Goal: Information Seeking & Learning: Learn about a topic

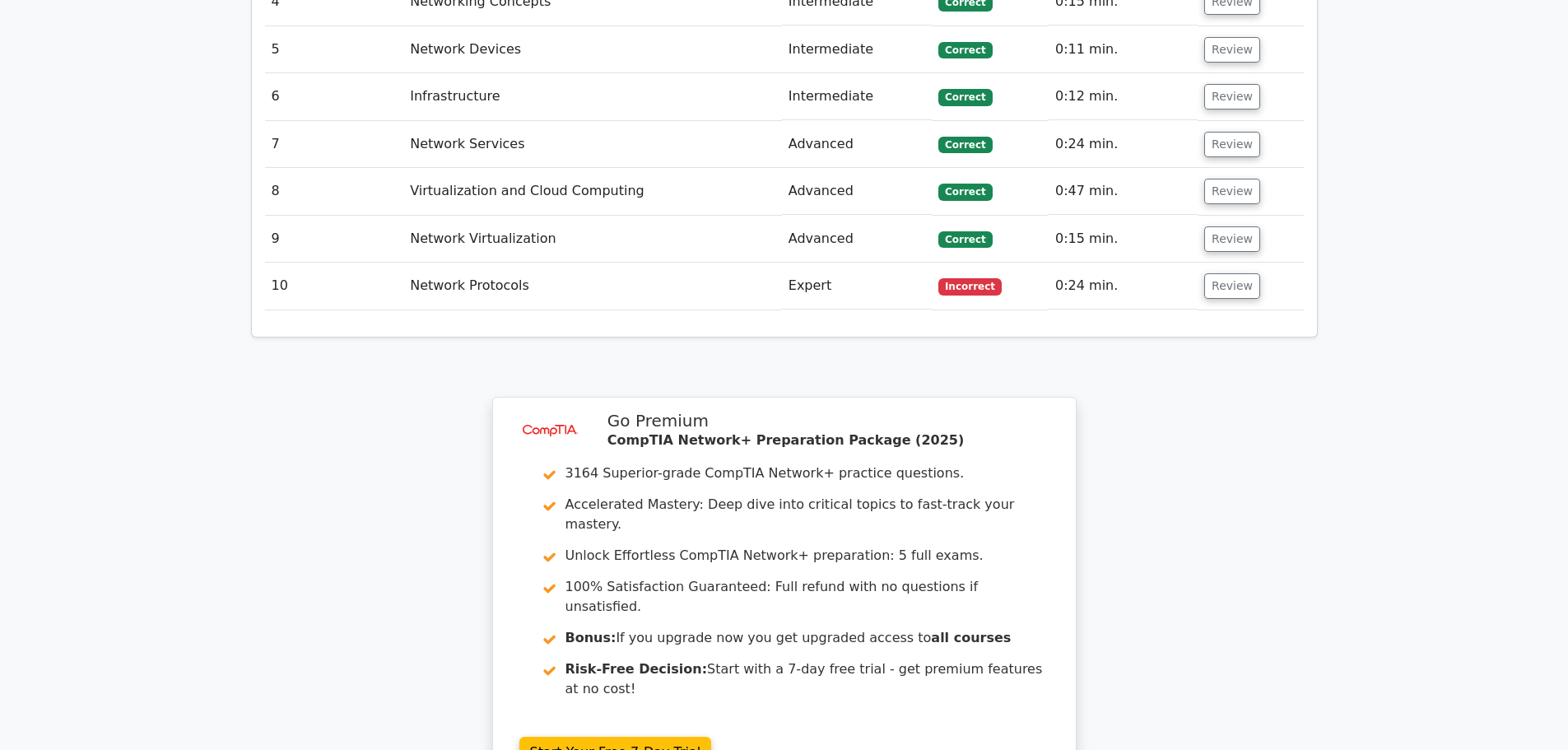
scroll to position [2709, 0]
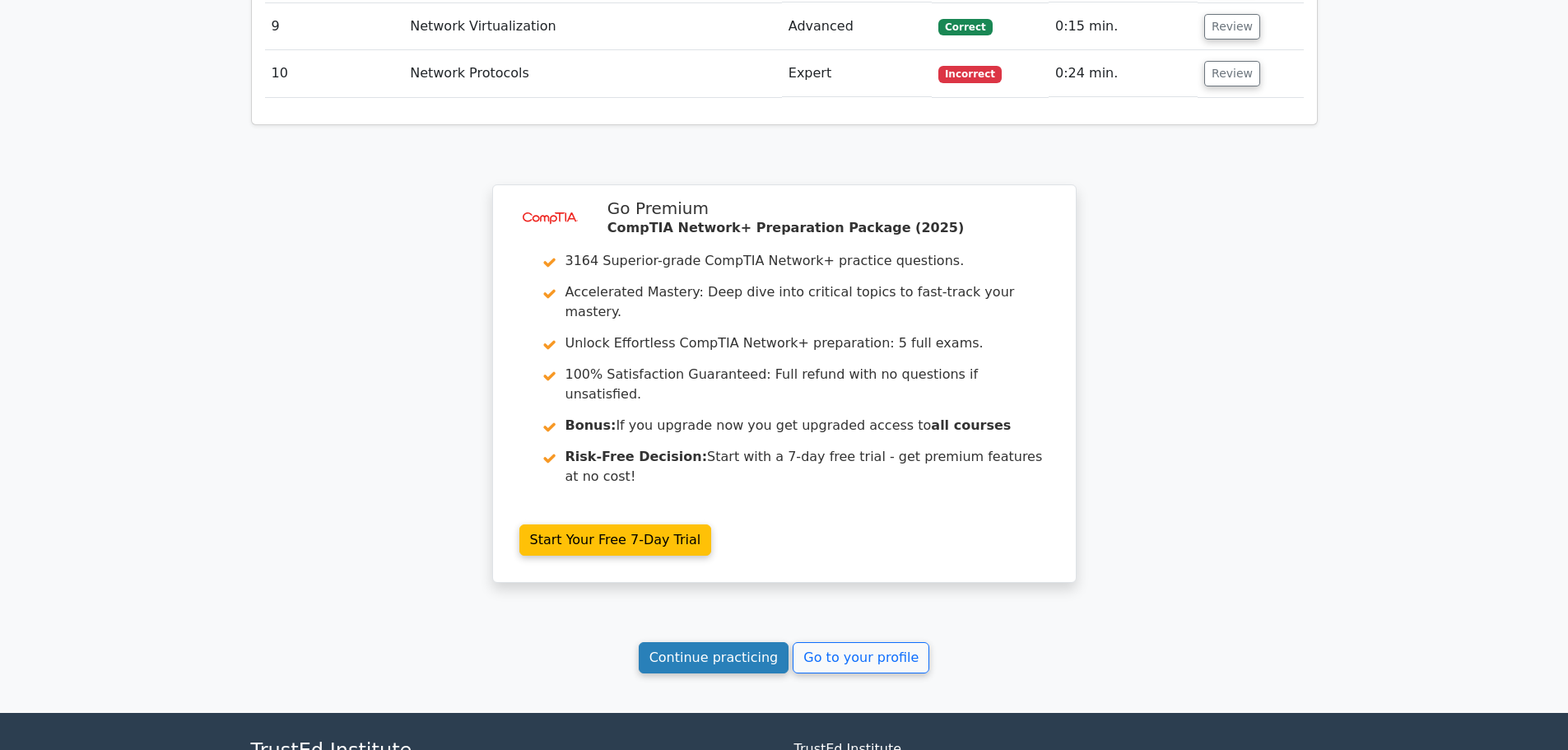
click at [719, 643] on link "Continue practicing" at bounding box center [713, 658] width 150 height 31
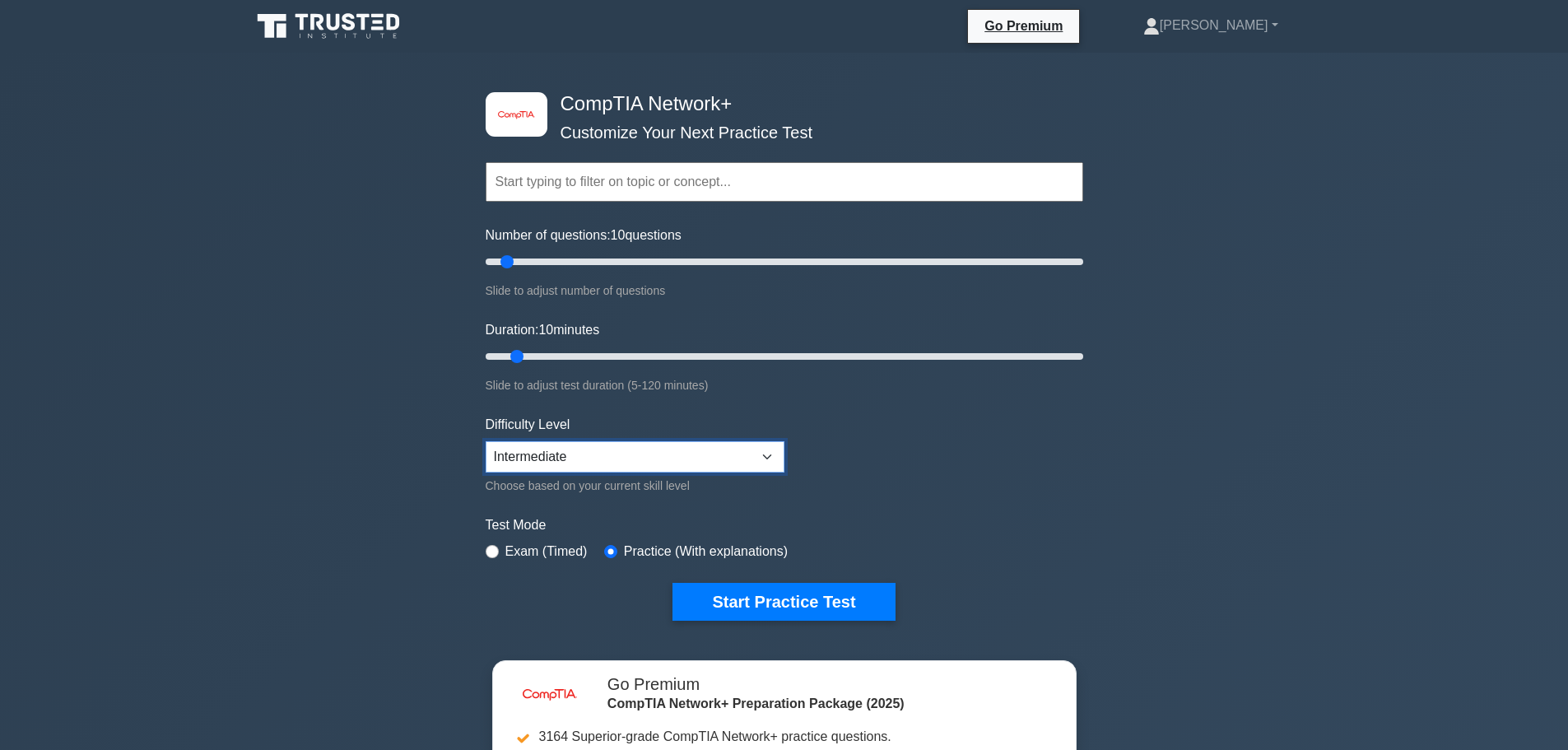
click at [745, 468] on select "Beginner Intermediate Expert" at bounding box center [635, 456] width 299 height 31
select select "beginner"
click at [486, 441] on select "Beginner Intermediate Expert" at bounding box center [635, 456] width 299 height 31
click at [786, 597] on button "Start Practice Test" at bounding box center [784, 601] width 222 height 38
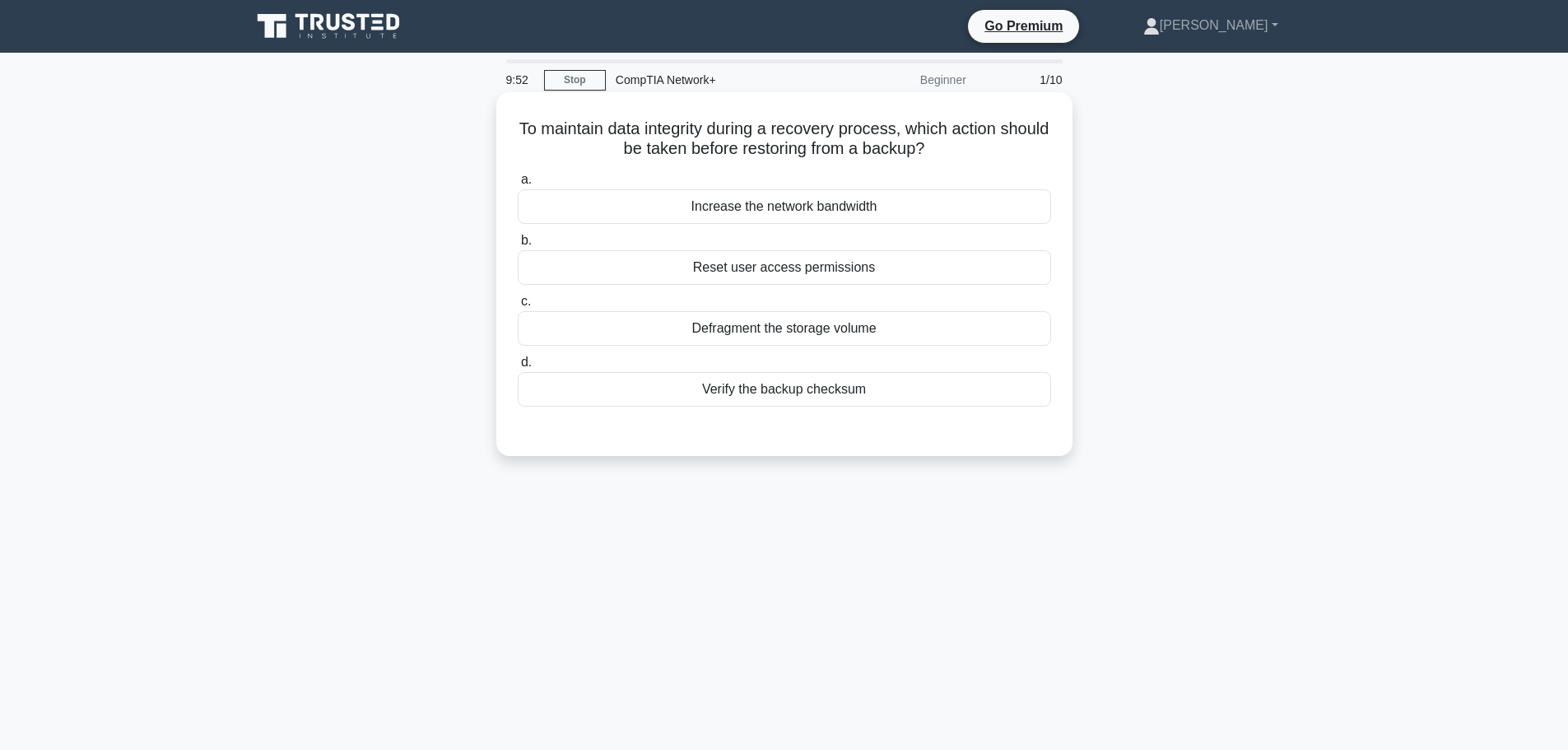
drag, startPoint x: 544, startPoint y: 133, endPoint x: 983, endPoint y: 149, distance: 439.3
click at [983, 149] on h5 "To maintain data integrity during a recovery process, which action should be ta…" at bounding box center [784, 139] width 537 height 41
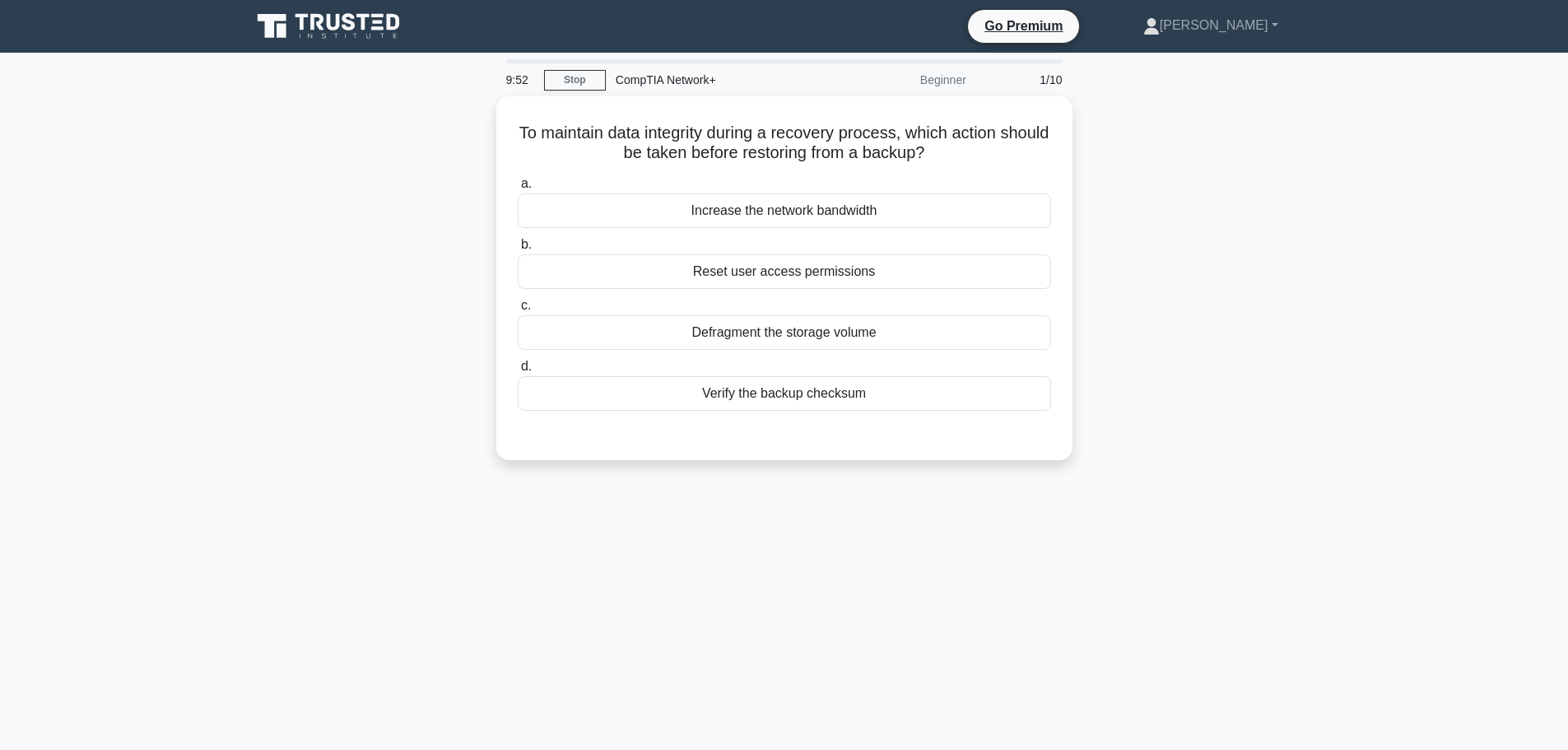
click at [771, 483] on div "9:52 Stop CompTIA Network+ Beginner 1/10 To maintain data integrity during a re…" at bounding box center [784, 471] width 1087 height 824
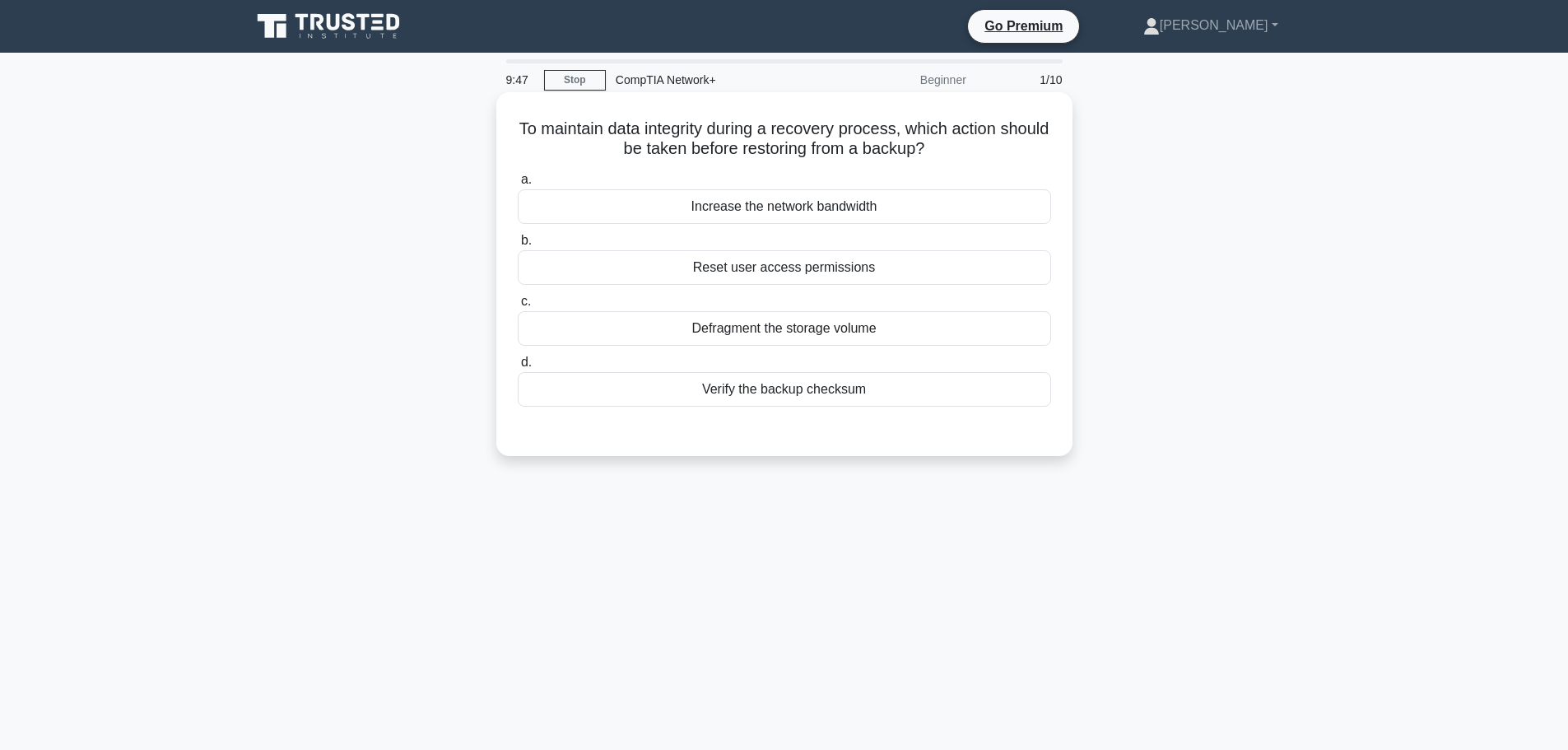
click at [770, 395] on div "Verify the backup checksum" at bounding box center [784, 389] width 533 height 35
click at [517, 368] on input "d. Verify the backup checksum" at bounding box center [517, 362] width 0 height 10
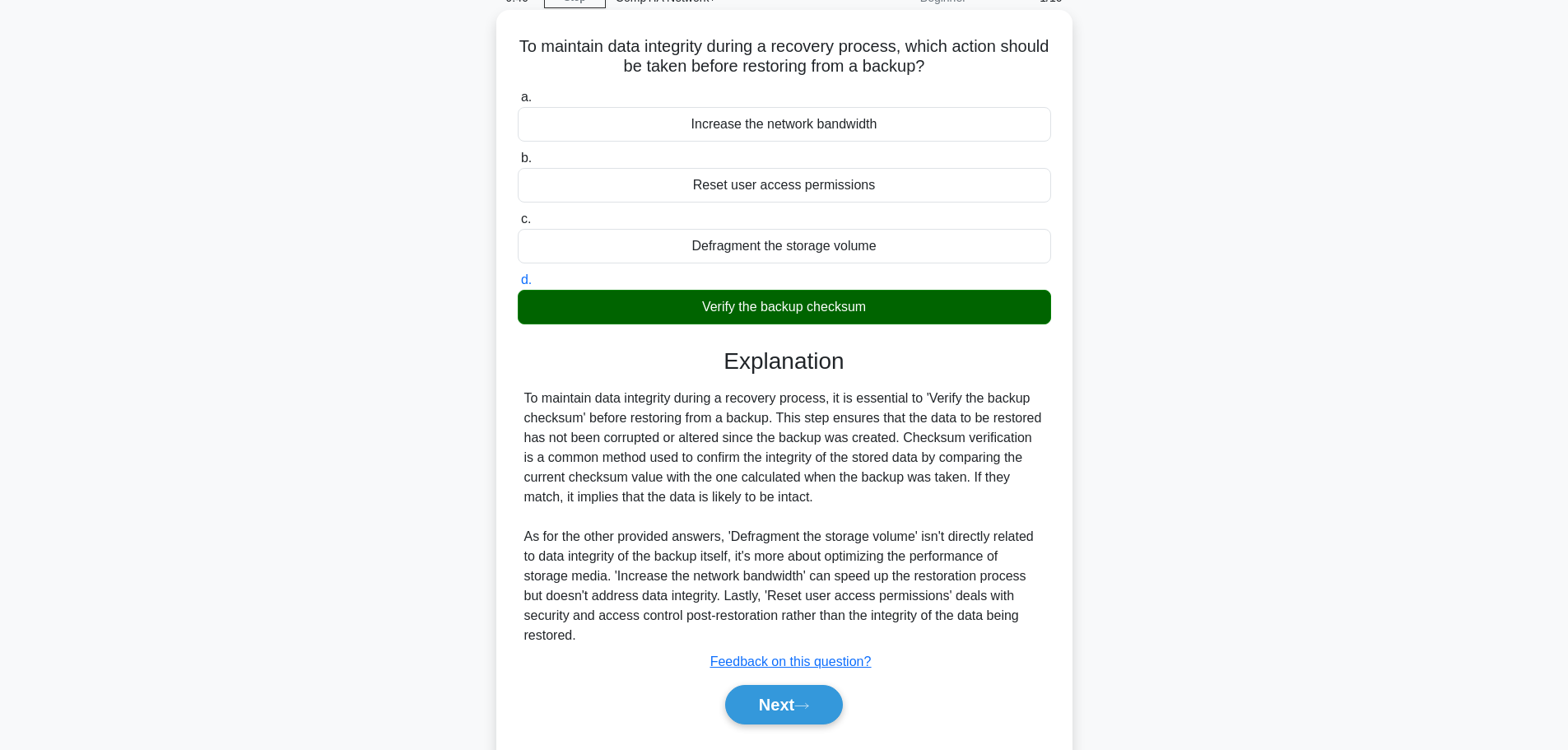
scroll to position [139, 0]
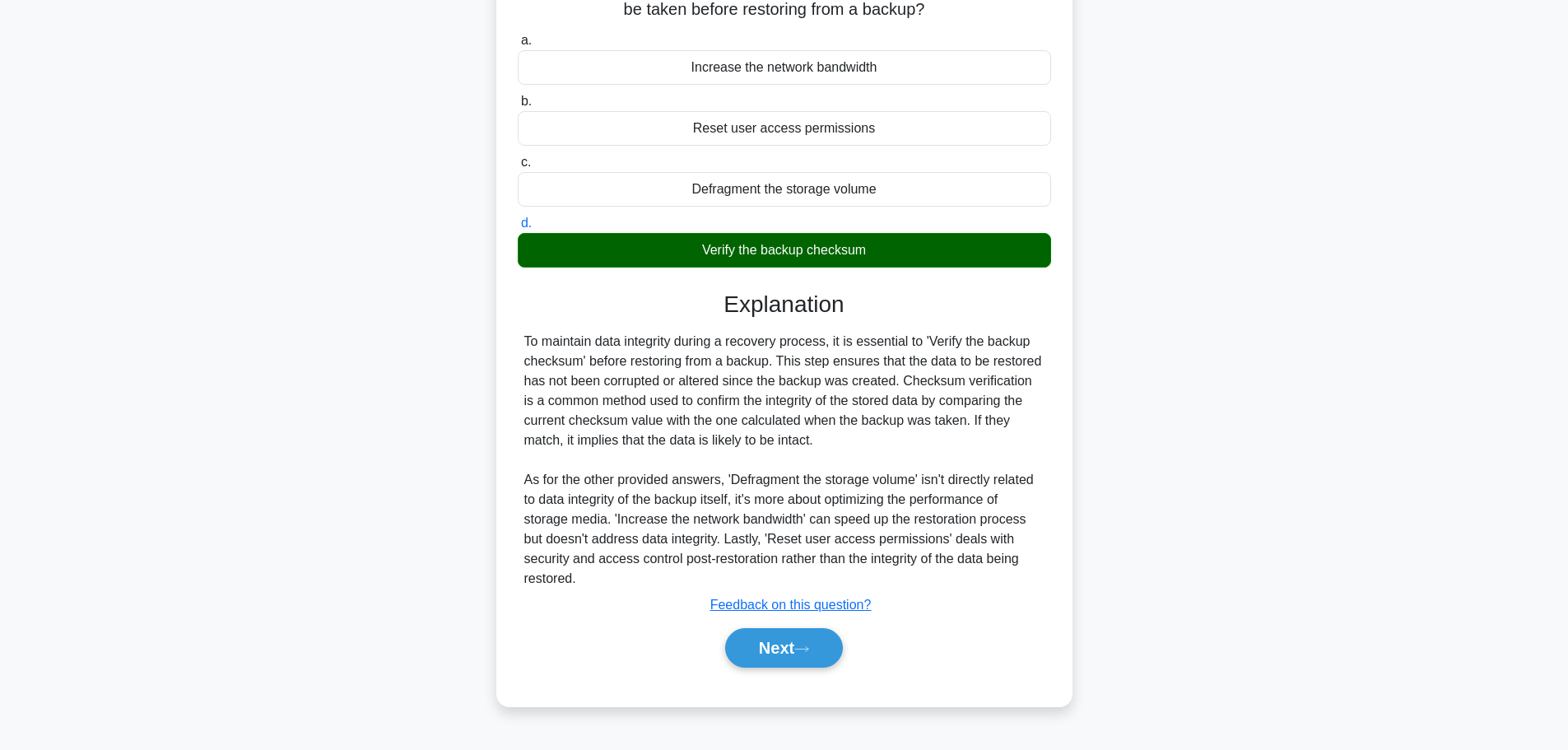
drag, startPoint x: 770, startPoint y: 638, endPoint x: 811, endPoint y: 617, distance: 46.1
click at [770, 638] on button "Next" at bounding box center [784, 648] width 118 height 39
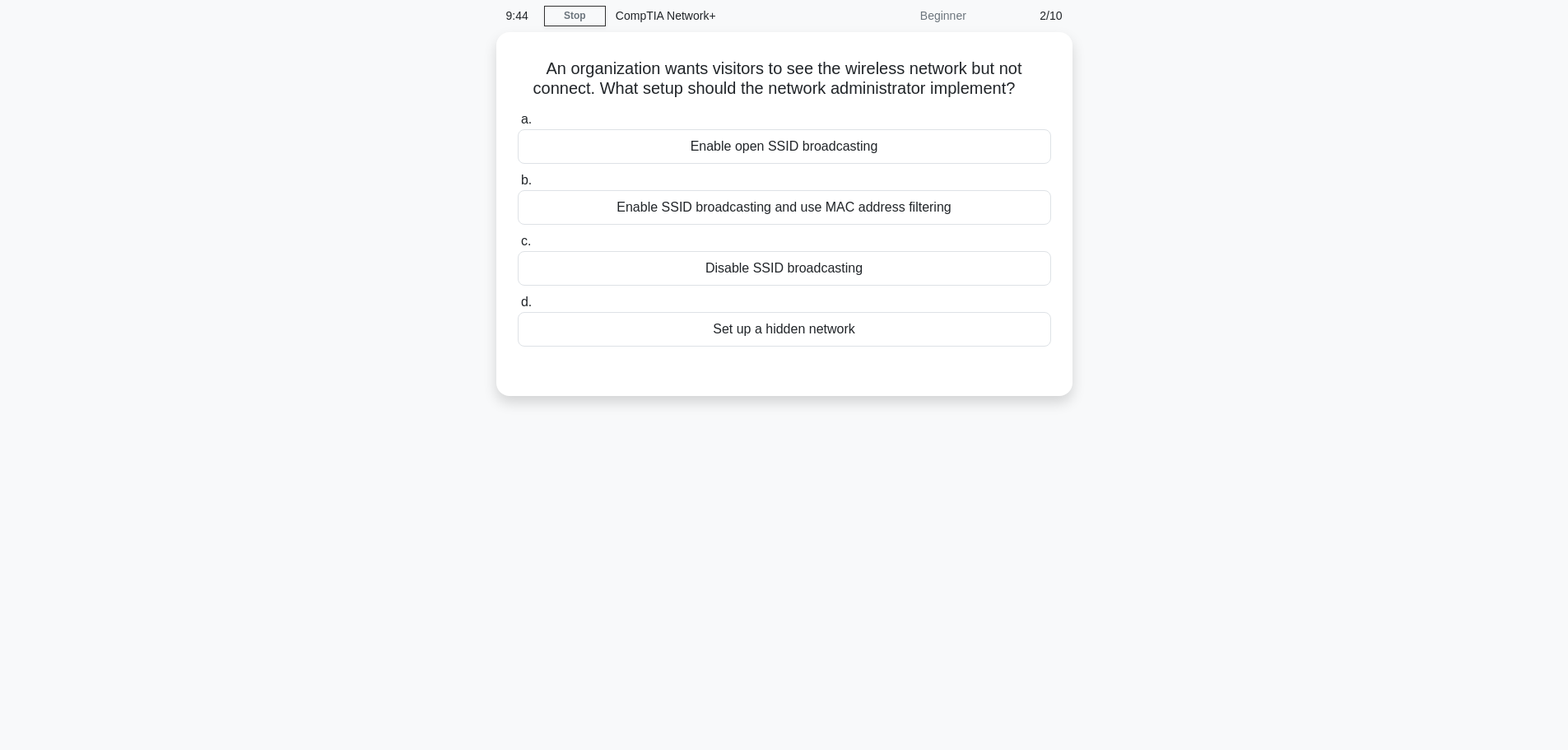
scroll to position [0, 0]
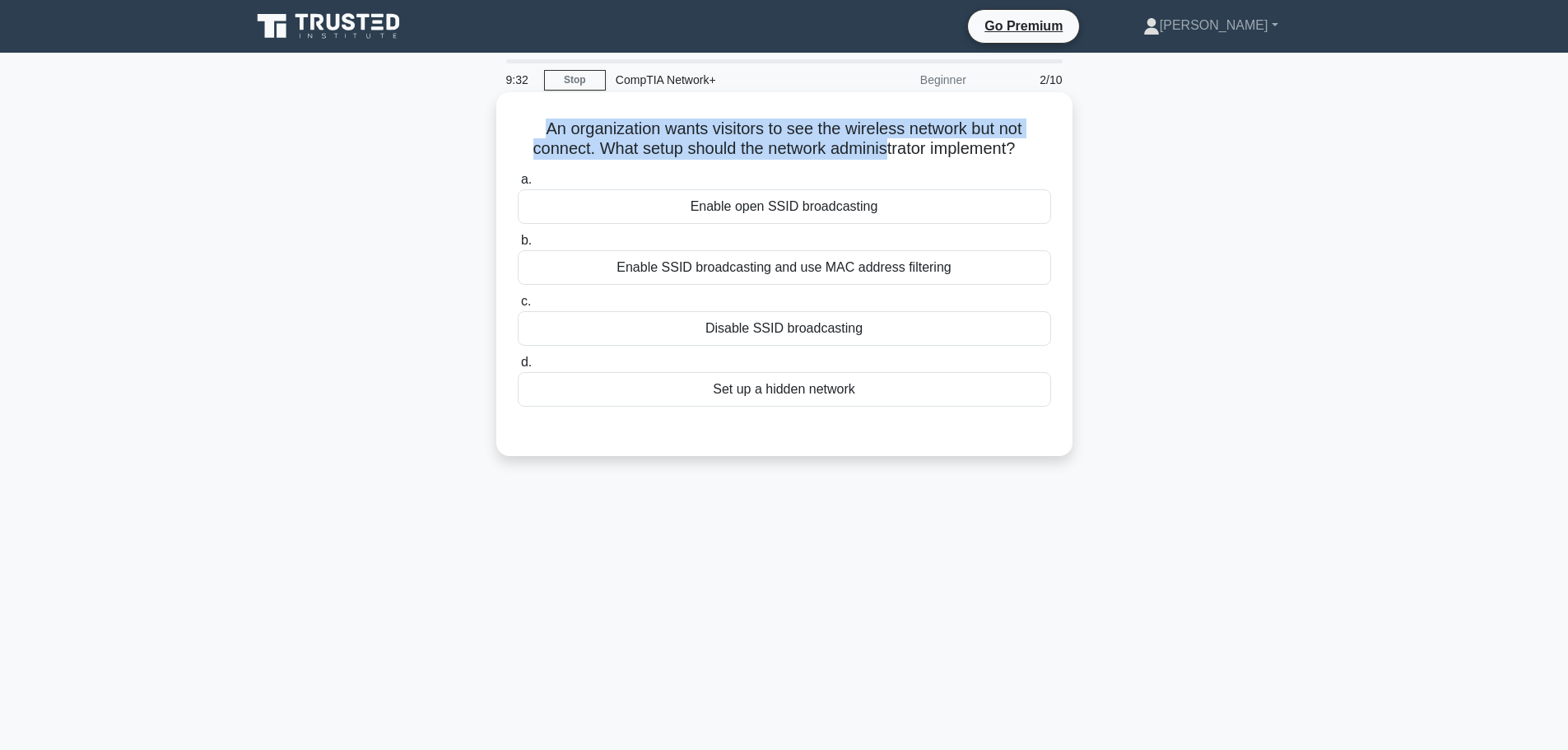
drag, startPoint x: 525, startPoint y: 116, endPoint x: 873, endPoint y: 159, distance: 350.6
click at [883, 159] on div "An organization wants visitors to see the wireless network but not connect. Wha…" at bounding box center [784, 275] width 563 height 351
click at [839, 157] on h5 "An organization wants visitors to see the wireless network but not connect. Wha…" at bounding box center [784, 139] width 537 height 41
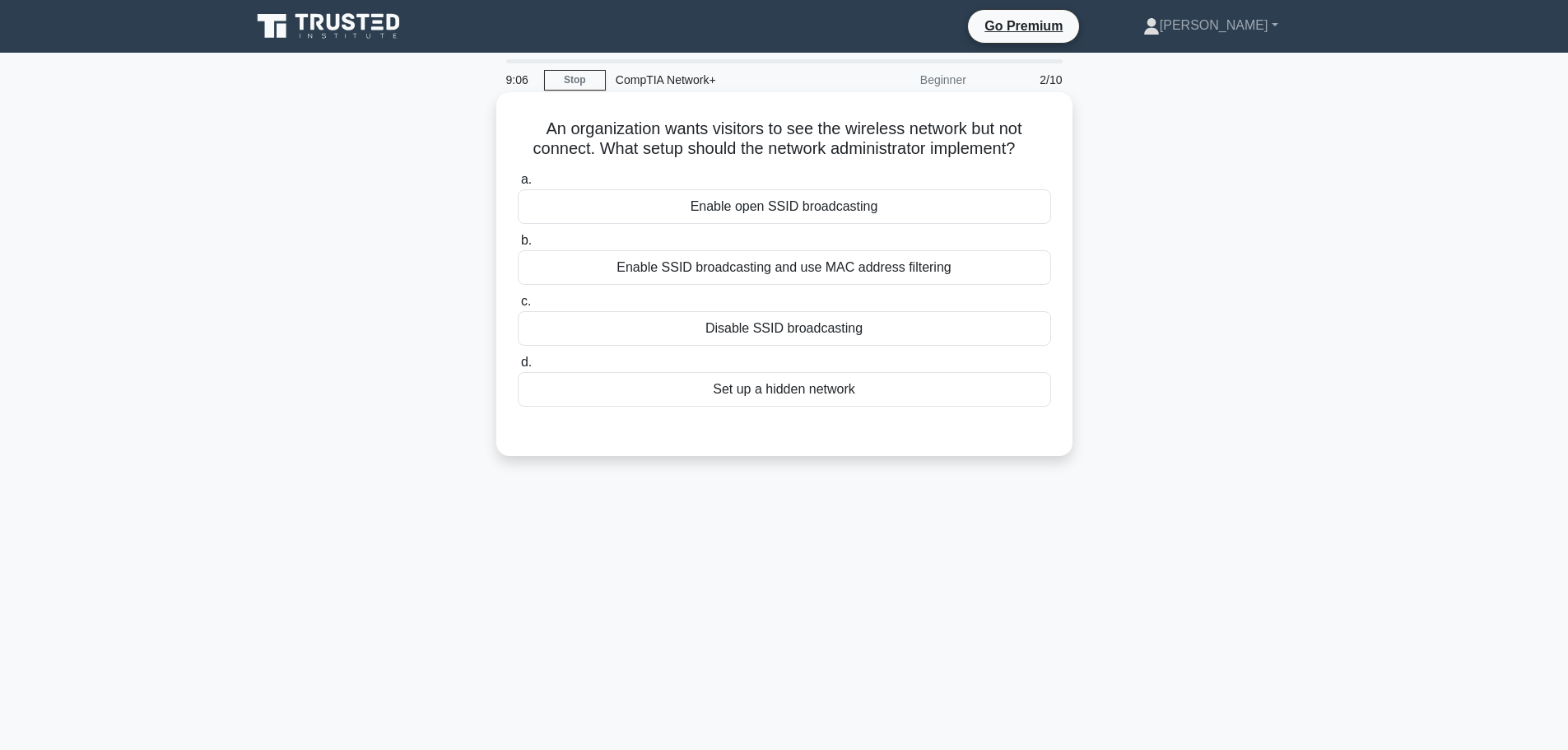
click at [703, 276] on div "Enable SSID broadcasting and use MAC address filtering" at bounding box center [784, 267] width 533 height 35
click at [517, 247] on input "b. Enable SSID broadcasting and use MAC address filtering" at bounding box center [517, 240] width 0 height 10
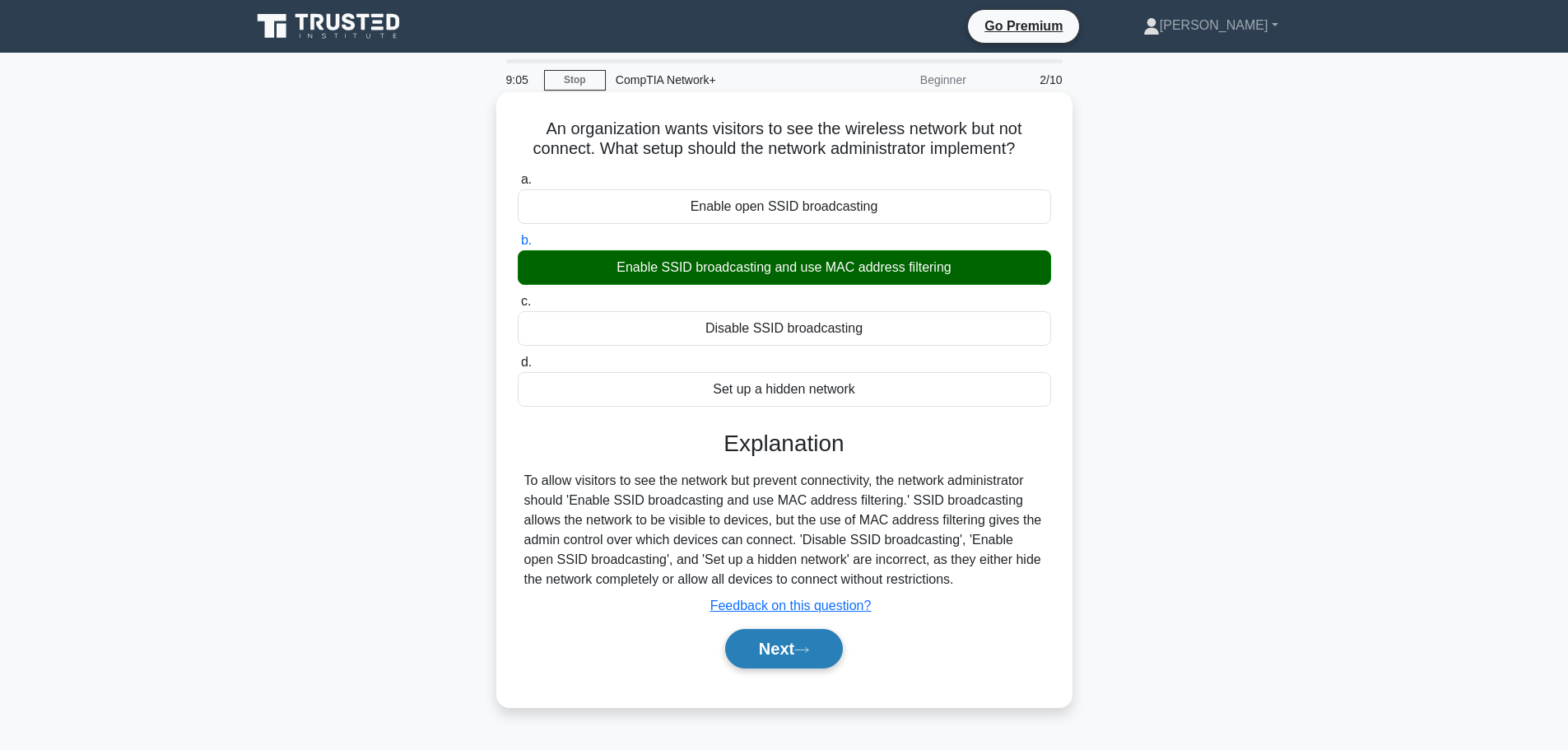
click at [776, 644] on button "Next" at bounding box center [784, 648] width 118 height 39
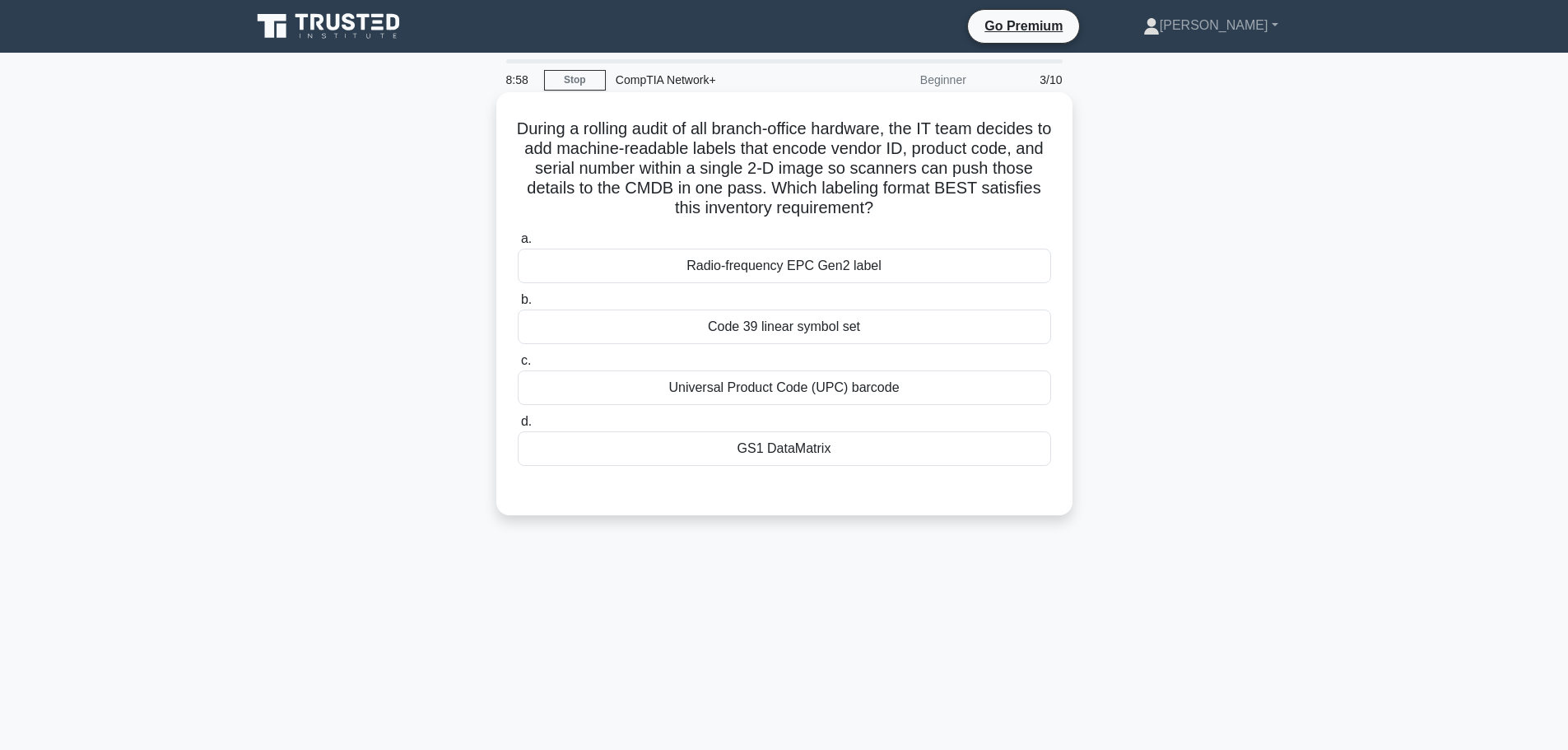
drag, startPoint x: 788, startPoint y: 260, endPoint x: 813, endPoint y: 260, distance: 25.0
click at [789, 260] on div "Radio-frequency EPC Gen2 label" at bounding box center [784, 265] width 533 height 35
click at [517, 245] on input "a. Radio-frequency EPC Gen2 label" at bounding box center [517, 238] width 0 height 10
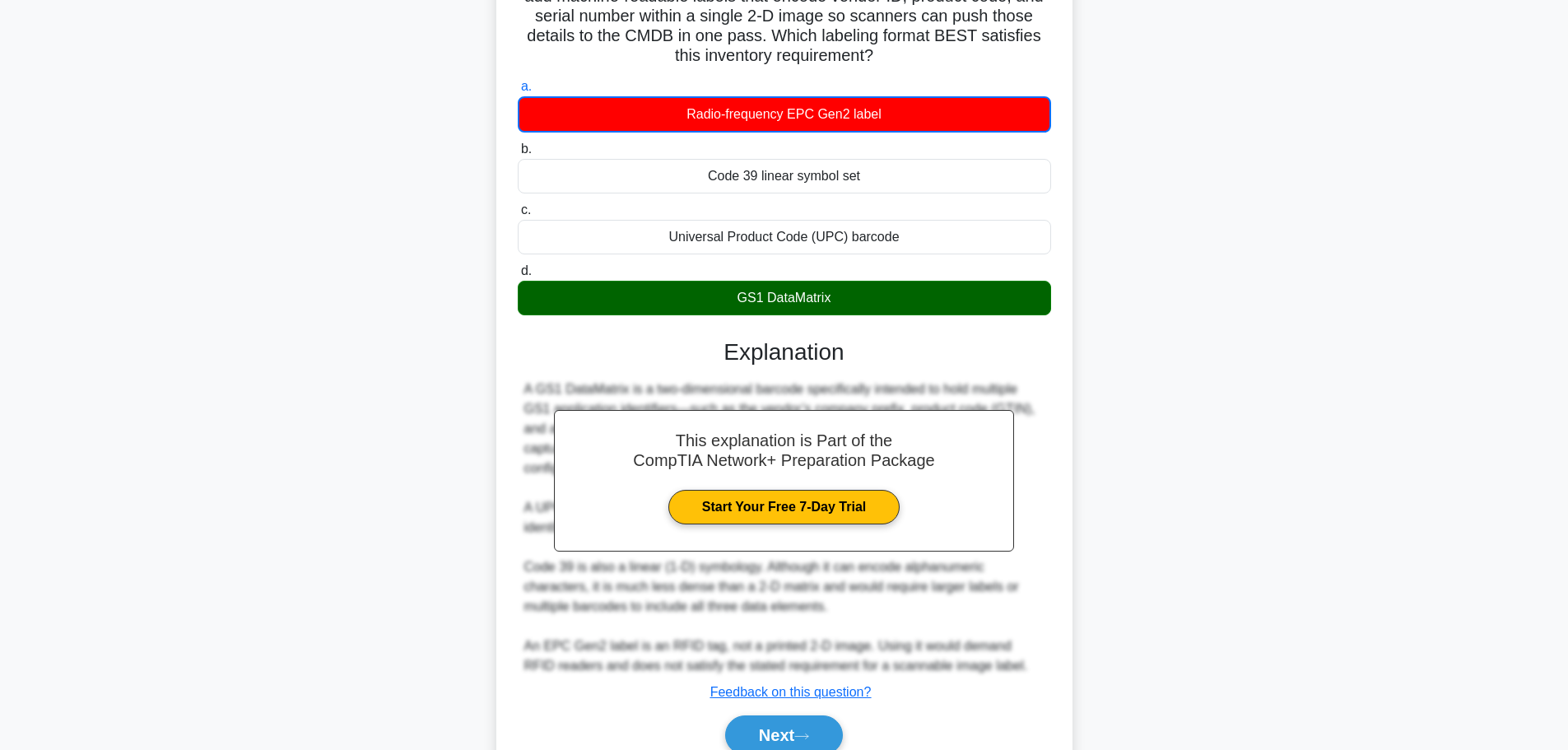
scroll to position [228, 0]
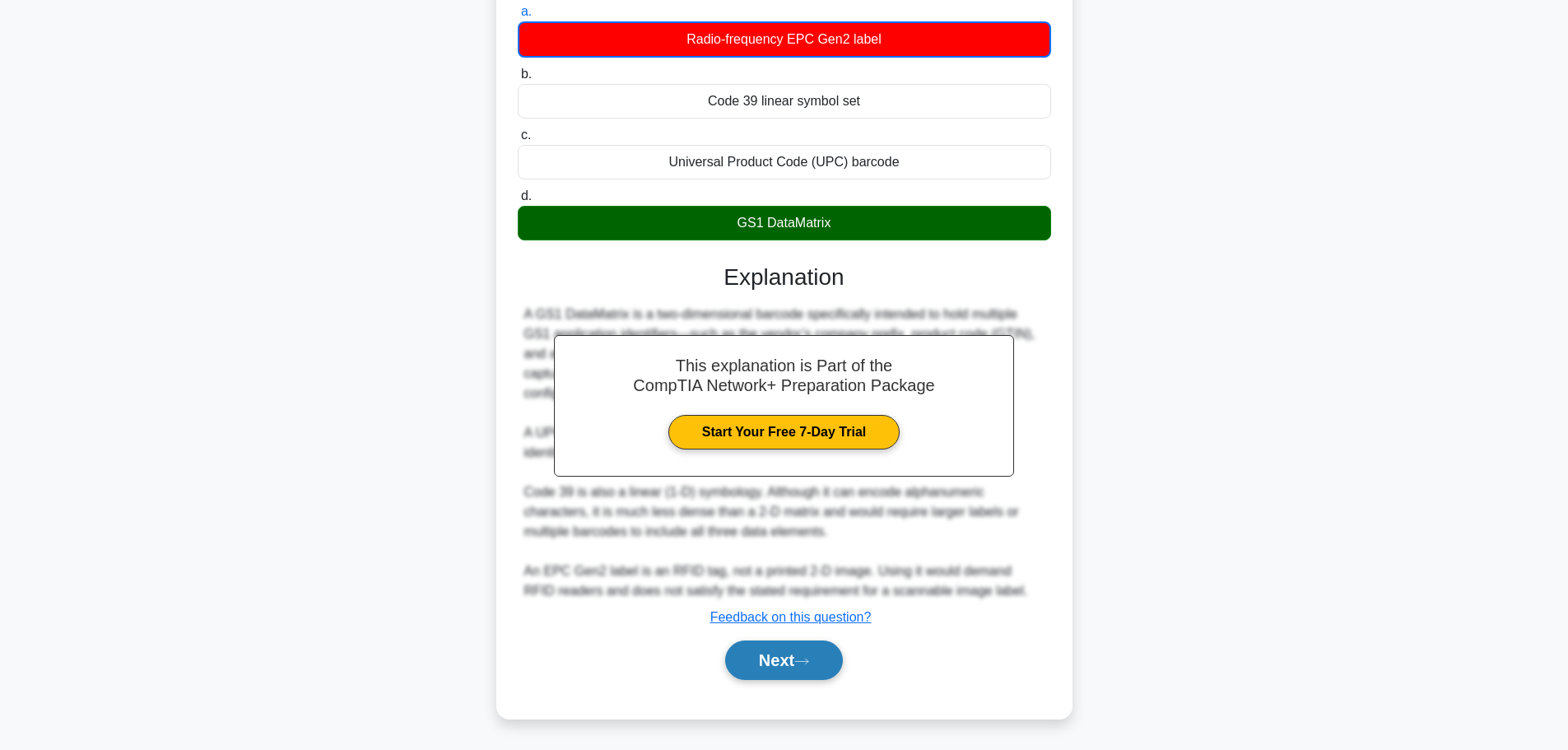
click at [793, 654] on button "Next" at bounding box center [784, 660] width 118 height 39
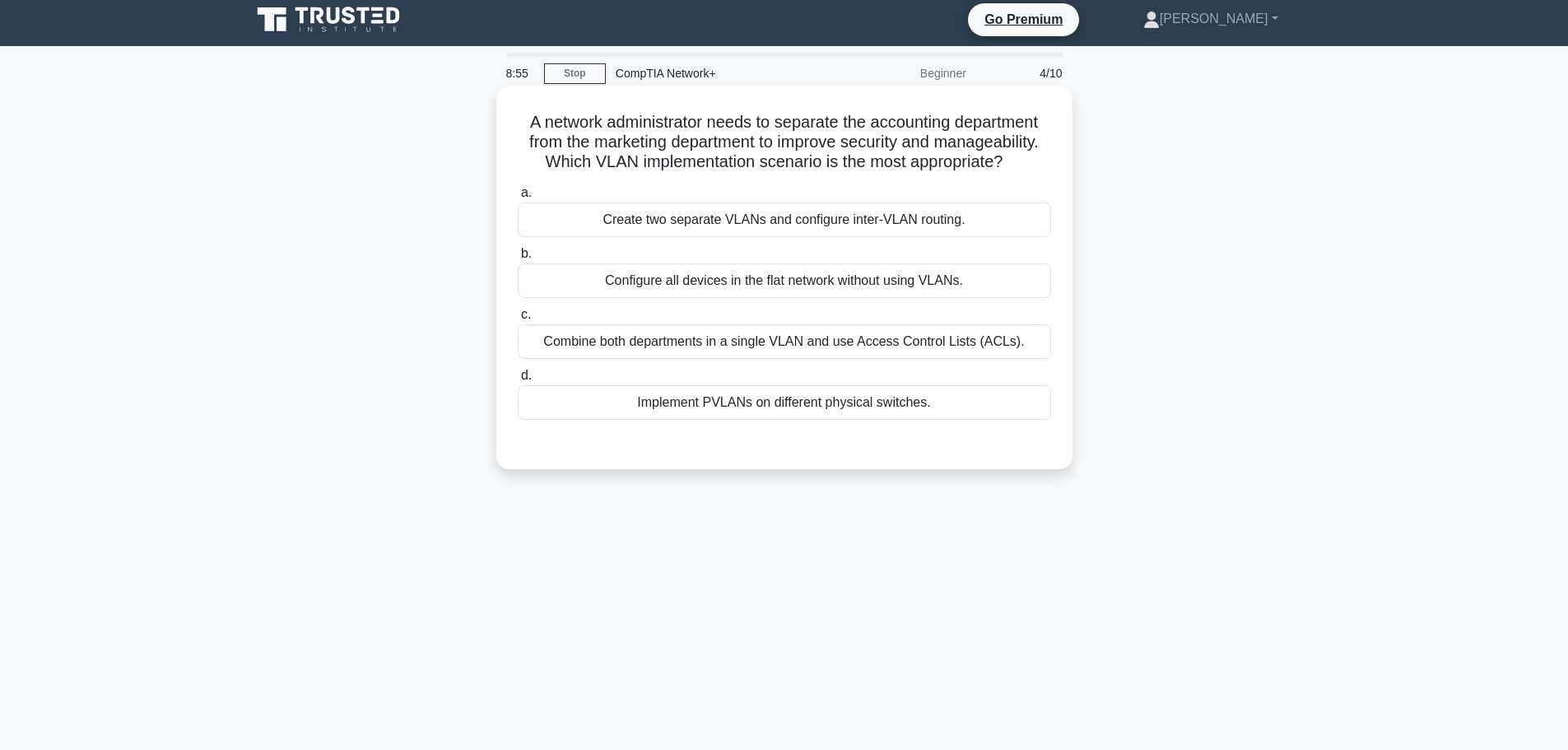
scroll to position [0, 0]
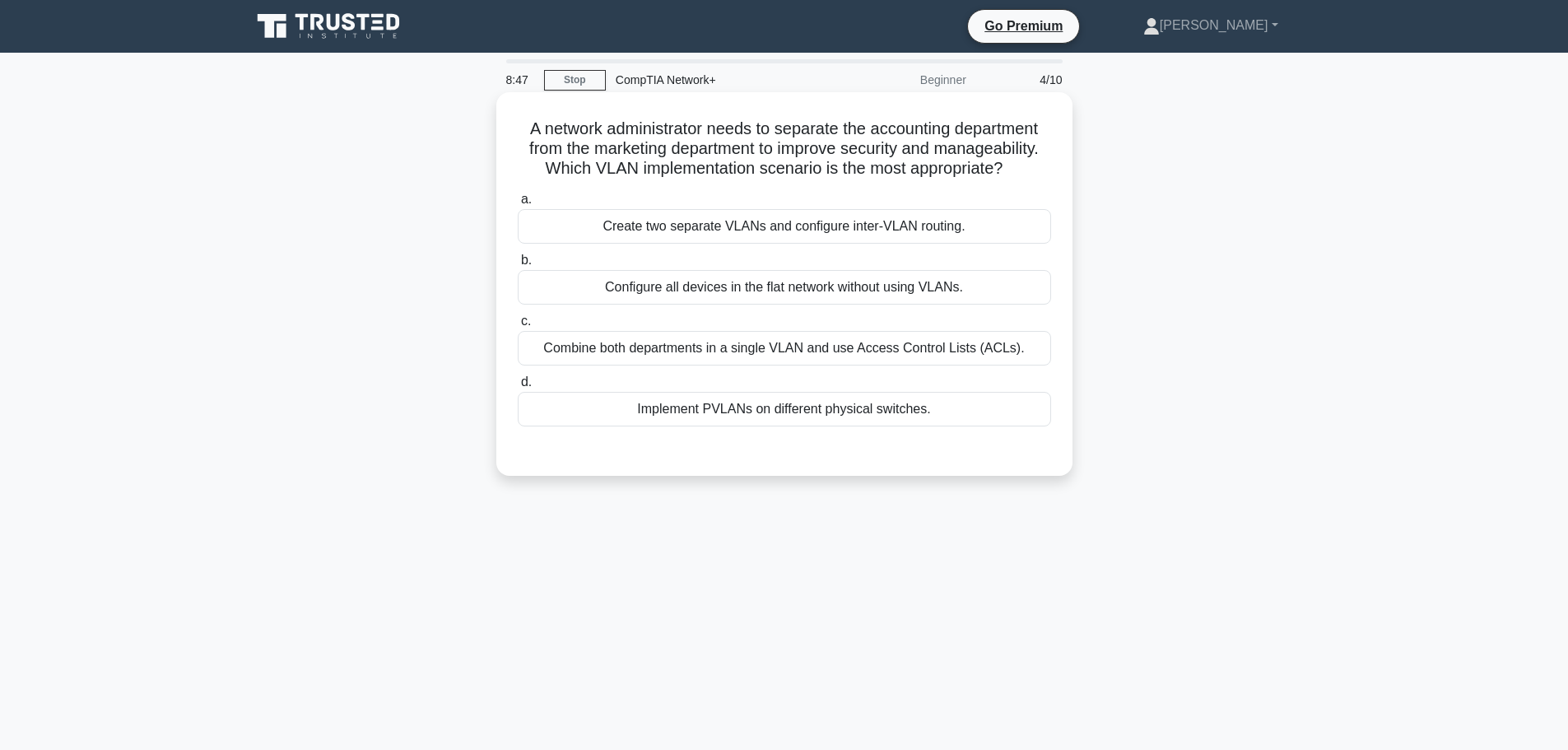
drag, startPoint x: 517, startPoint y: 125, endPoint x: 1004, endPoint y: 170, distance: 489.1
click at [1010, 170] on h5 "A network administrator needs to separate the accounting department from the ma…" at bounding box center [784, 149] width 537 height 61
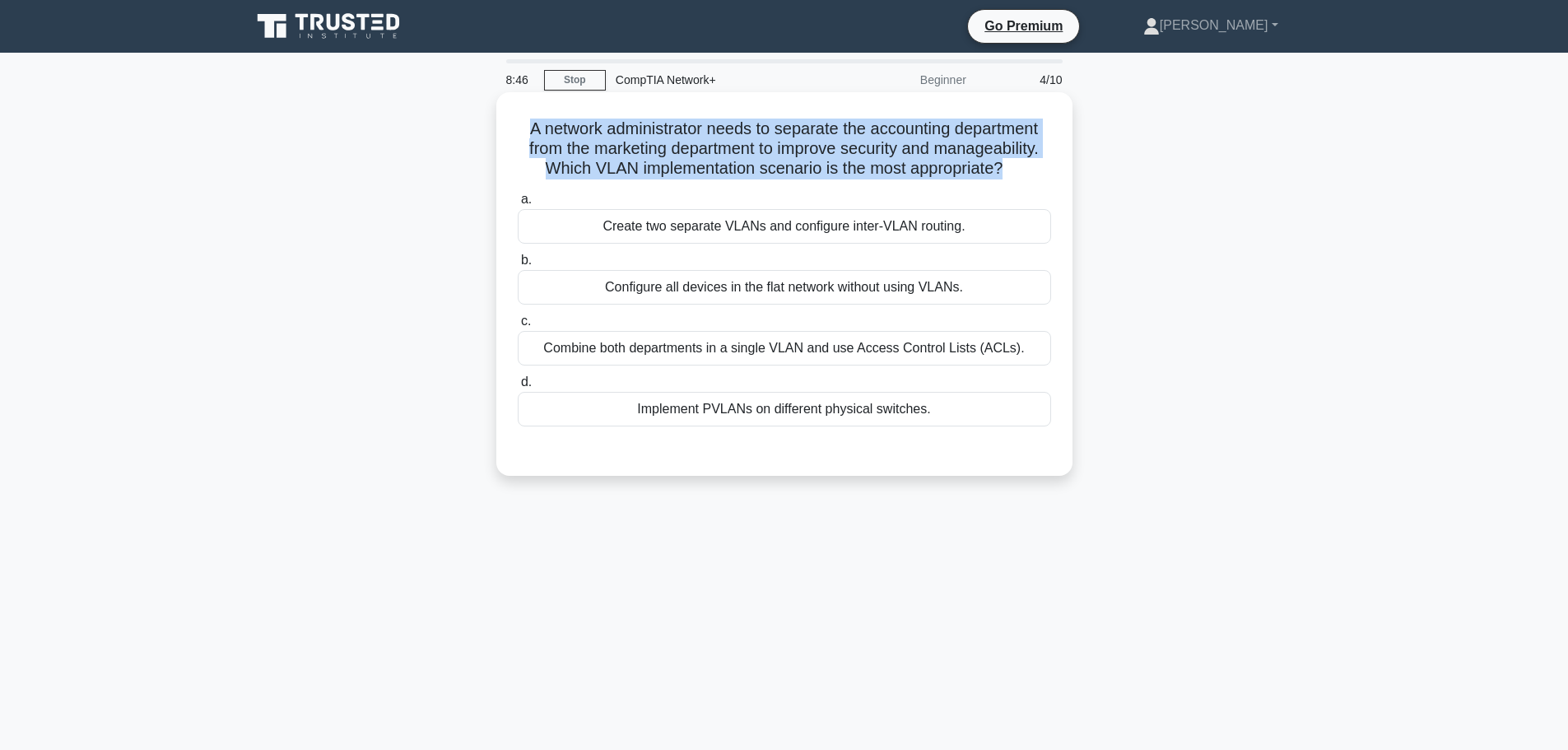
click at [872, 166] on h5 "A network administrator needs to separate the accounting department from the ma…" at bounding box center [784, 149] width 537 height 61
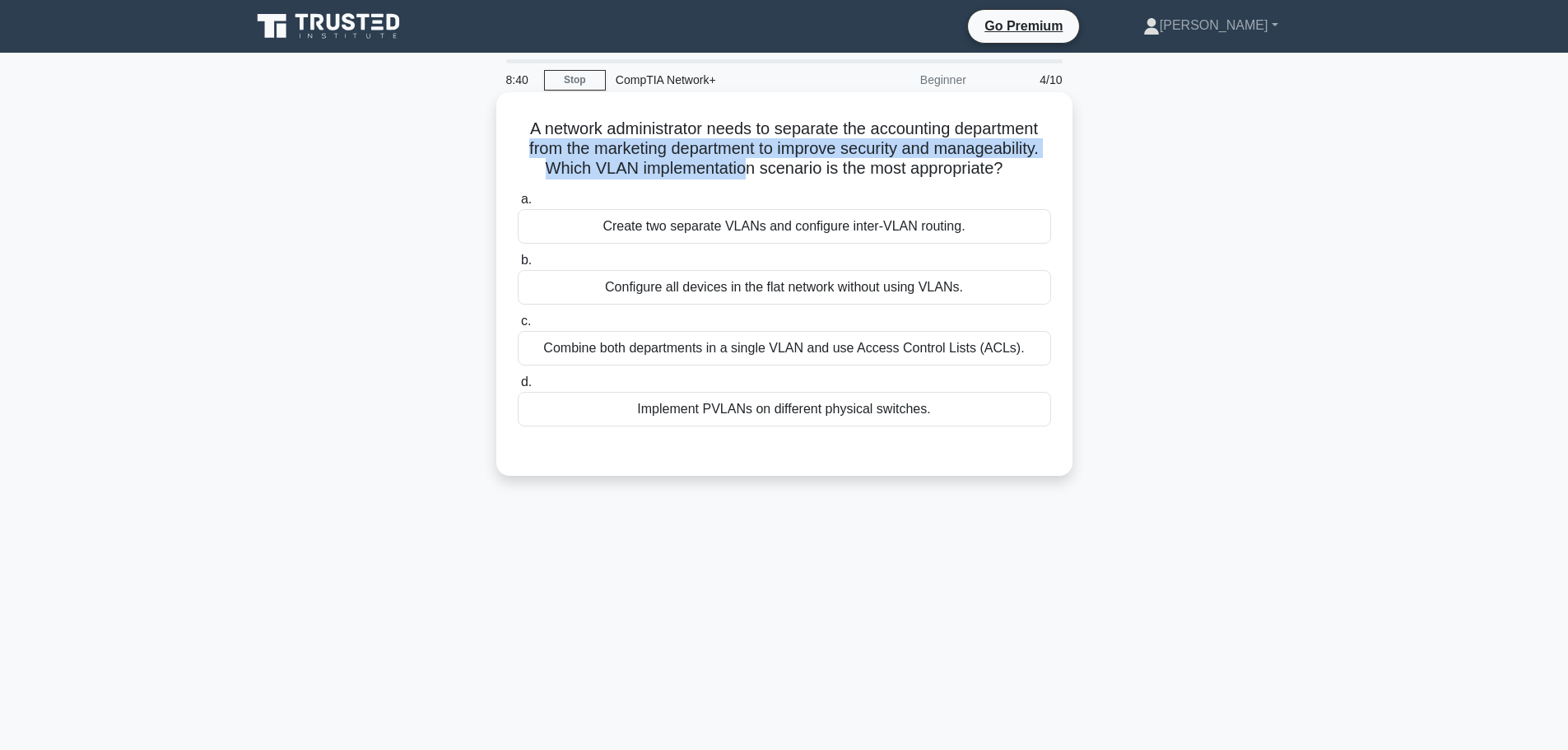
drag, startPoint x: 510, startPoint y: 149, endPoint x: 744, endPoint y: 172, distance: 235.1
click at [744, 172] on div "A network administrator needs to separate the accounting department from the ma…" at bounding box center [784, 284] width 563 height 371
click at [744, 172] on h5 "A network administrator needs to separate the accounting department from the ma…" at bounding box center [784, 149] width 537 height 61
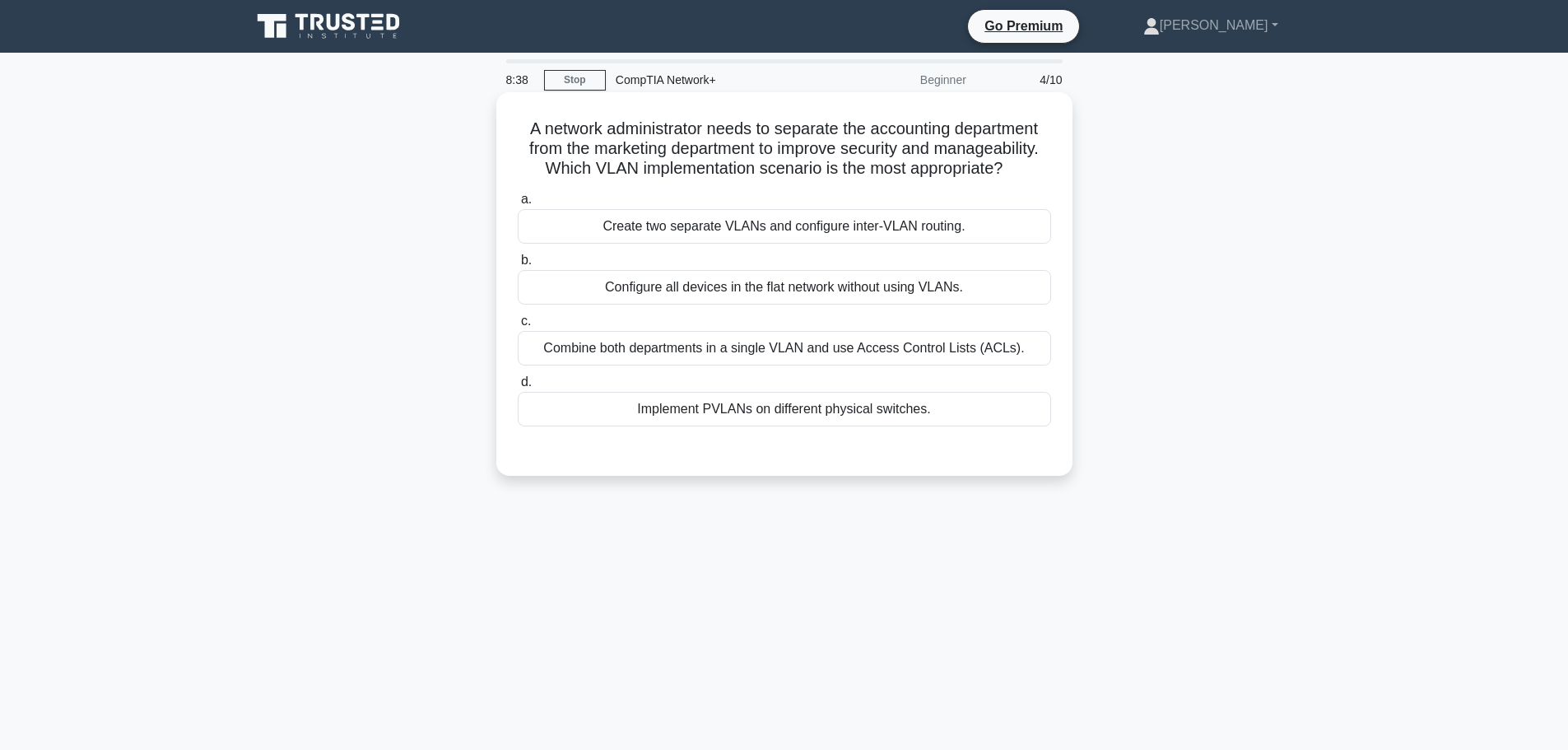
scroll to position [82, 0]
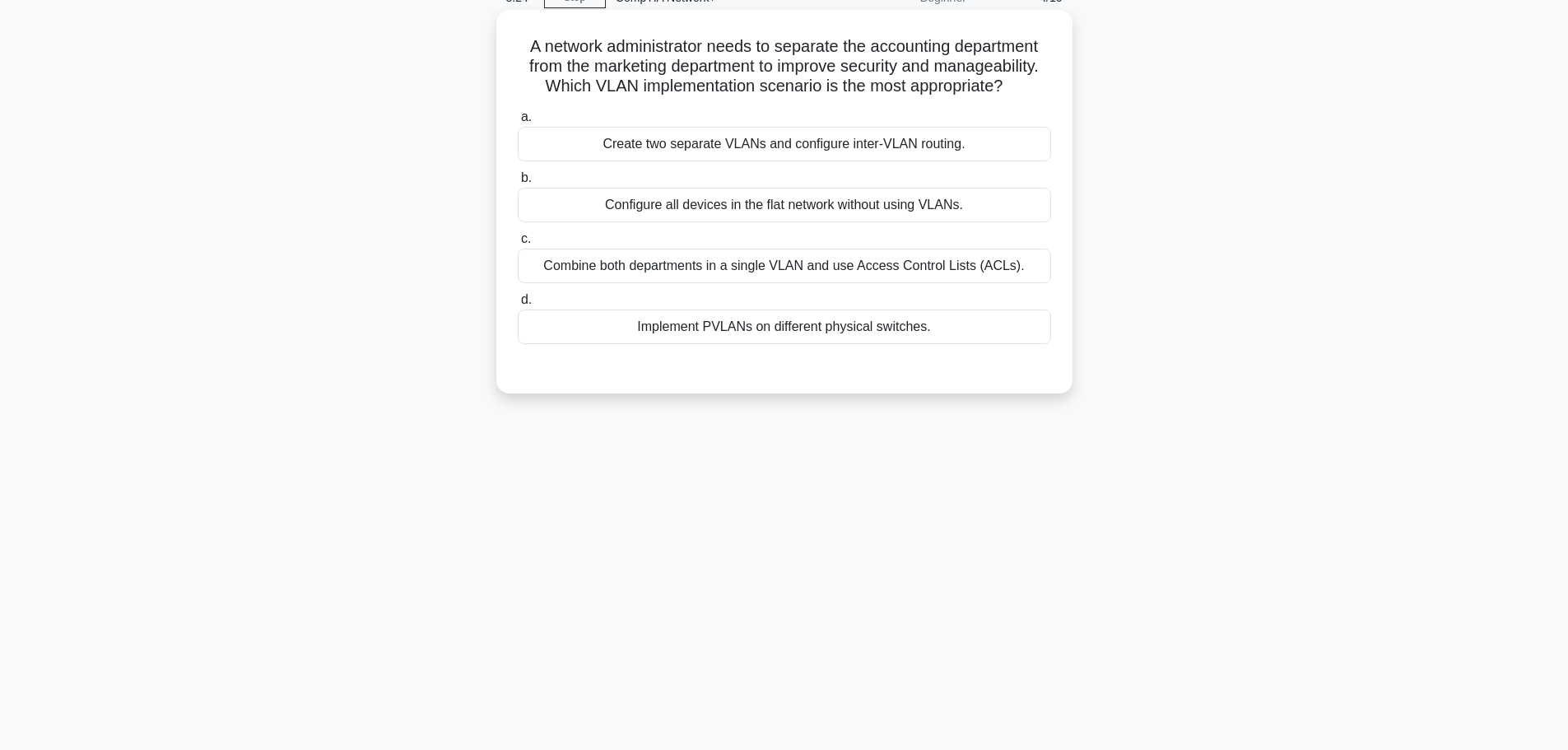
click at [760, 149] on div "Create two separate VLANs and configure inter-VLAN routing." at bounding box center [784, 144] width 533 height 35
click at [517, 122] on input "a. Create two separate VLANs and configure inter-VLAN routing." at bounding box center [517, 117] width 0 height 10
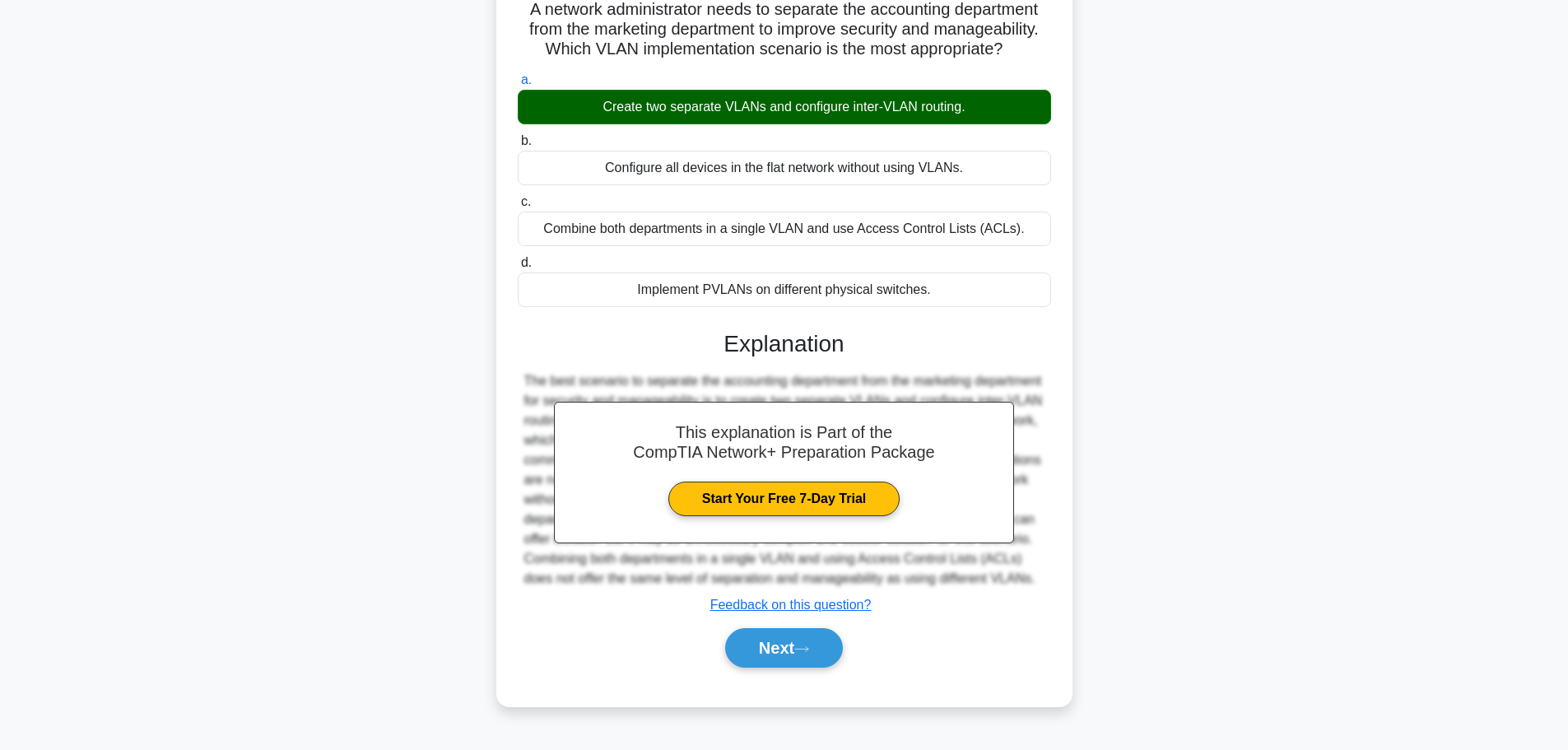
scroll to position [139, 0]
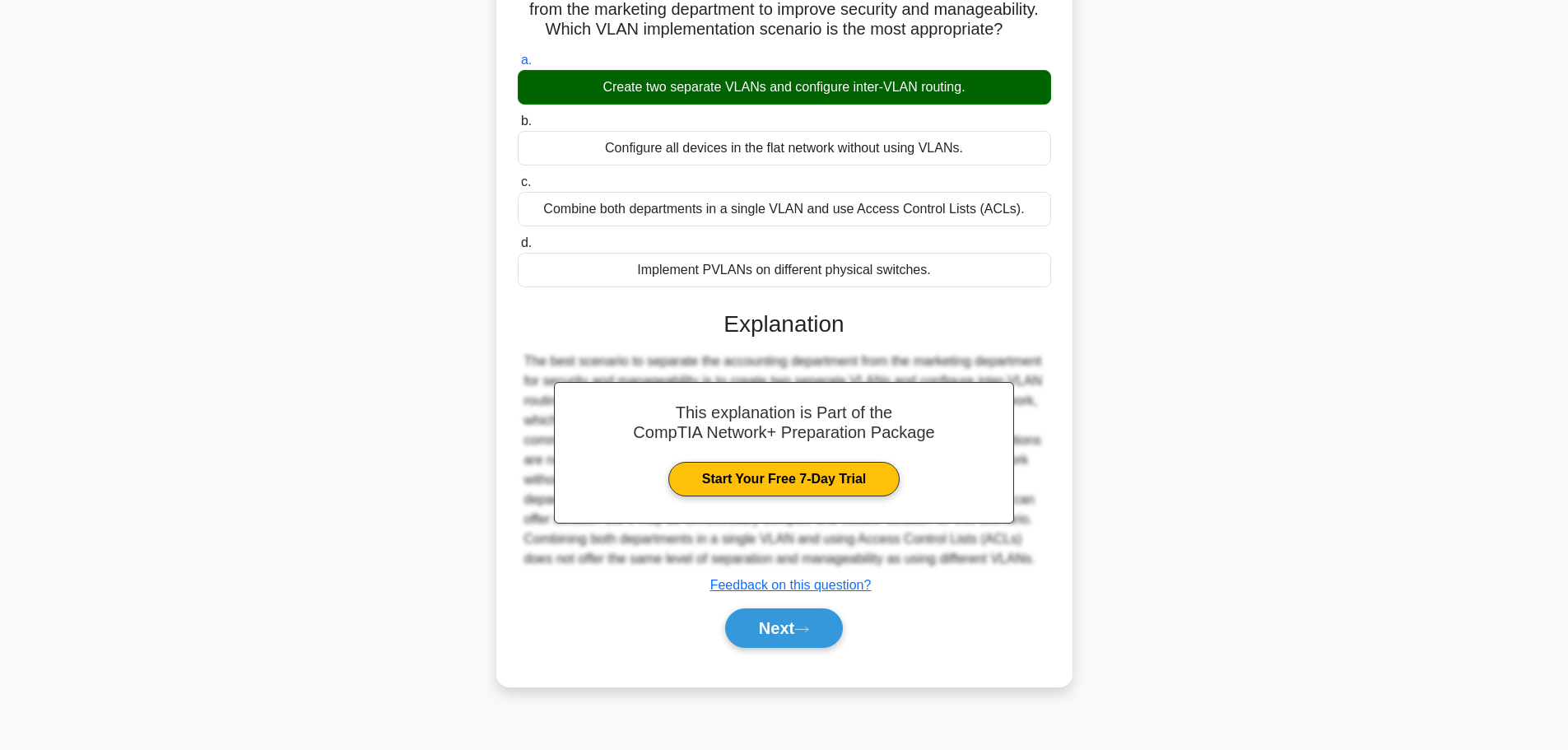
drag, startPoint x: 775, startPoint y: 642, endPoint x: 858, endPoint y: 621, distance: 85.6
click at [778, 642] on button "Next" at bounding box center [784, 628] width 118 height 39
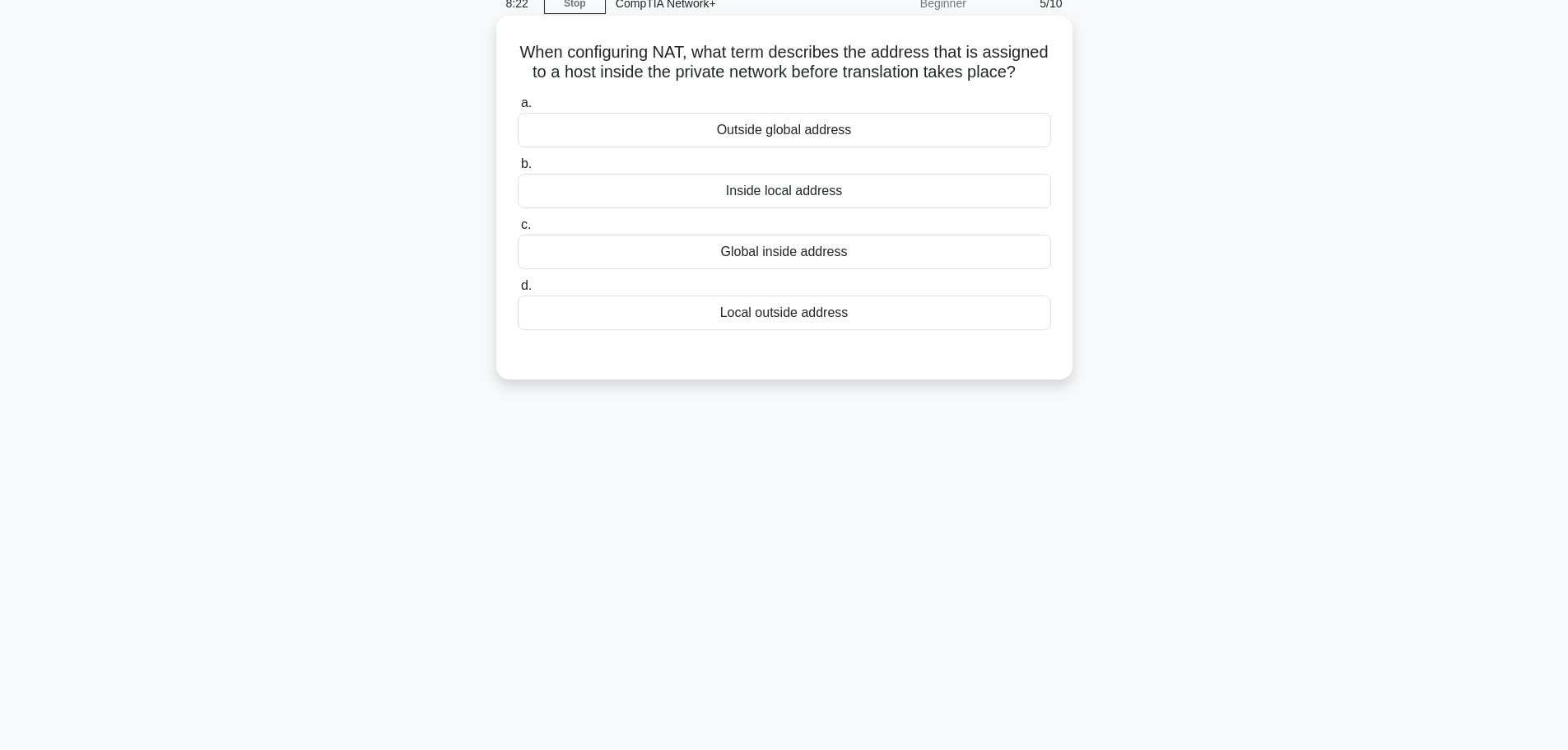
scroll to position [0, 0]
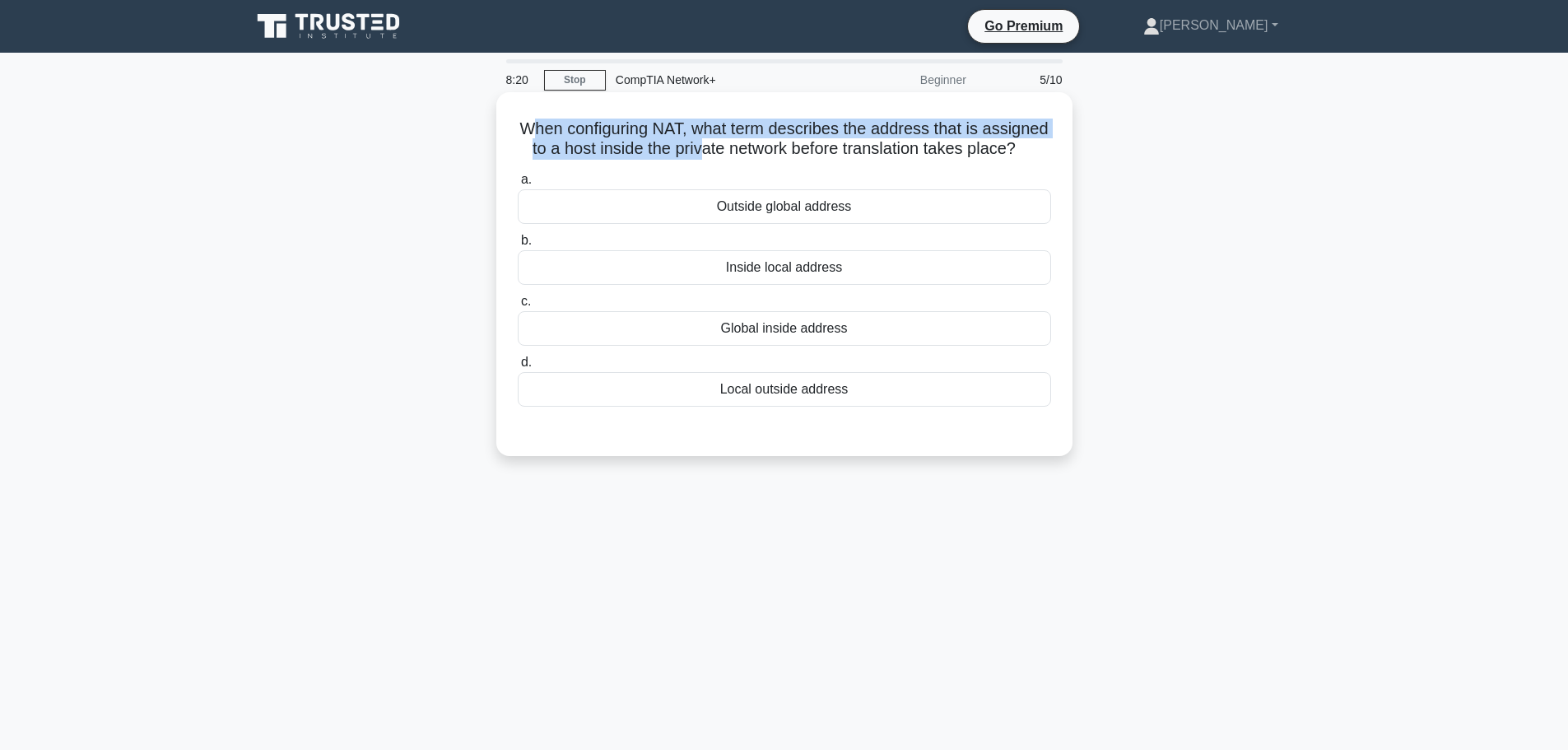
drag, startPoint x: 564, startPoint y: 134, endPoint x: 785, endPoint y: 142, distance: 221.1
click at [781, 144] on h5 "When configuring NAT, what term describes the address that is assigned to a hos…" at bounding box center [784, 139] width 537 height 41
click at [797, 134] on h5 "When configuring NAT, what term describes the address that is assigned to a hos…" at bounding box center [784, 139] width 537 height 41
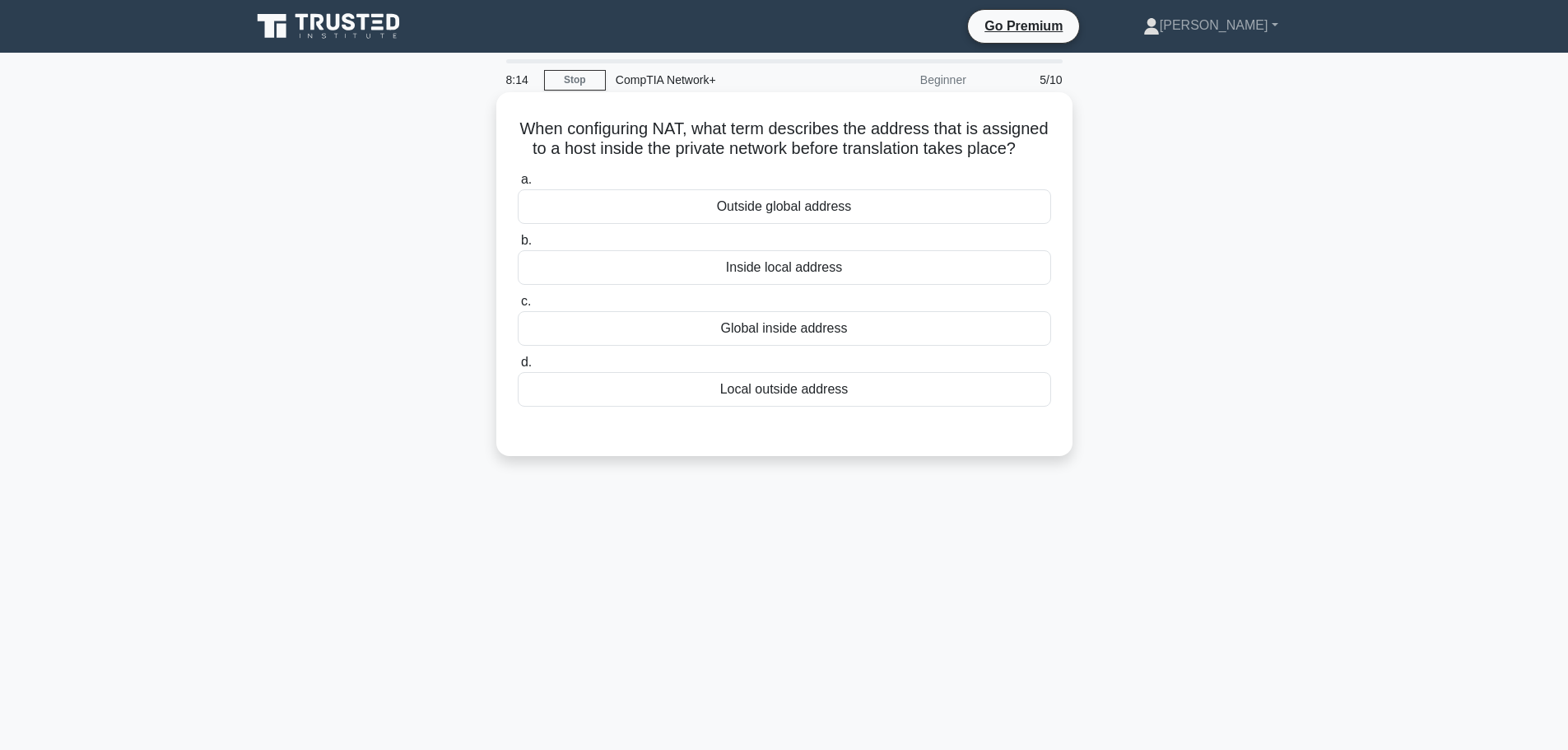
drag, startPoint x: 735, startPoint y: 129, endPoint x: 1063, endPoint y: 160, distance: 329.5
click at [1063, 160] on div "When configuring NAT, what term describes the address that is assigned to a hos…" at bounding box center [784, 275] width 563 height 351
click at [912, 160] on h5 "When configuring NAT, what term describes the address that is assigned to a hos…" at bounding box center [784, 139] width 537 height 41
click at [805, 285] on div "Inside local address" at bounding box center [784, 267] width 533 height 35
click at [517, 247] on input "b. Inside local address" at bounding box center [517, 240] width 0 height 10
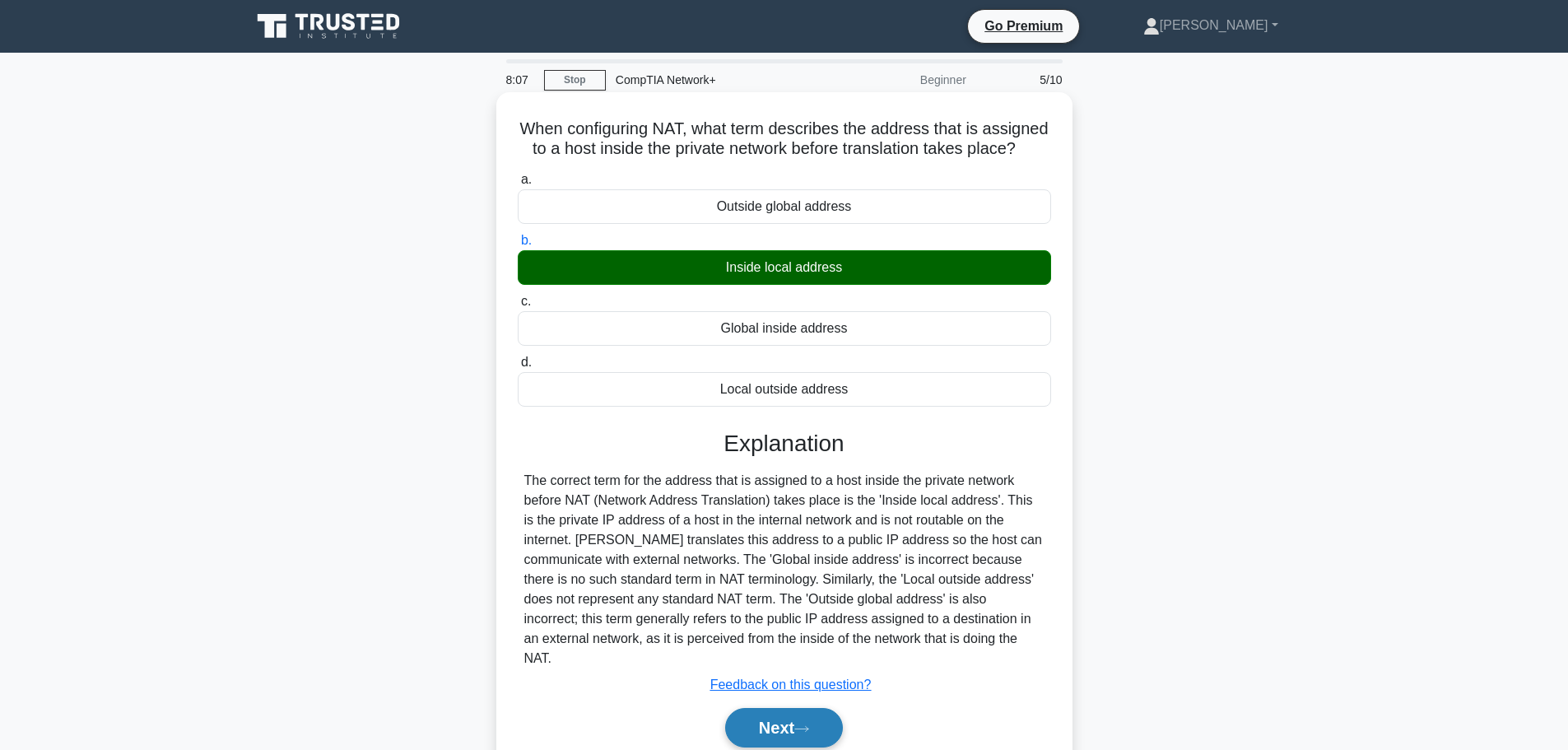
click at [770, 711] on button "Next" at bounding box center [784, 728] width 118 height 39
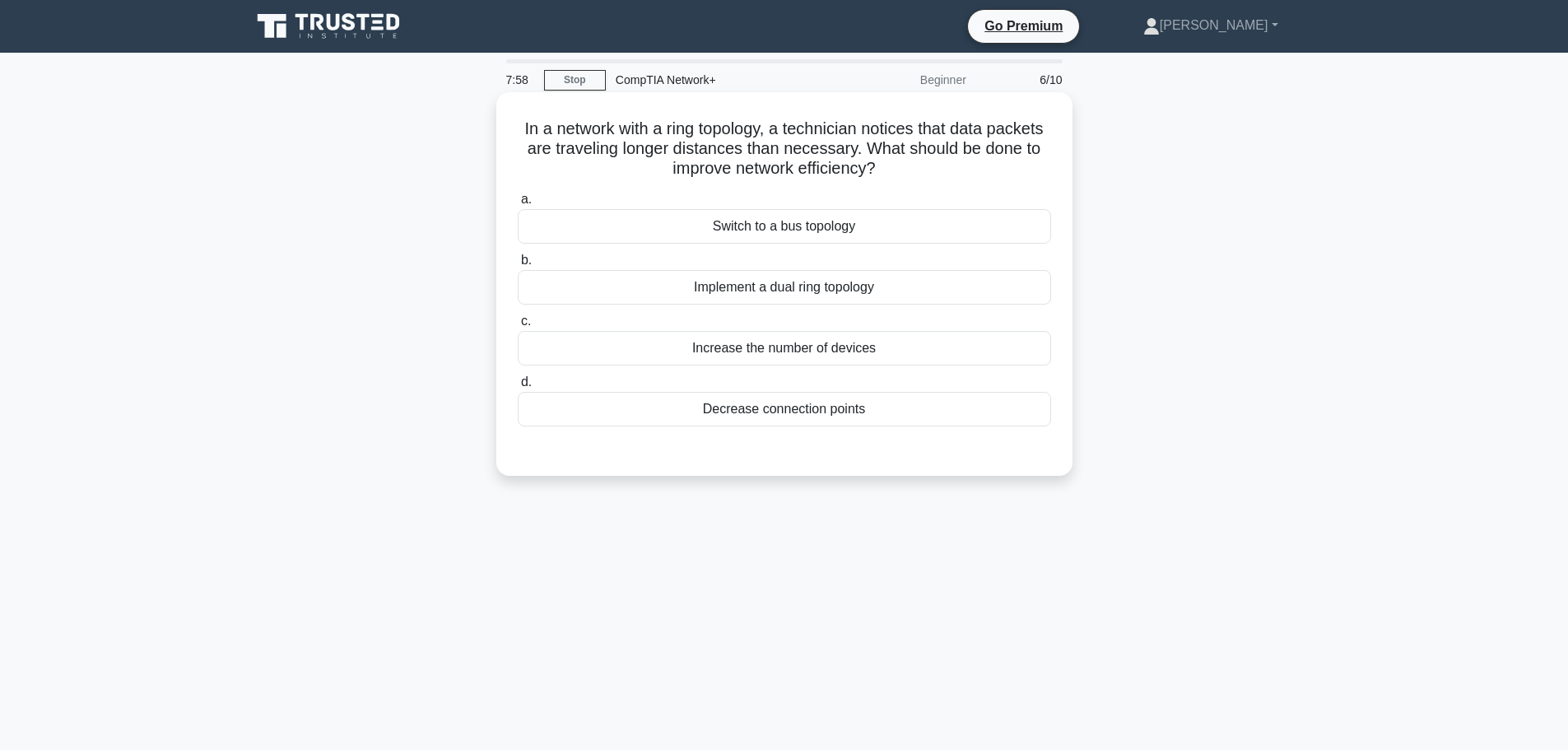
drag, startPoint x: 536, startPoint y: 132, endPoint x: 979, endPoint y: 179, distance: 445.5
click at [953, 181] on div "In a network with a ring topology, a technician notices that data packets are t…" at bounding box center [784, 284] width 563 height 371
click at [979, 179] on h5 "In a network with a ring topology, a technician notices that data packets are t…" at bounding box center [784, 149] width 537 height 61
click at [719, 295] on div "Implement a dual ring topology" at bounding box center [784, 287] width 533 height 35
click at [517, 266] on input "b. Implement a dual ring topology" at bounding box center [517, 260] width 0 height 10
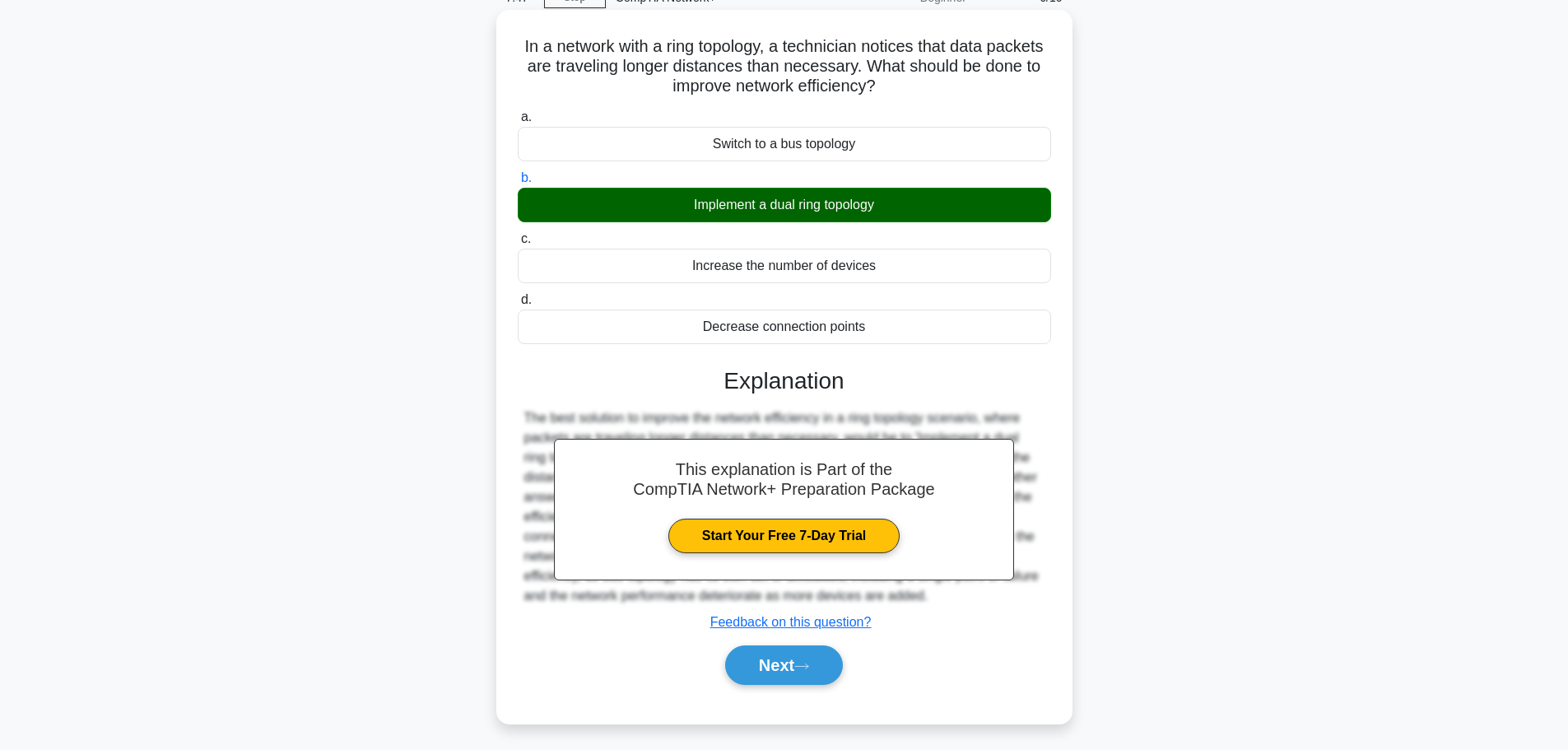
scroll to position [139, 0]
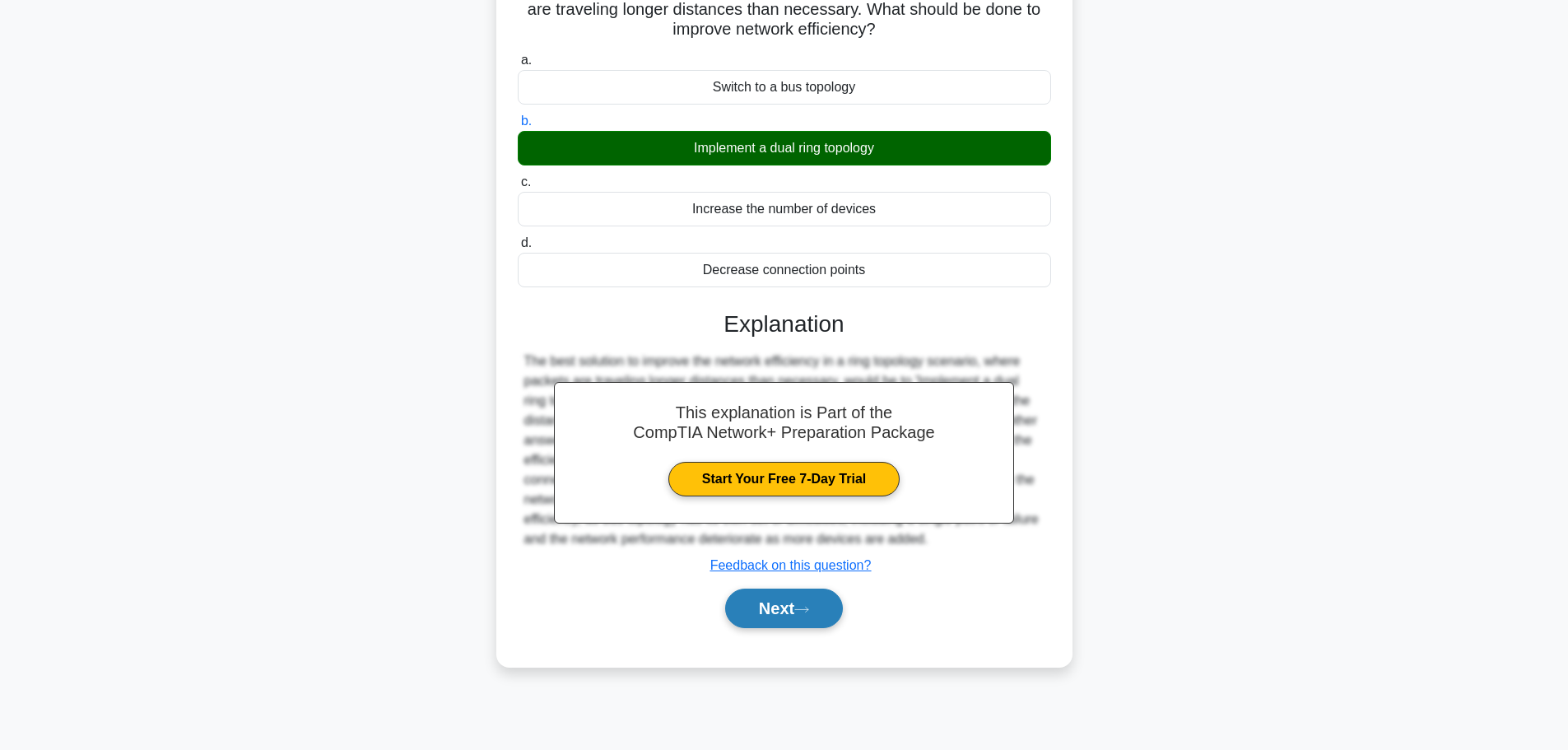
click at [770, 616] on button "Next" at bounding box center [784, 608] width 118 height 39
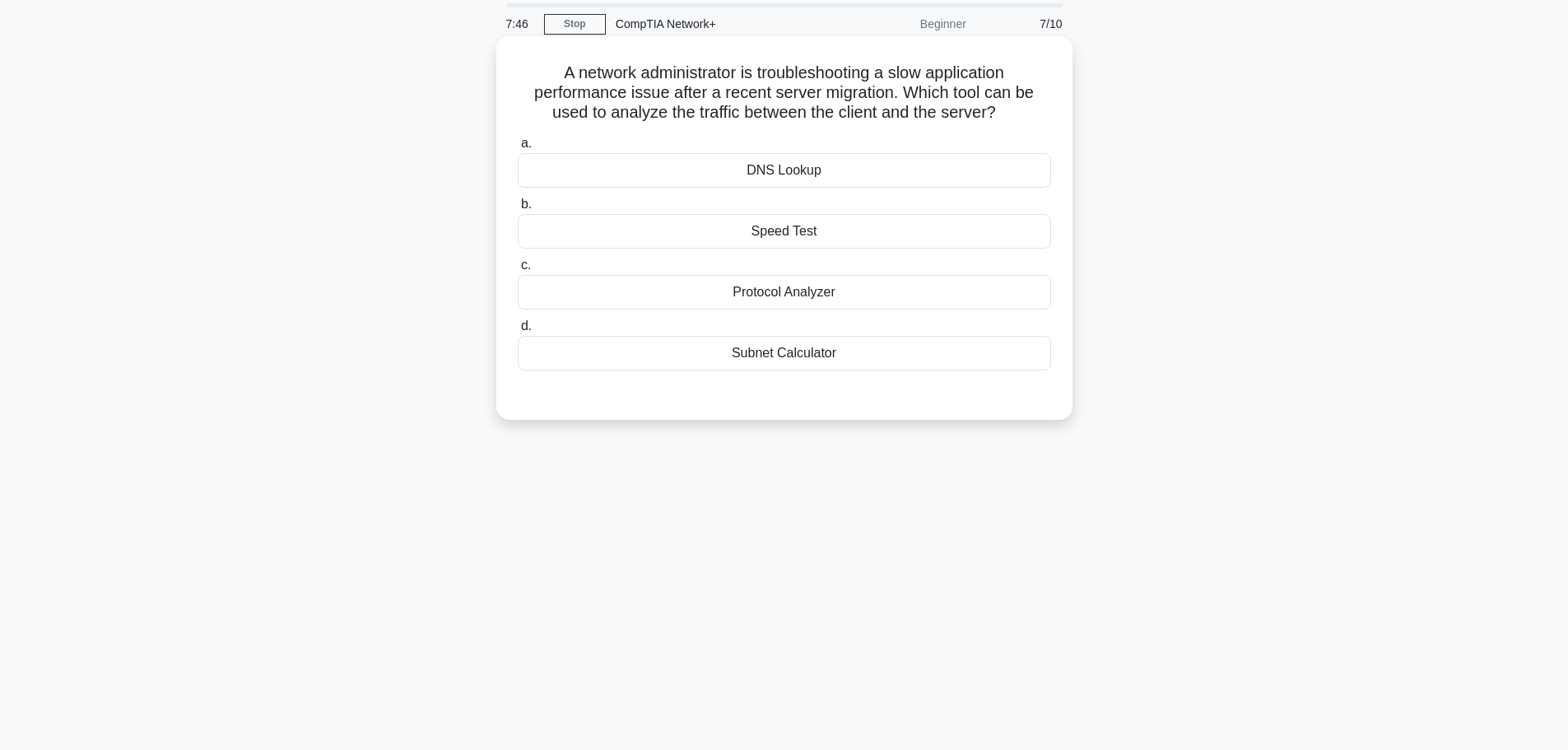
scroll to position [0, 0]
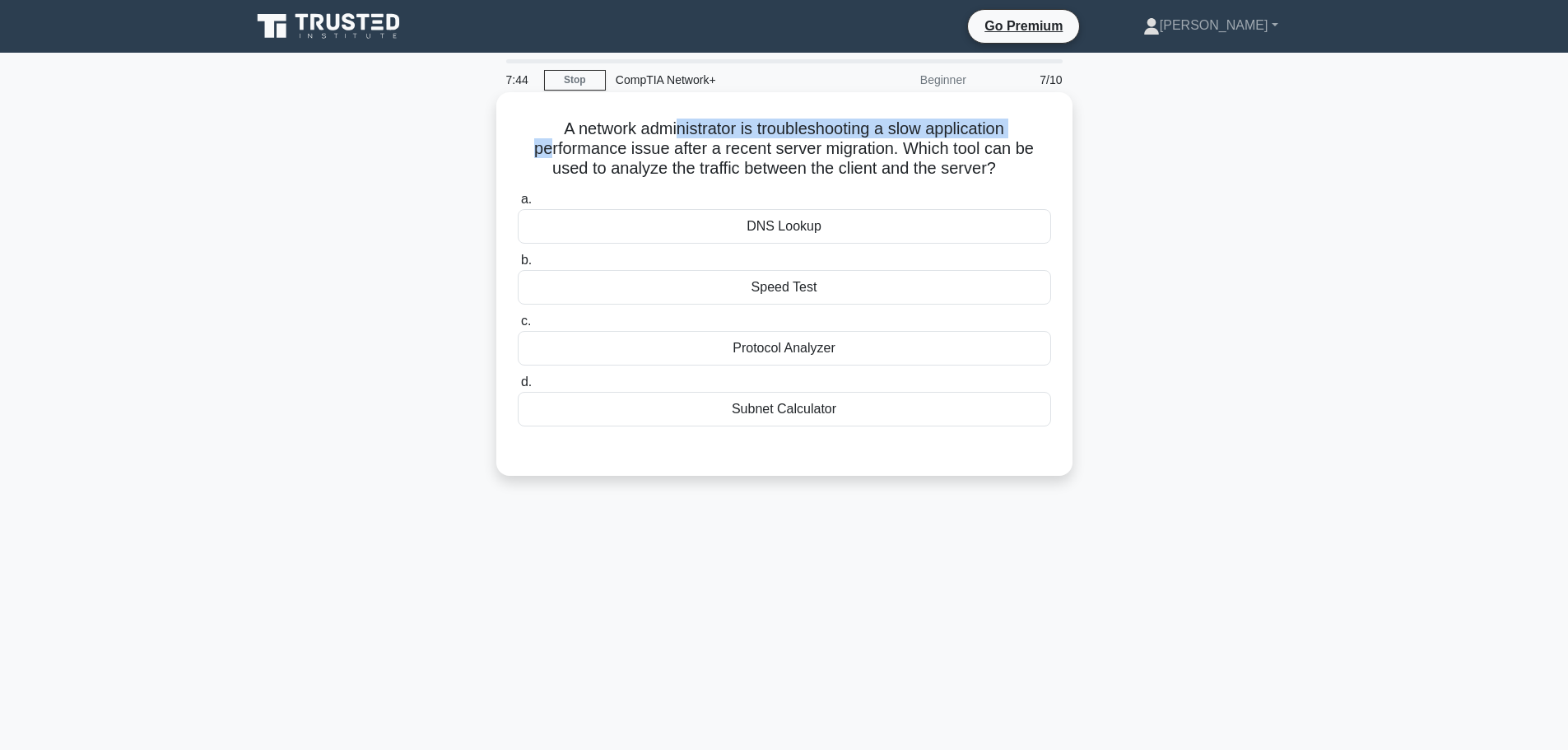
drag, startPoint x: 544, startPoint y: 140, endPoint x: 654, endPoint y: 132, distance: 110.3
click at [656, 132] on h5 "A network administrator is troubleshooting a slow application performance issue…" at bounding box center [784, 149] width 537 height 61
click at [654, 132] on h5 "A network administrator is troubleshooting a slow application performance issue…" at bounding box center [784, 149] width 537 height 61
drag, startPoint x: 543, startPoint y: 125, endPoint x: 1024, endPoint y: 183, distance: 484.5
click at [1024, 183] on div "A network administrator is troubleshooting a slow application performance issue…" at bounding box center [784, 284] width 563 height 371
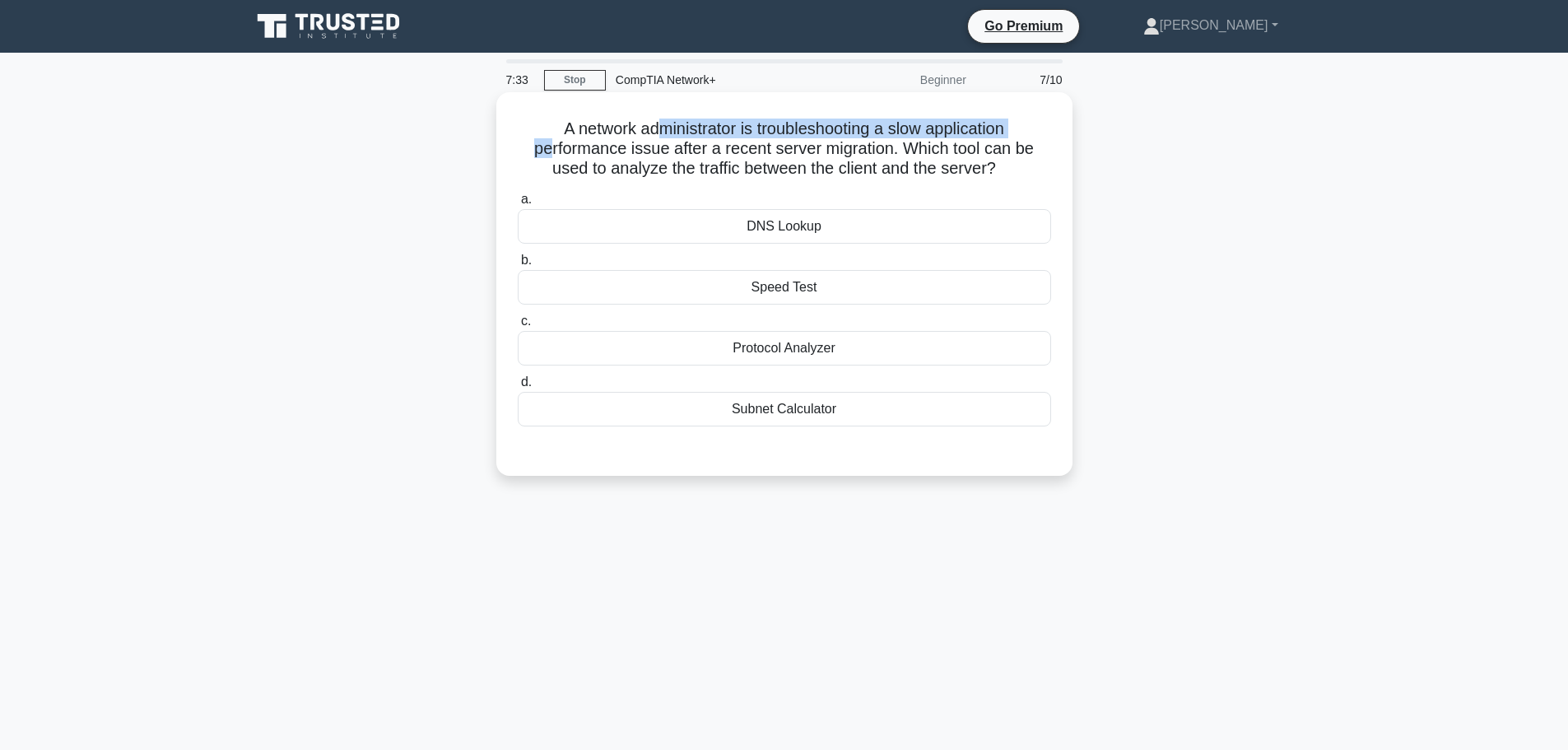
click at [591, 140] on h5 "A network administrator is troubleshooting a slow application performance issue…" at bounding box center [784, 149] width 537 height 61
drag, startPoint x: 535, startPoint y: 124, endPoint x: 1052, endPoint y: 173, distance: 519.3
click at [1052, 173] on h5 "A network administrator is troubleshooting a slow application performance issue…" at bounding box center [784, 149] width 537 height 61
click at [782, 146] on h5 "A network administrator is troubleshooting a slow application performance issue…" at bounding box center [784, 149] width 537 height 61
click at [777, 346] on div "Protocol Analyzer" at bounding box center [784, 347] width 533 height 35
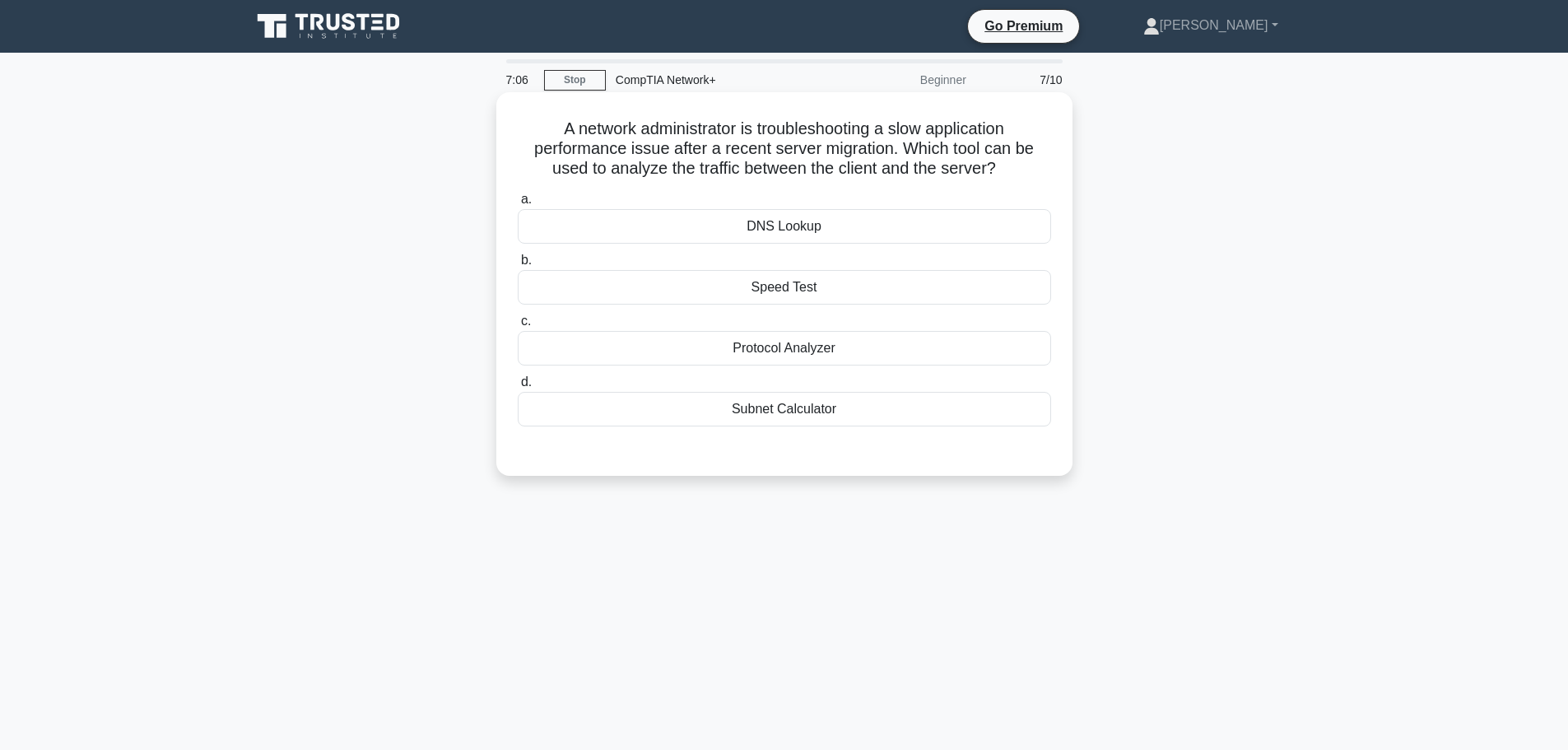
click at [839, 356] on div "Protocol Analyzer" at bounding box center [784, 347] width 533 height 35
click at [813, 361] on div "Protocol Analyzer" at bounding box center [784, 347] width 533 height 35
click at [517, 327] on input "c. Protocol Analyzer" at bounding box center [517, 321] width 0 height 10
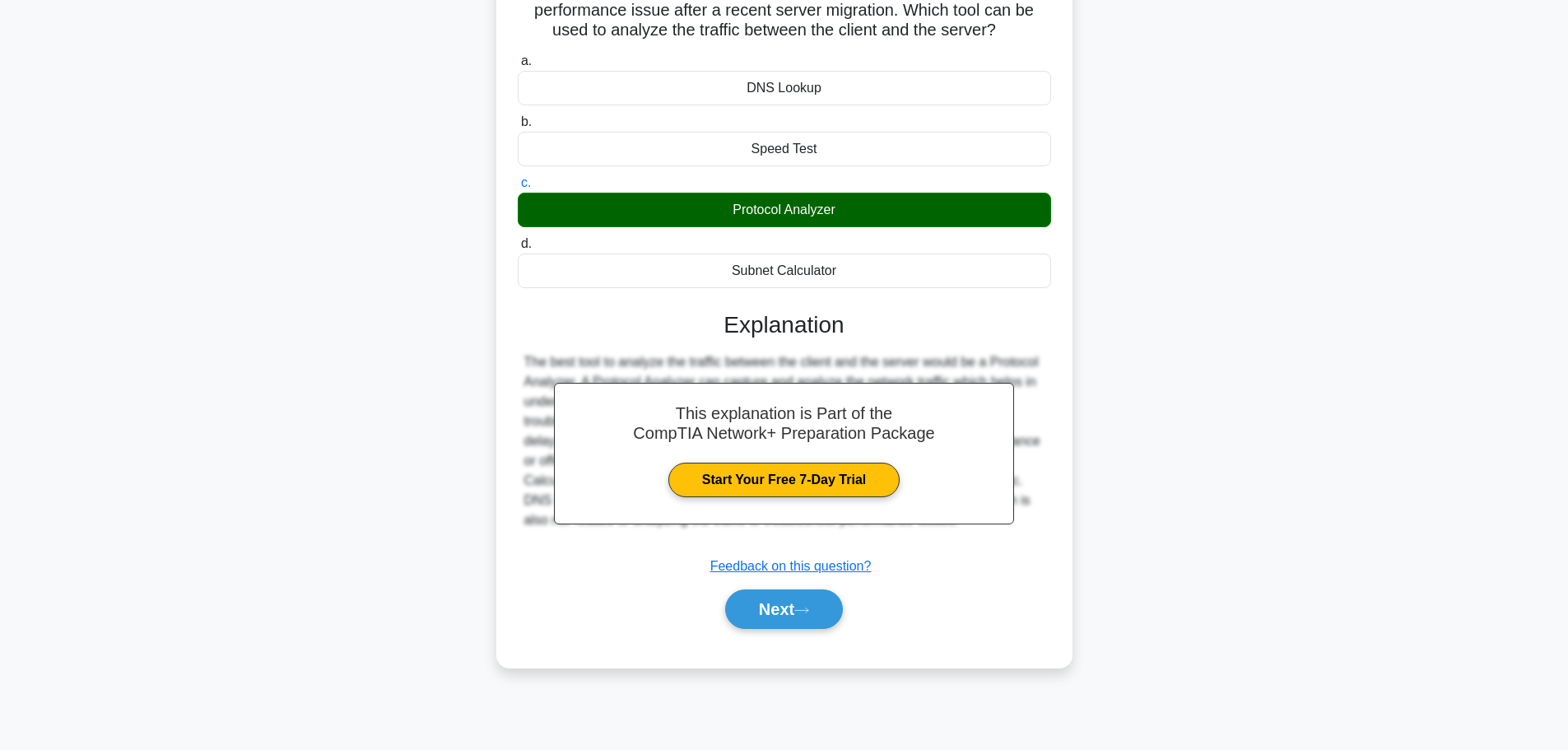
scroll to position [139, 0]
drag, startPoint x: 798, startPoint y: 598, endPoint x: 878, endPoint y: 545, distance: 96.0
click at [798, 598] on button "Next" at bounding box center [784, 608] width 118 height 39
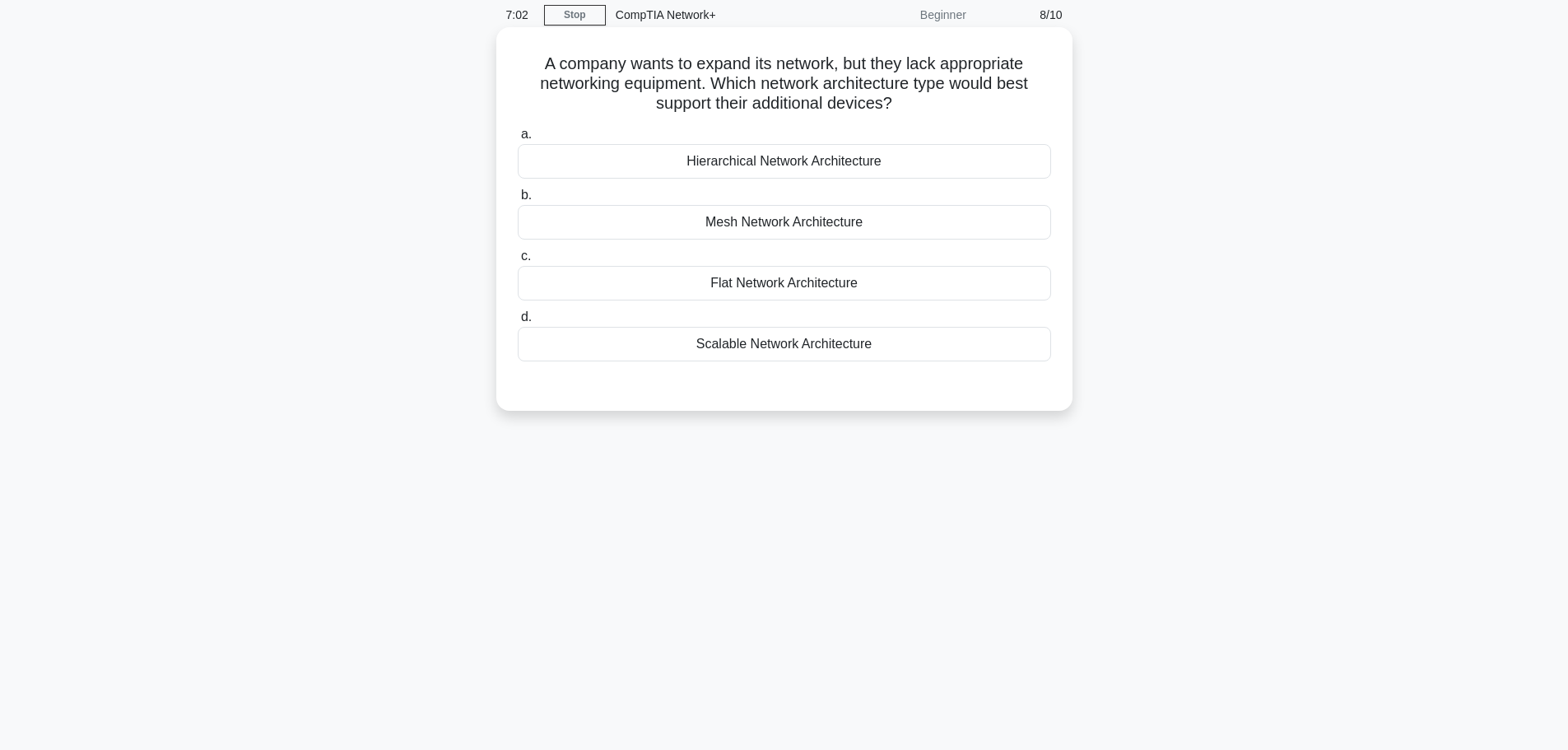
scroll to position [0, 0]
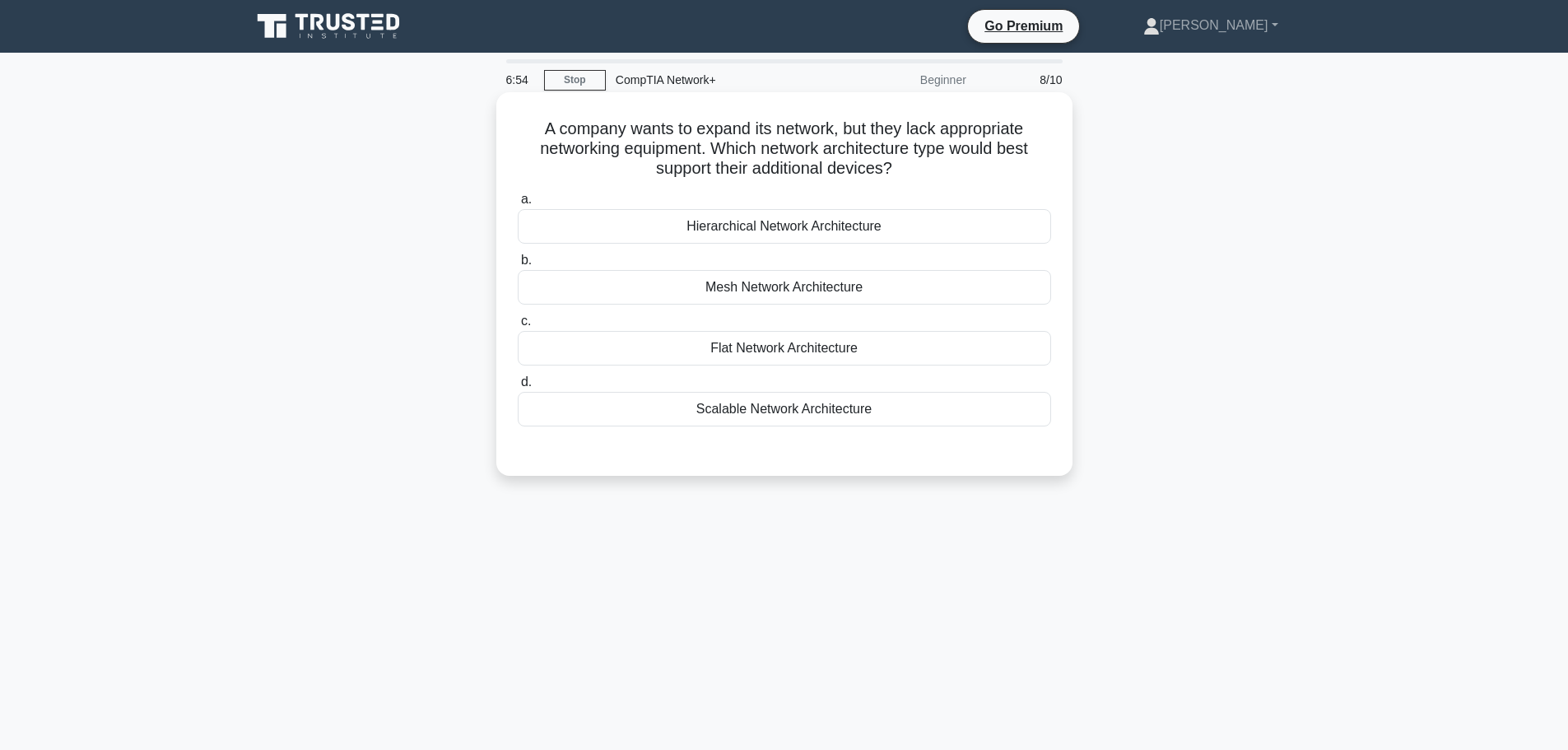
drag, startPoint x: 533, startPoint y: 122, endPoint x: 908, endPoint y: 161, distance: 377.0
click at [908, 161] on h5 "A company wants to expand its network, but they lack appropriate networking equ…" at bounding box center [784, 149] width 537 height 61
click at [967, 161] on h5 "A company wants to expand its network, but they lack appropriate networking equ…" at bounding box center [784, 149] width 537 height 61
drag, startPoint x: 802, startPoint y: 399, endPoint x: 1038, endPoint y: 344, distance: 242.3
click at [802, 400] on div "Scalable Network Architecture" at bounding box center [784, 409] width 533 height 35
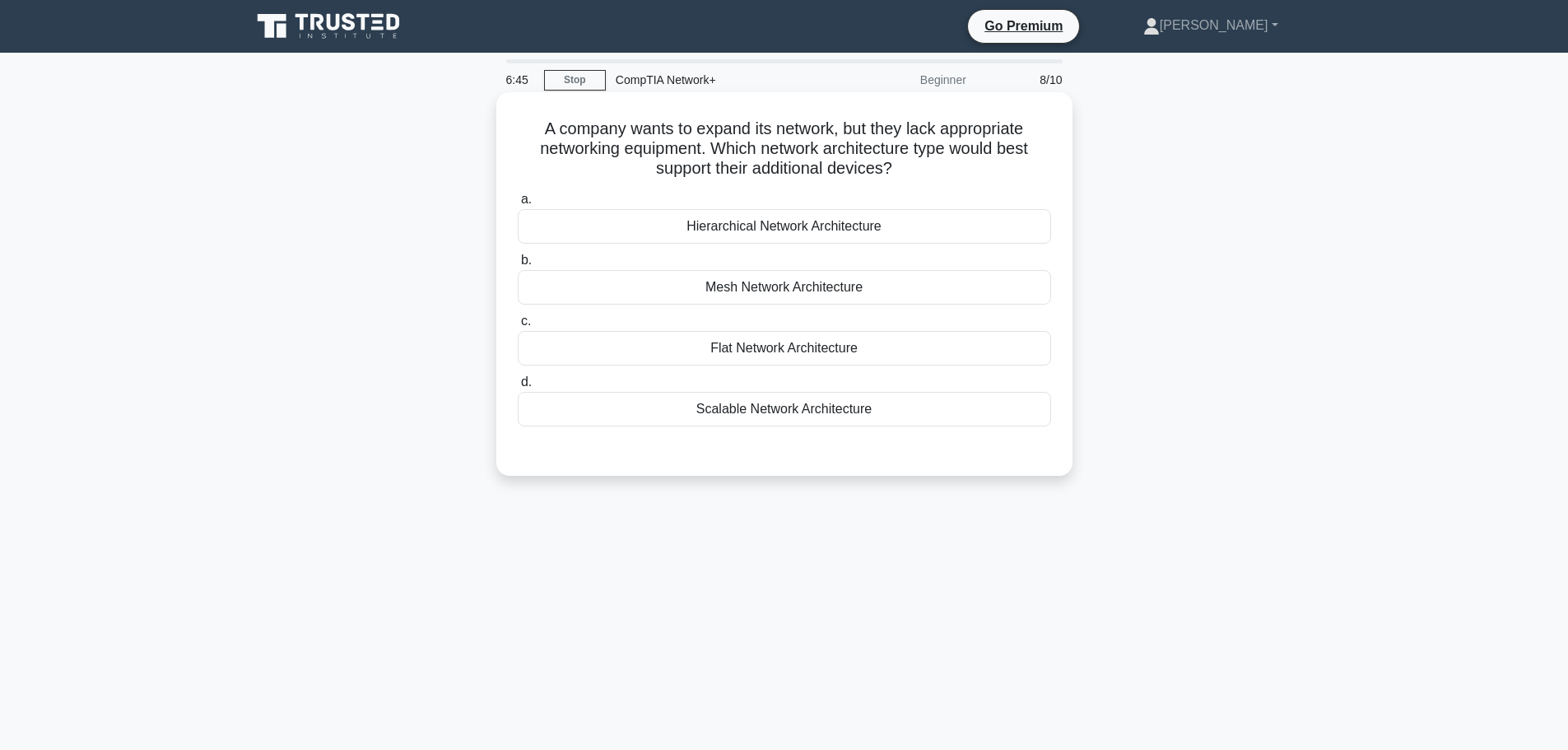
click at [517, 388] on input "d. Scalable Network Architecture" at bounding box center [517, 382] width 0 height 10
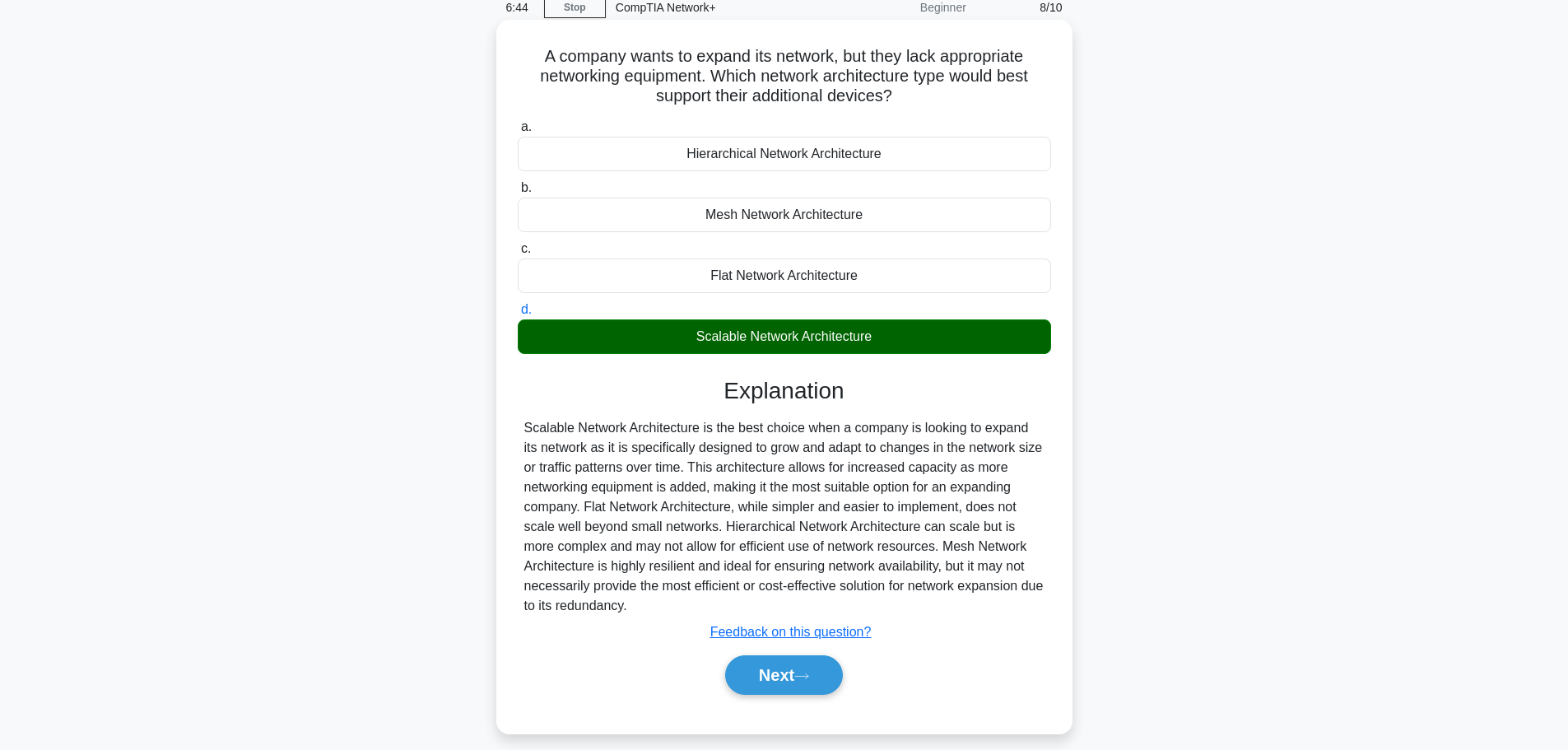
scroll to position [139, 0]
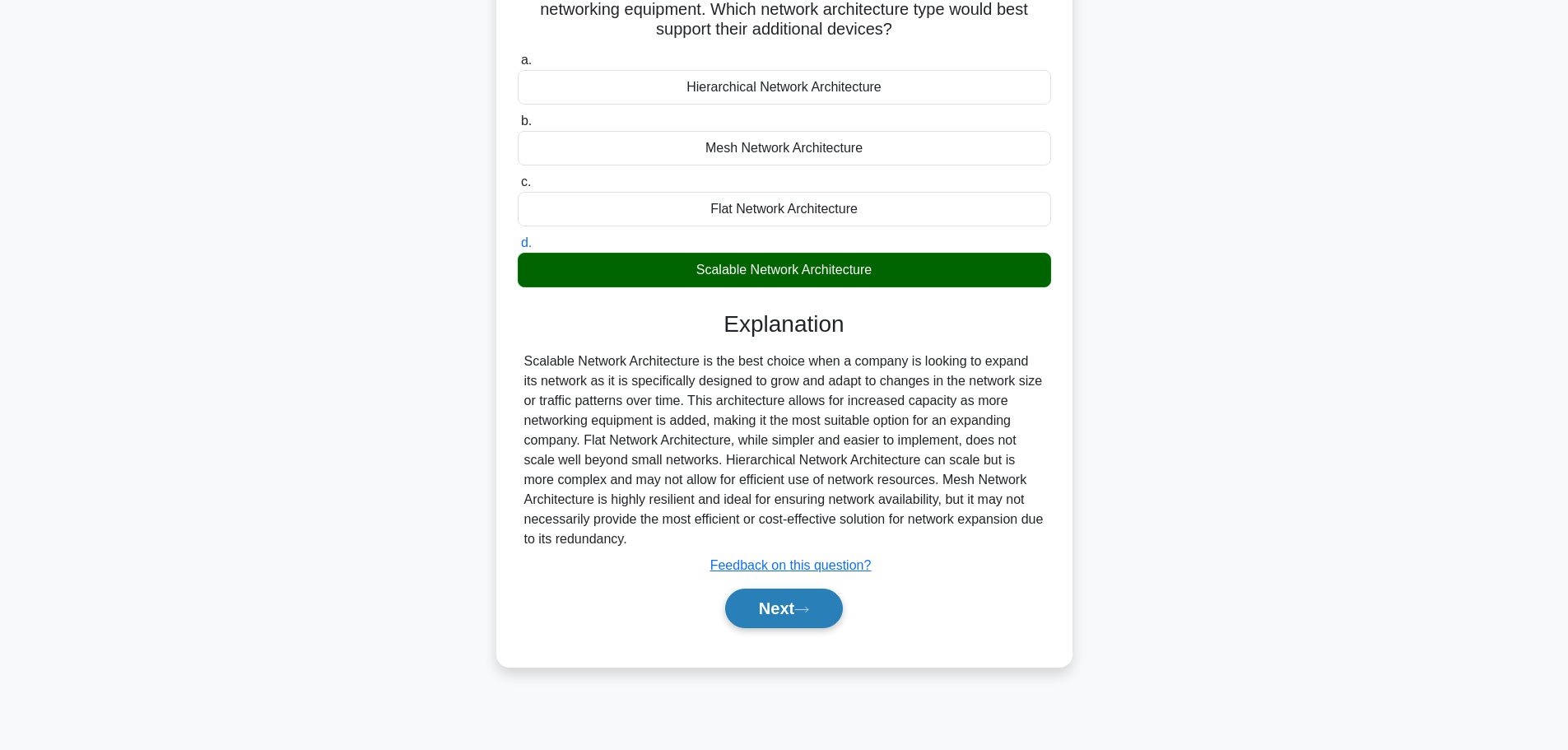
drag, startPoint x: 776, startPoint y: 604, endPoint x: 784, endPoint y: 601, distance: 8.5
click at [778, 604] on button "Next" at bounding box center [784, 608] width 118 height 39
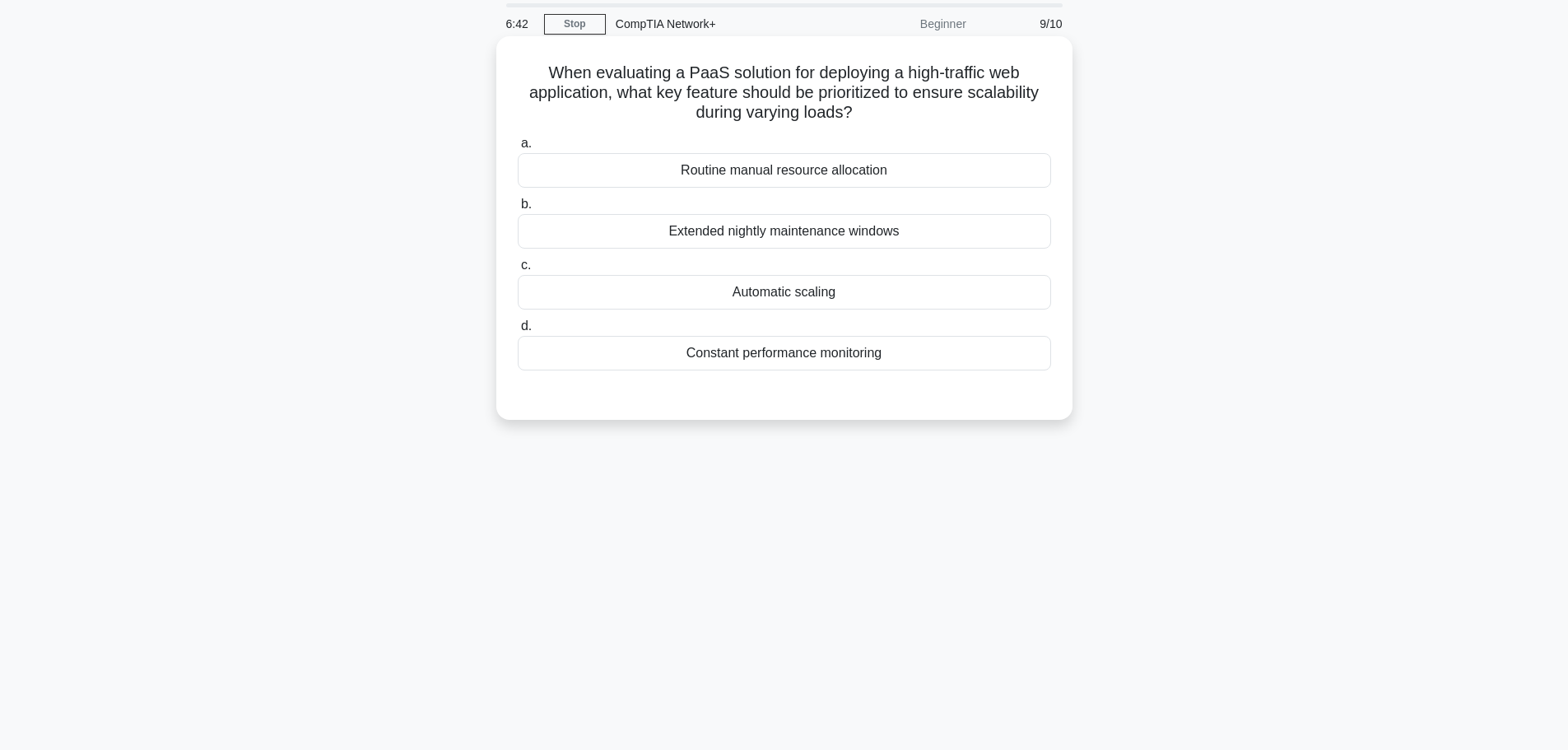
scroll to position [0, 0]
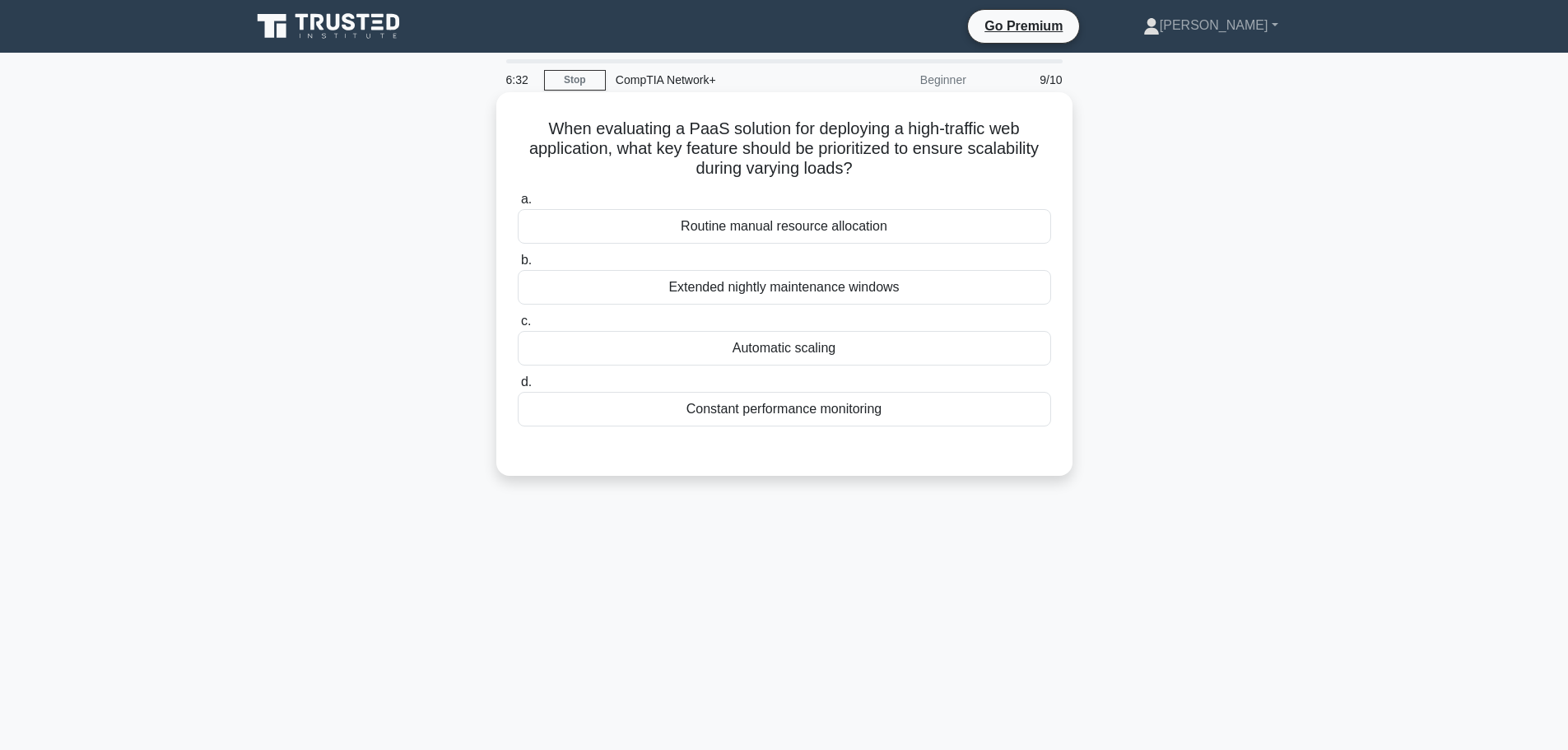
drag, startPoint x: 532, startPoint y: 126, endPoint x: 892, endPoint y: 177, distance: 363.6
click at [892, 177] on h5 "When evaluating a PaaS solution for deploying a high-traffic web application, w…" at bounding box center [784, 149] width 537 height 61
click at [641, 153] on h5 "When evaluating a PaaS solution for deploying a high-traffic web application, w…" at bounding box center [784, 149] width 537 height 61
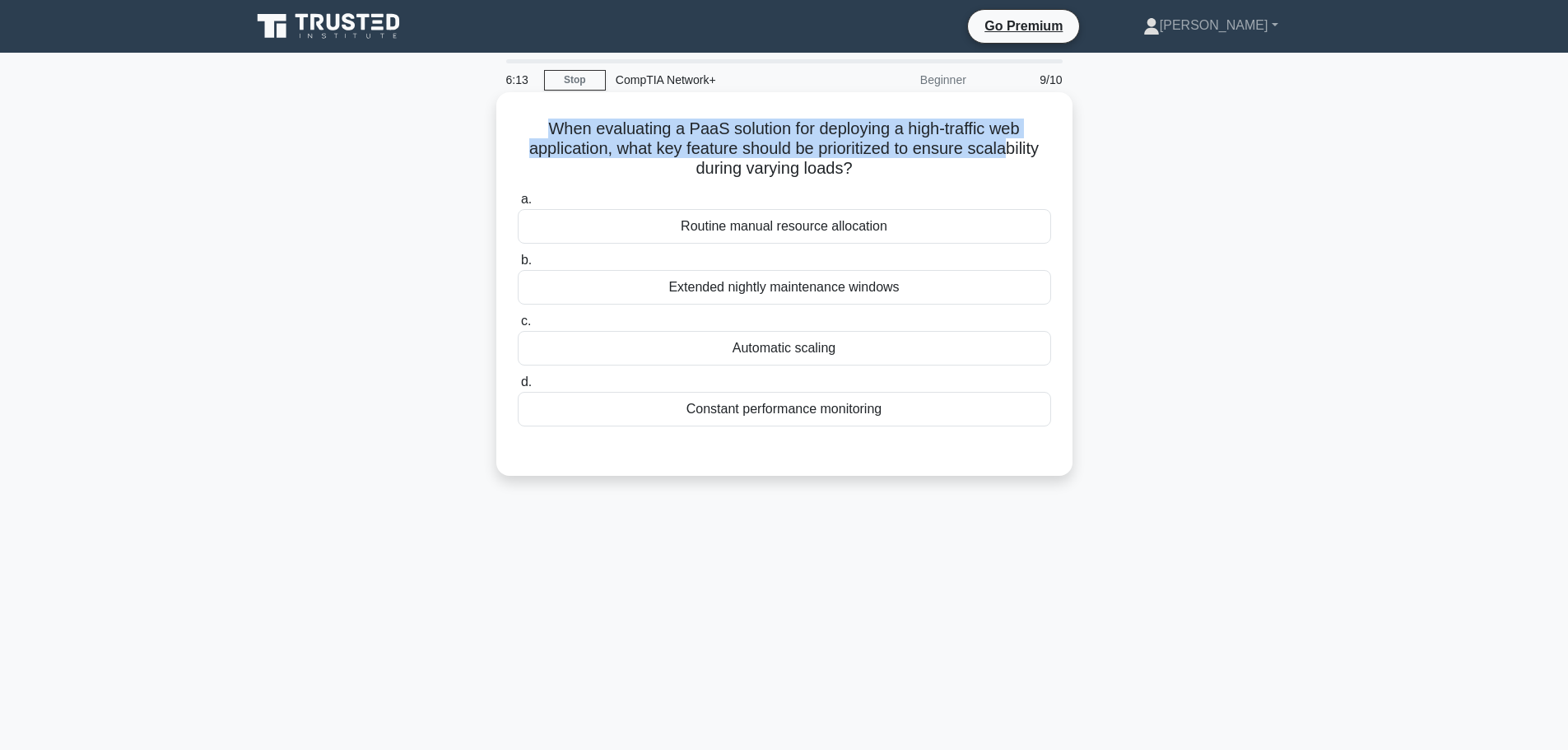
drag, startPoint x: 517, startPoint y: 129, endPoint x: 1026, endPoint y: 157, distance: 509.8
click at [1025, 157] on h5 "When evaluating a PaaS solution for deploying a high-traffic web application, w…" at bounding box center [784, 149] width 537 height 61
click at [941, 156] on h5 "When evaluating a PaaS solution for deploying a high-traffic web application, w…" at bounding box center [784, 149] width 537 height 61
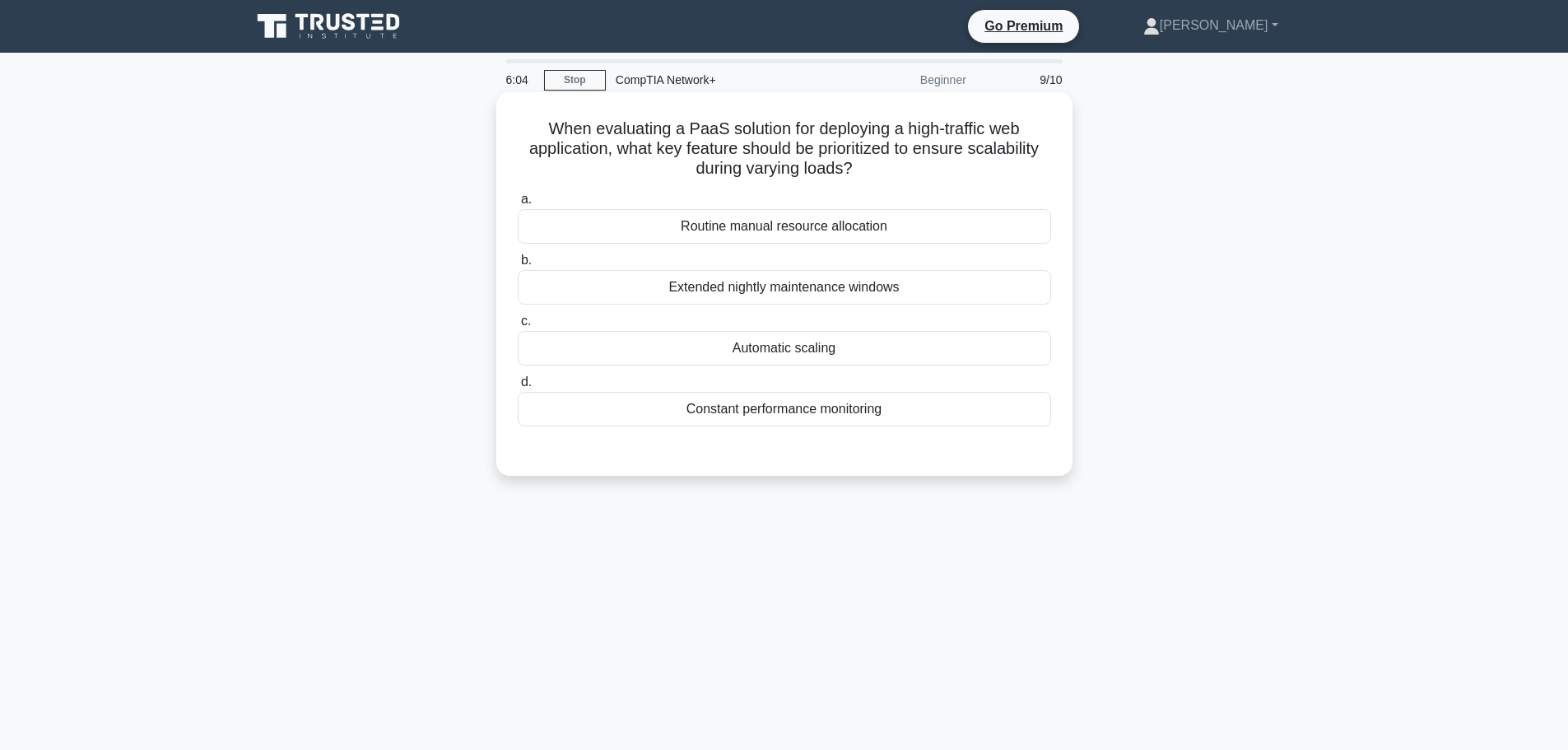
click at [812, 354] on div "Automatic scaling" at bounding box center [784, 347] width 533 height 35
click at [517, 327] on input "c. Automatic scaling" at bounding box center [517, 321] width 0 height 10
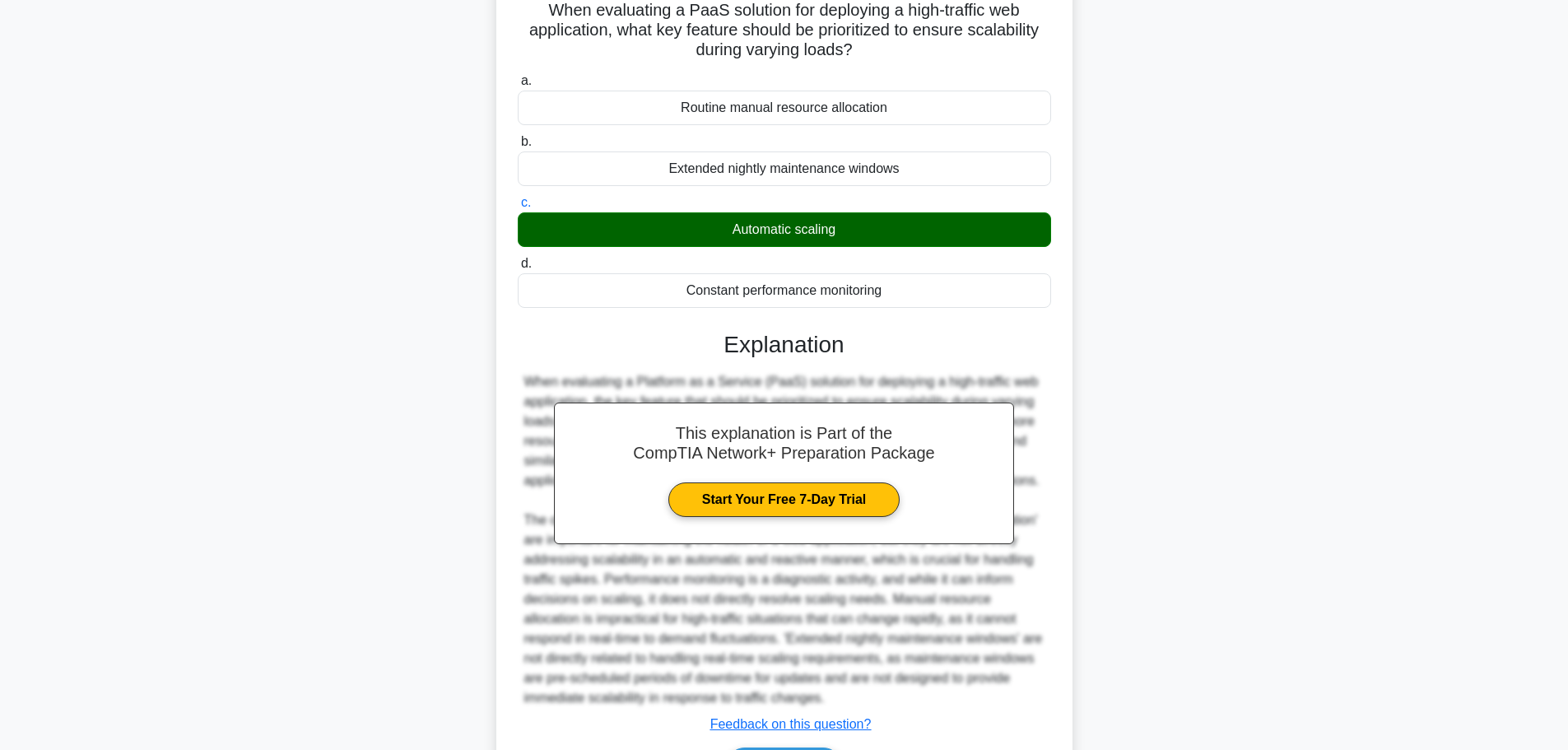
scroll to position [226, 0]
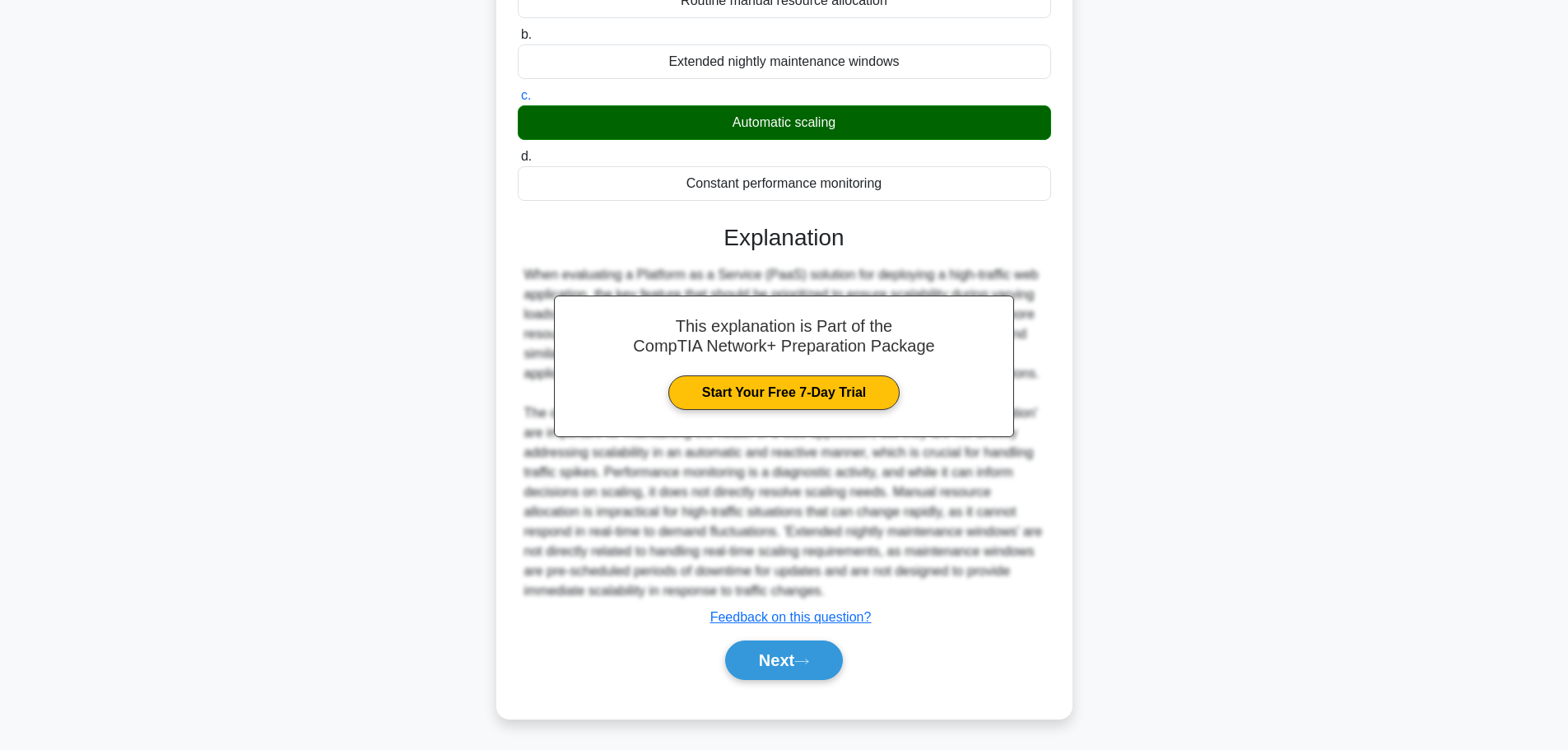
click at [786, 640] on div "Next" at bounding box center [784, 660] width 533 height 52
click at [788, 650] on button "Next" at bounding box center [784, 660] width 118 height 39
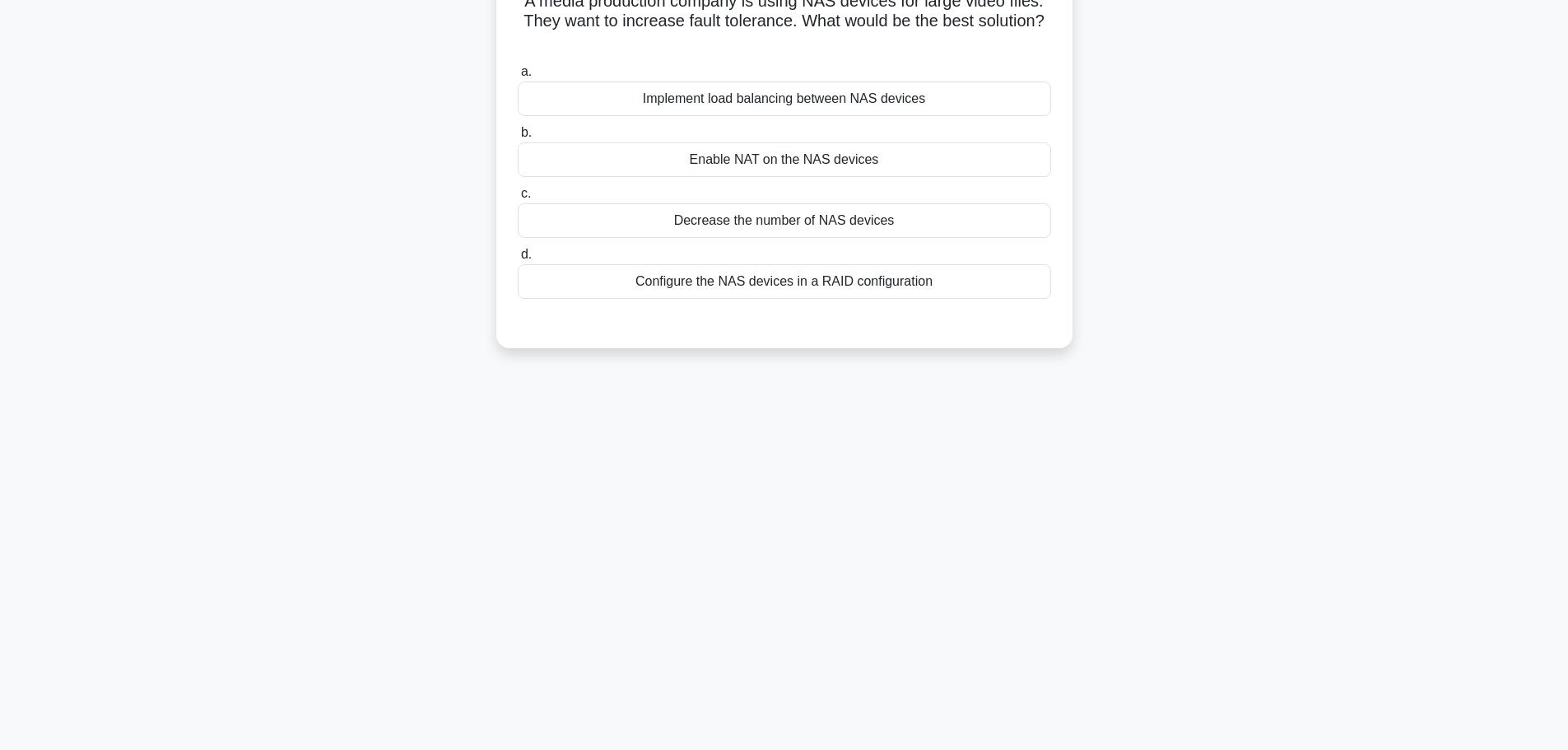
scroll to position [0, 0]
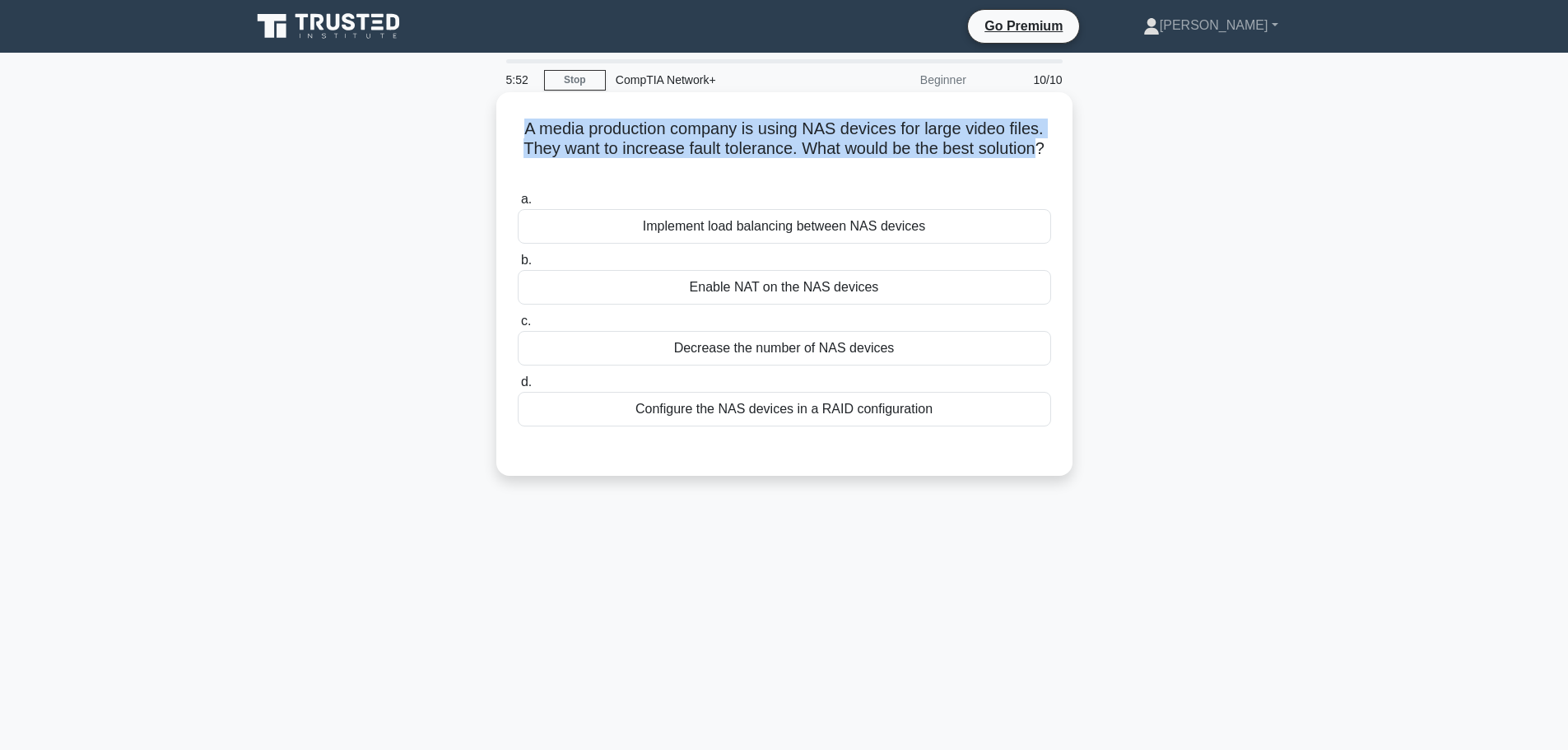
drag, startPoint x: 511, startPoint y: 129, endPoint x: 1046, endPoint y: 149, distance: 535.4
click at [1046, 149] on div "A media production company is using NAS devices for large video files. They wan…" at bounding box center [784, 284] width 563 height 371
click at [877, 144] on h5 "A media production company is using NAS devices for large video files. They wan…" at bounding box center [784, 149] width 537 height 61
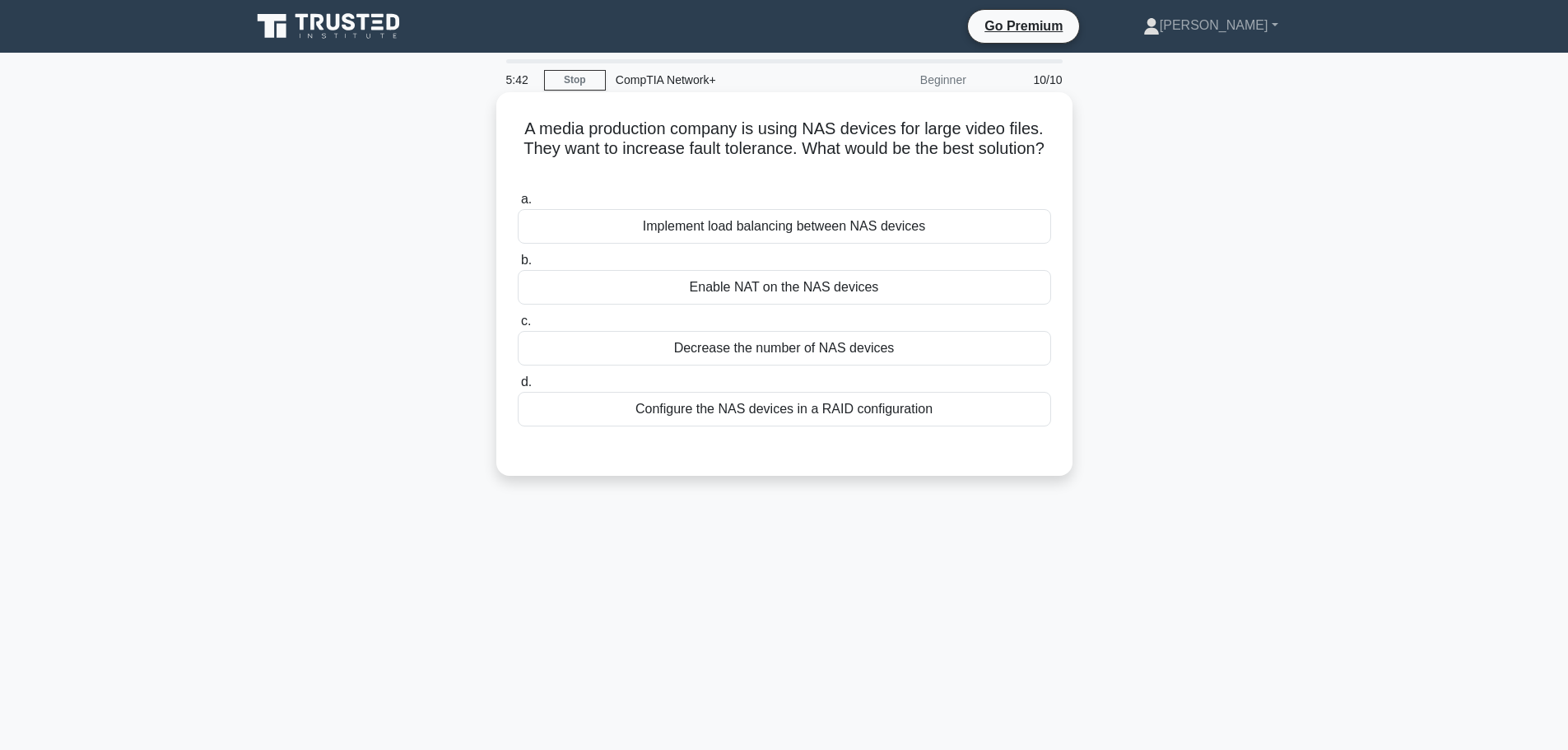
click at [772, 418] on div "Configure the NAS devices in a RAID configuration" at bounding box center [784, 409] width 533 height 35
click at [517, 388] on input "d. Configure the NAS devices in a RAID configuration" at bounding box center [517, 382] width 0 height 10
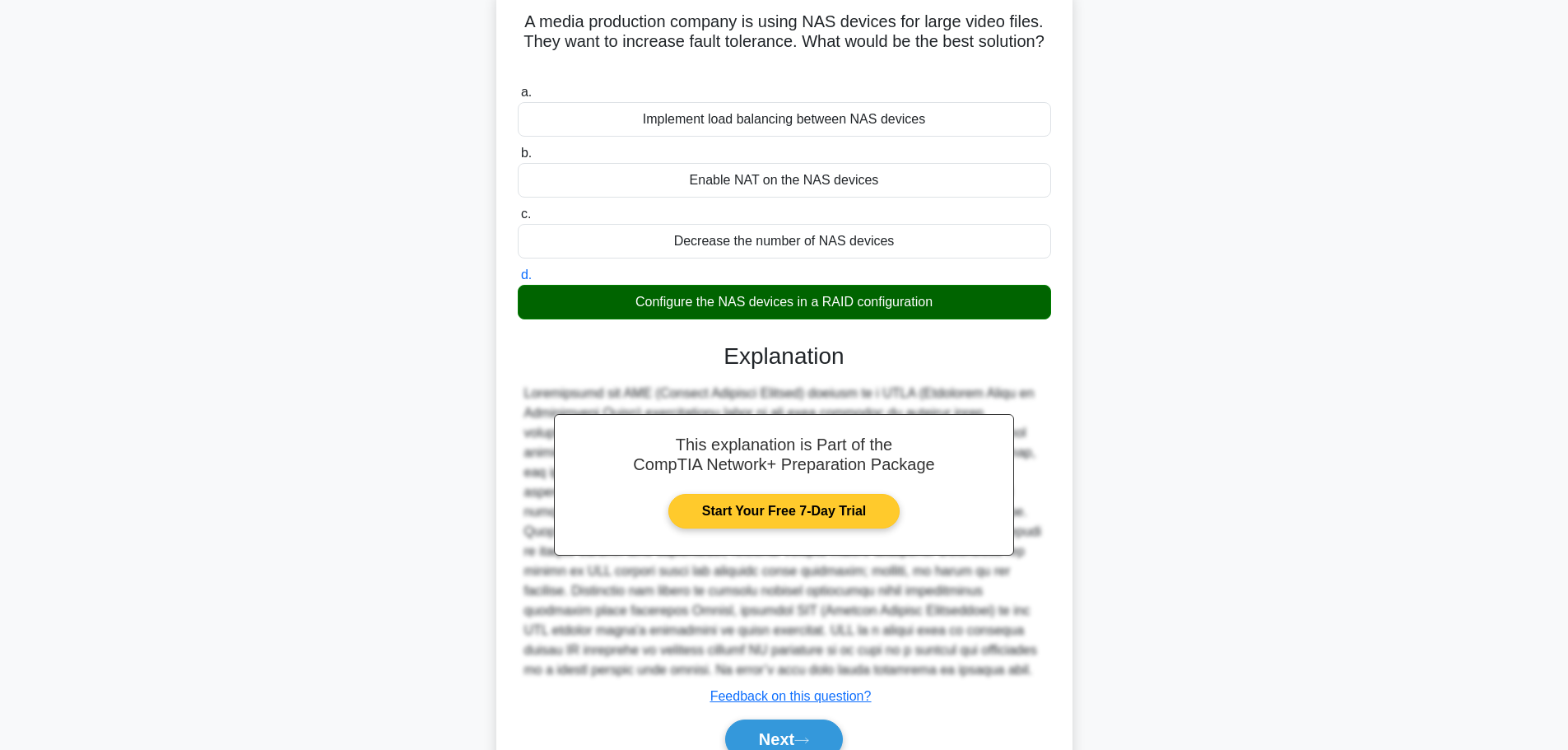
scroll to position [187, 0]
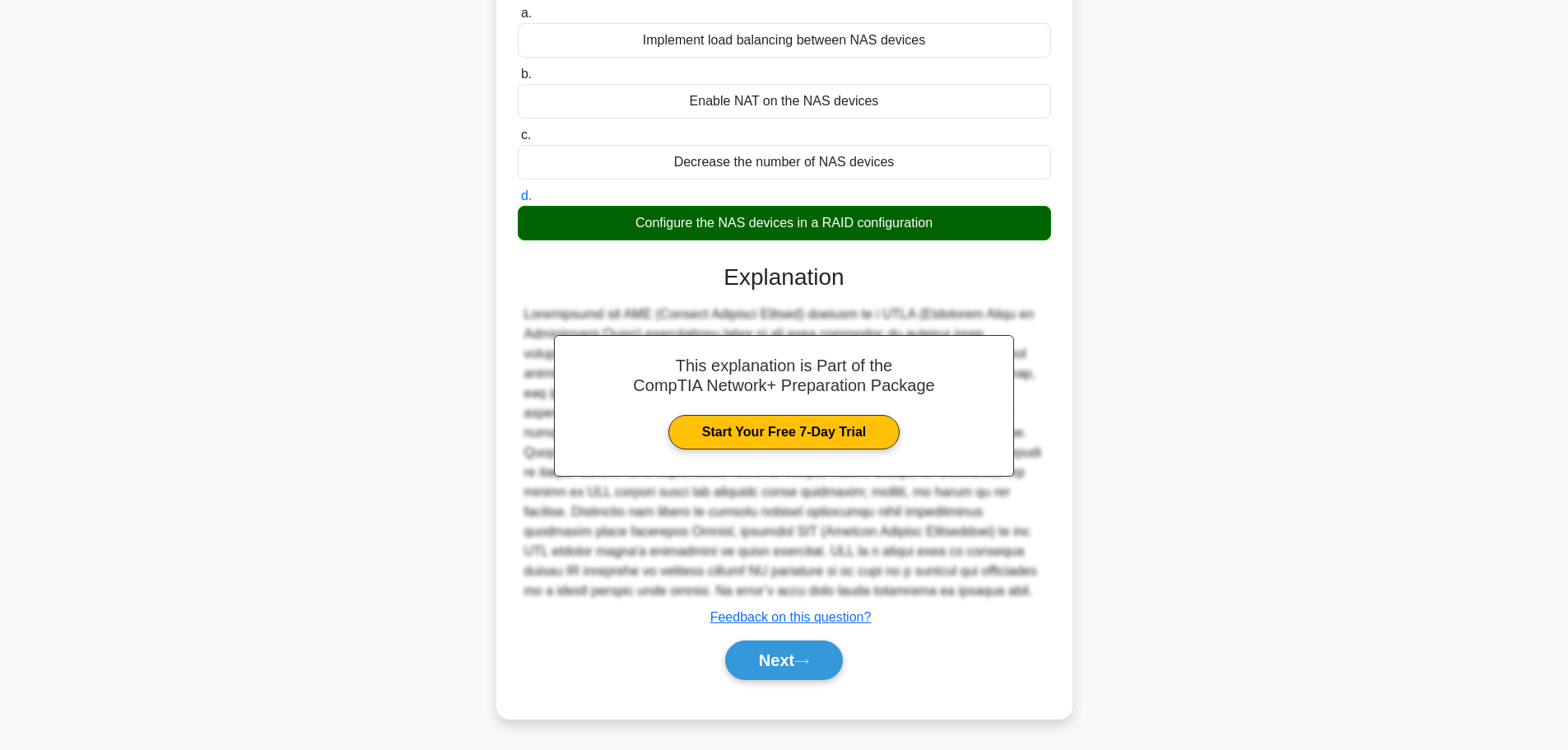
drag, startPoint x: 767, startPoint y: 649, endPoint x: 805, endPoint y: 640, distance: 39.1
click at [767, 649] on button "Next" at bounding box center [784, 660] width 118 height 39
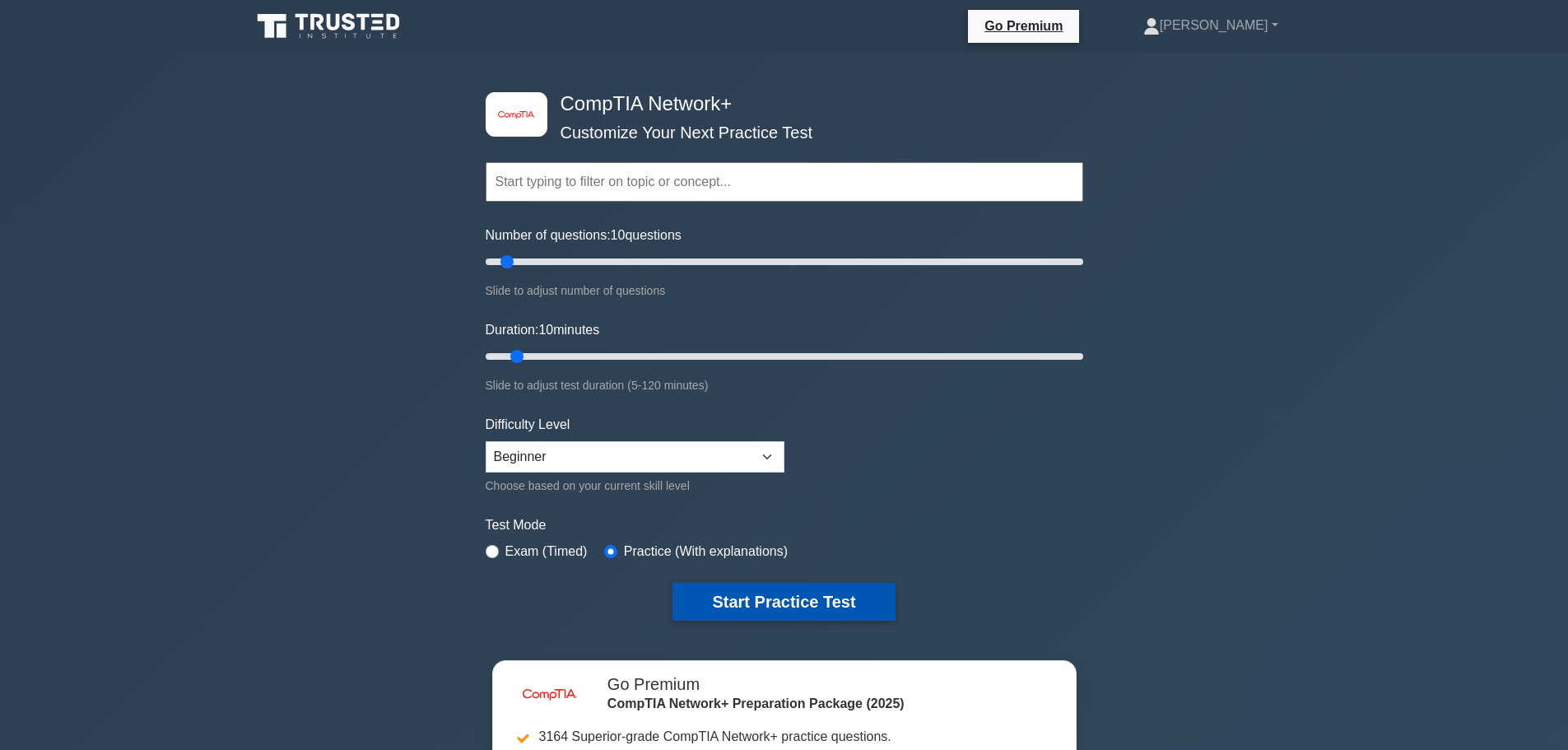
click at [767, 595] on button "Start Practice Test" at bounding box center [784, 601] width 222 height 38
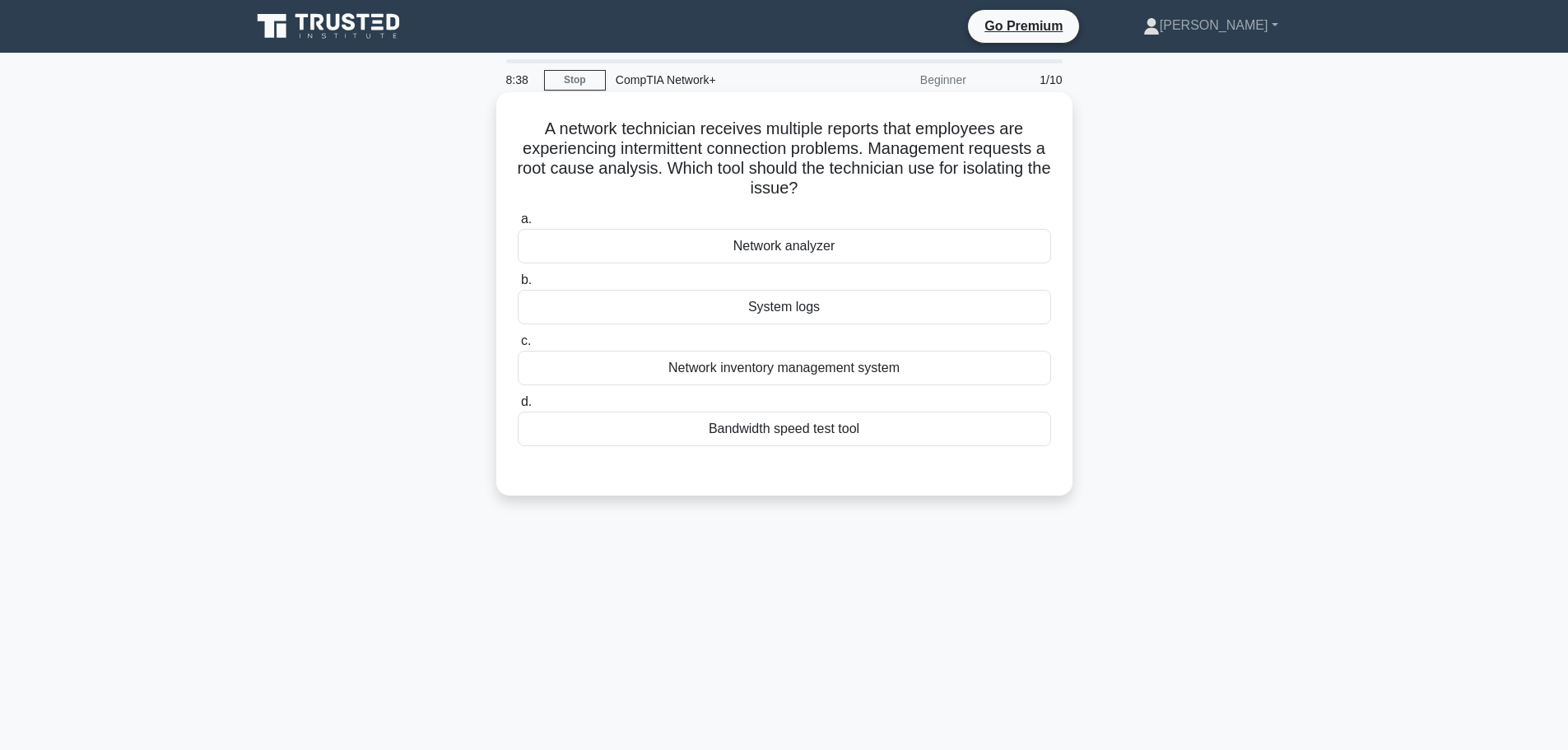
click at [802, 306] on div "System logs" at bounding box center [784, 306] width 533 height 35
click at [517, 286] on input "b. System logs" at bounding box center [517, 279] width 0 height 10
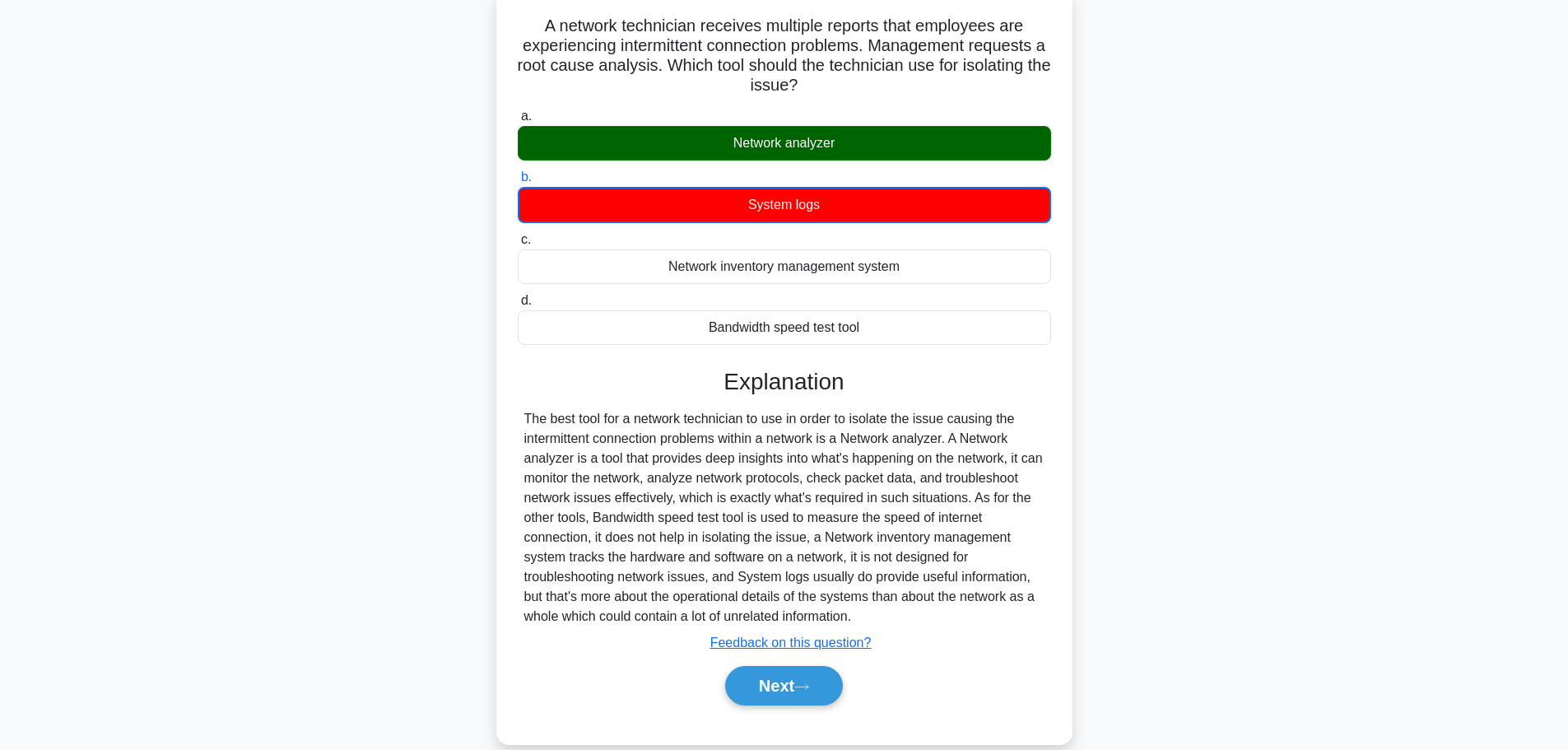
scroll to position [139, 0]
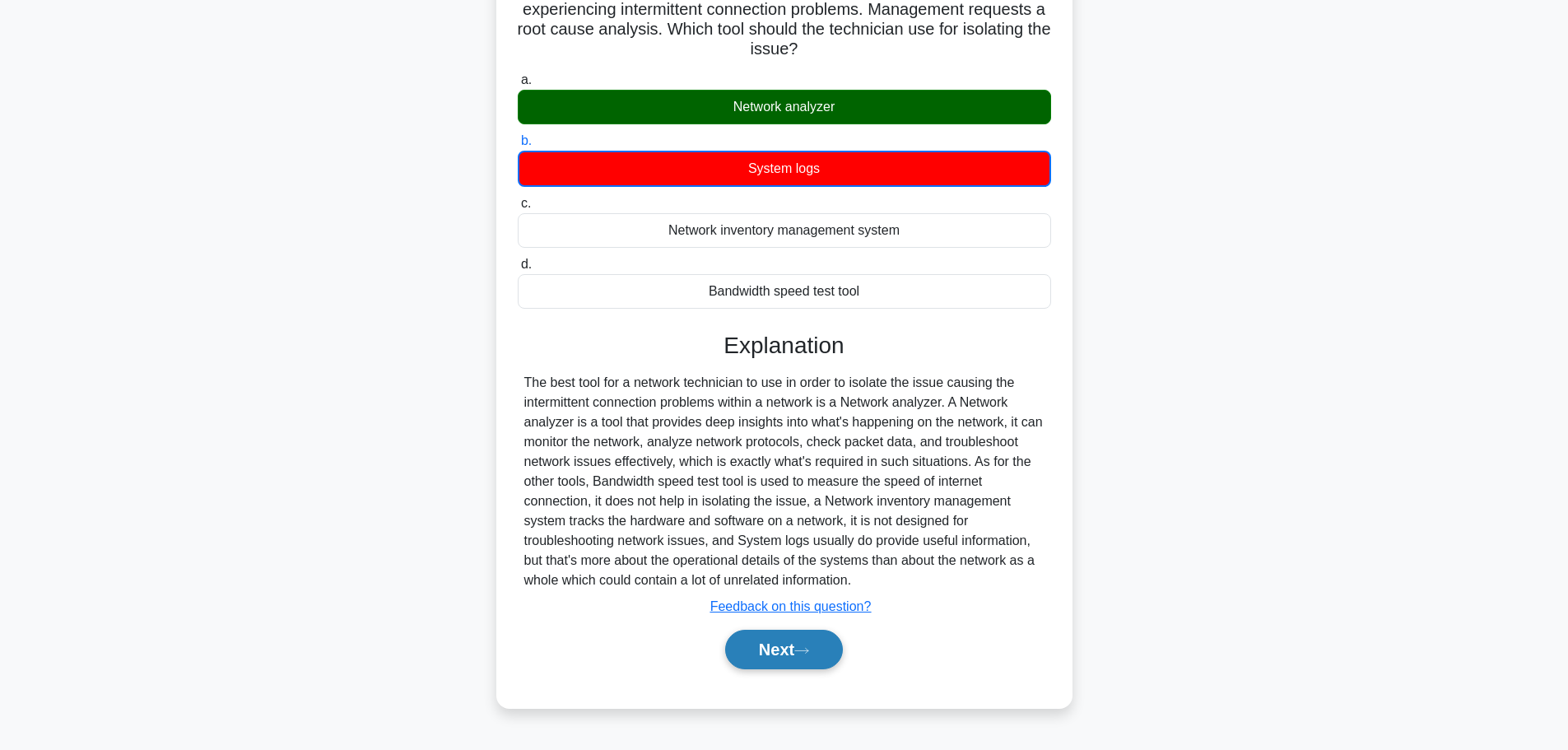
click at [774, 655] on button "Next" at bounding box center [784, 649] width 118 height 39
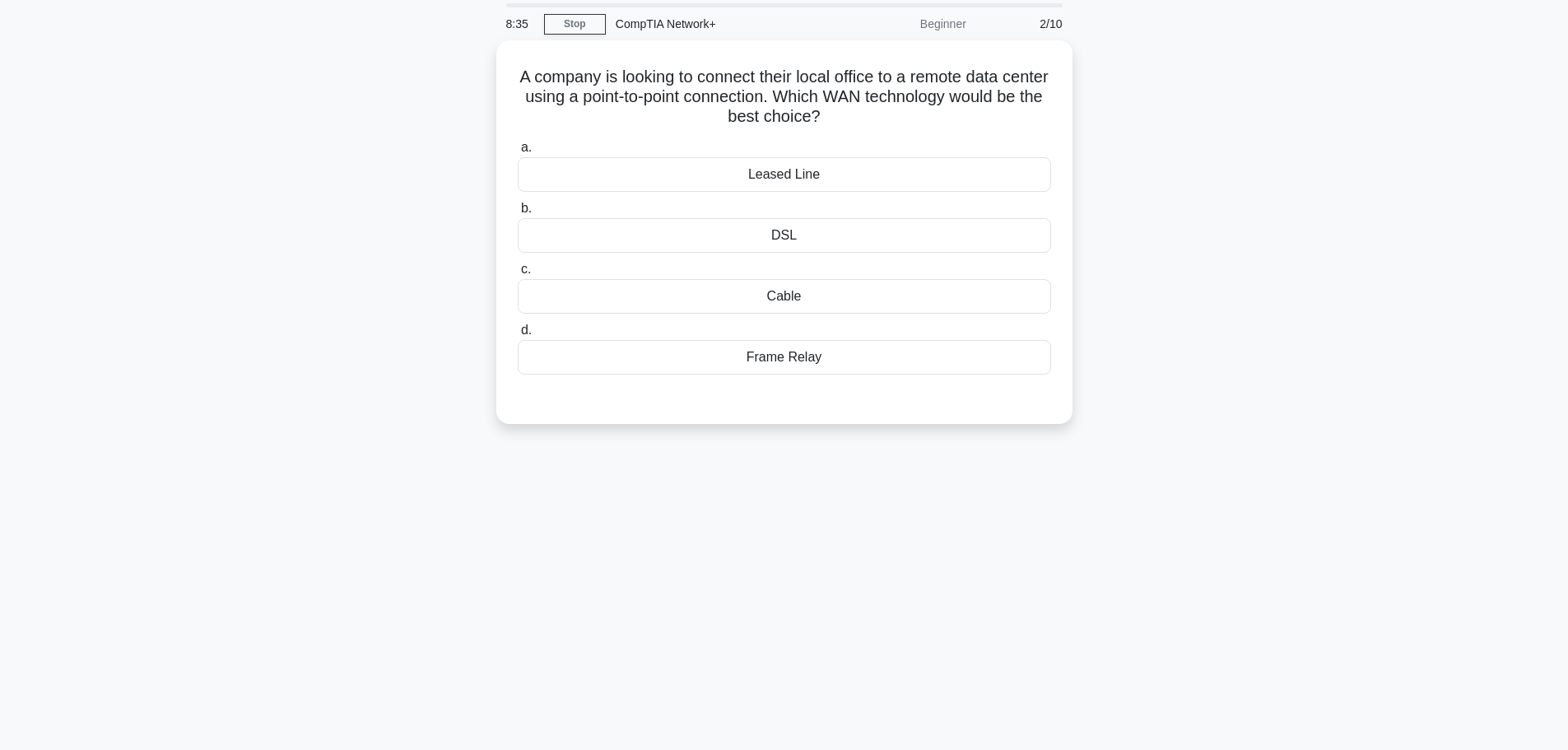
scroll to position [0, 0]
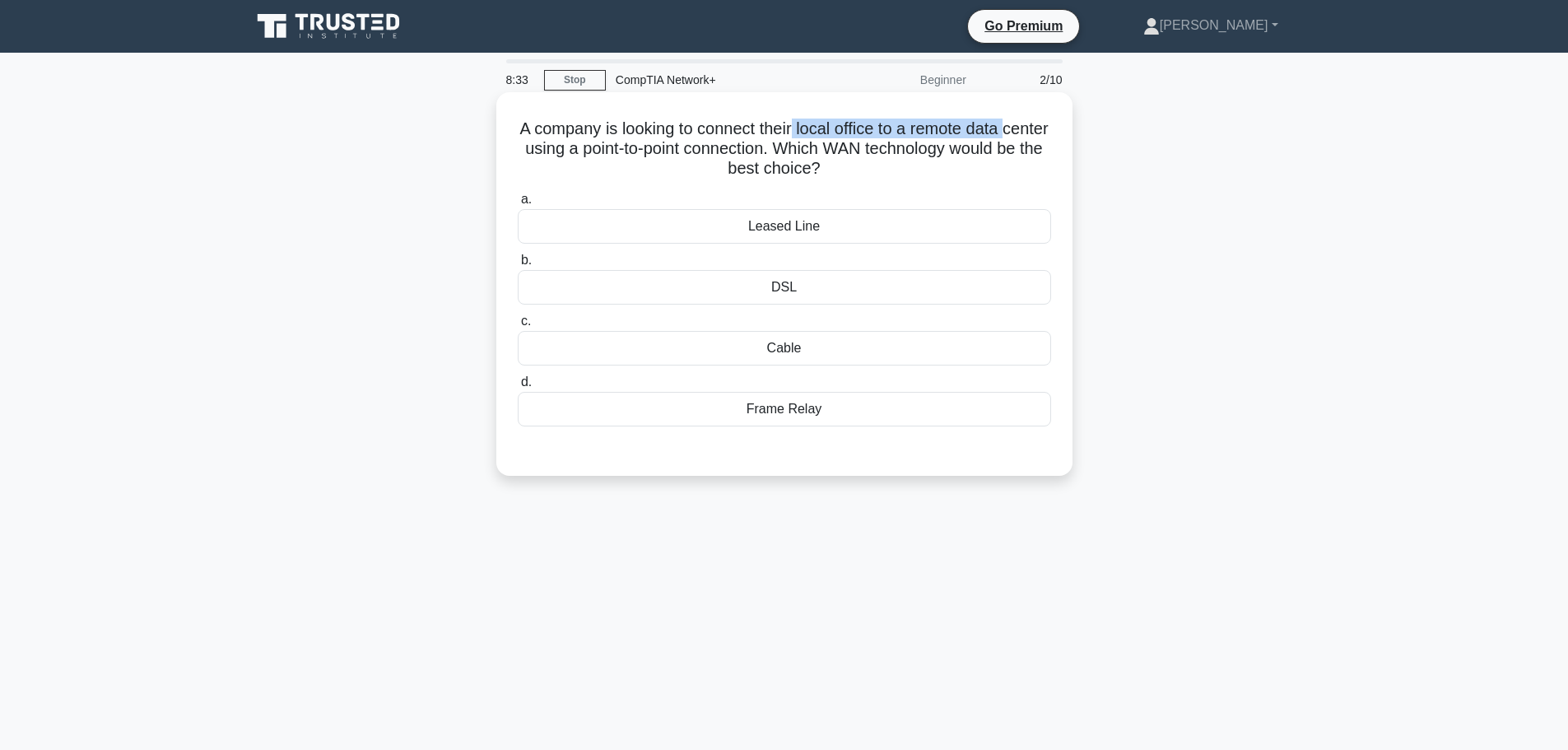
drag, startPoint x: 502, startPoint y: 144, endPoint x: 816, endPoint y: 126, distance: 314.5
click at [816, 126] on div "A company is looking to connect their local office to a remote data center usin…" at bounding box center [784, 284] width 563 height 371
click at [816, 126] on h5 "A company is looking to connect their local office to a remote data center usin…" at bounding box center [784, 149] width 537 height 61
click at [796, 219] on div "Leased Line" at bounding box center [784, 226] width 533 height 35
click at [517, 205] on input "a. Leased Line" at bounding box center [517, 199] width 0 height 10
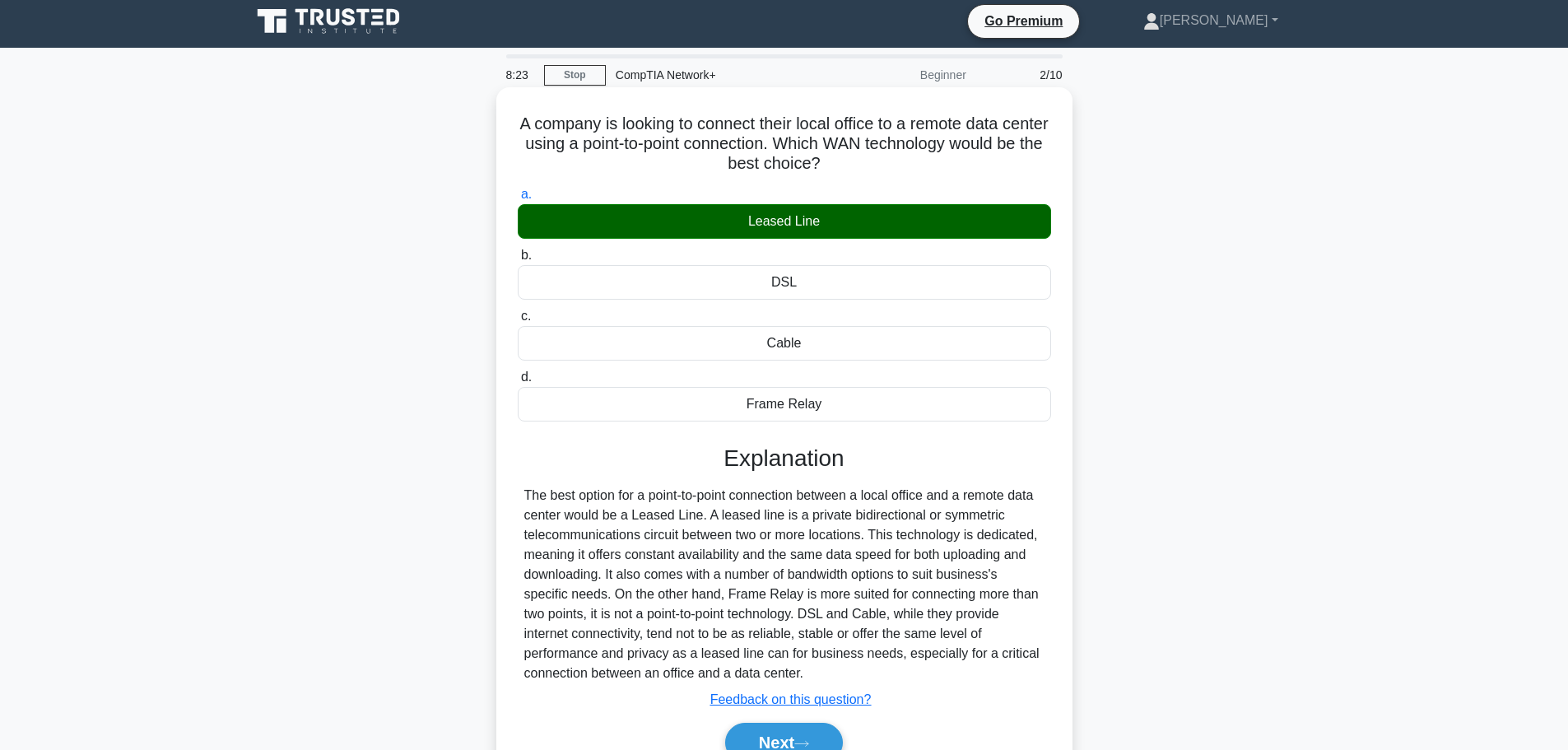
scroll to position [139, 0]
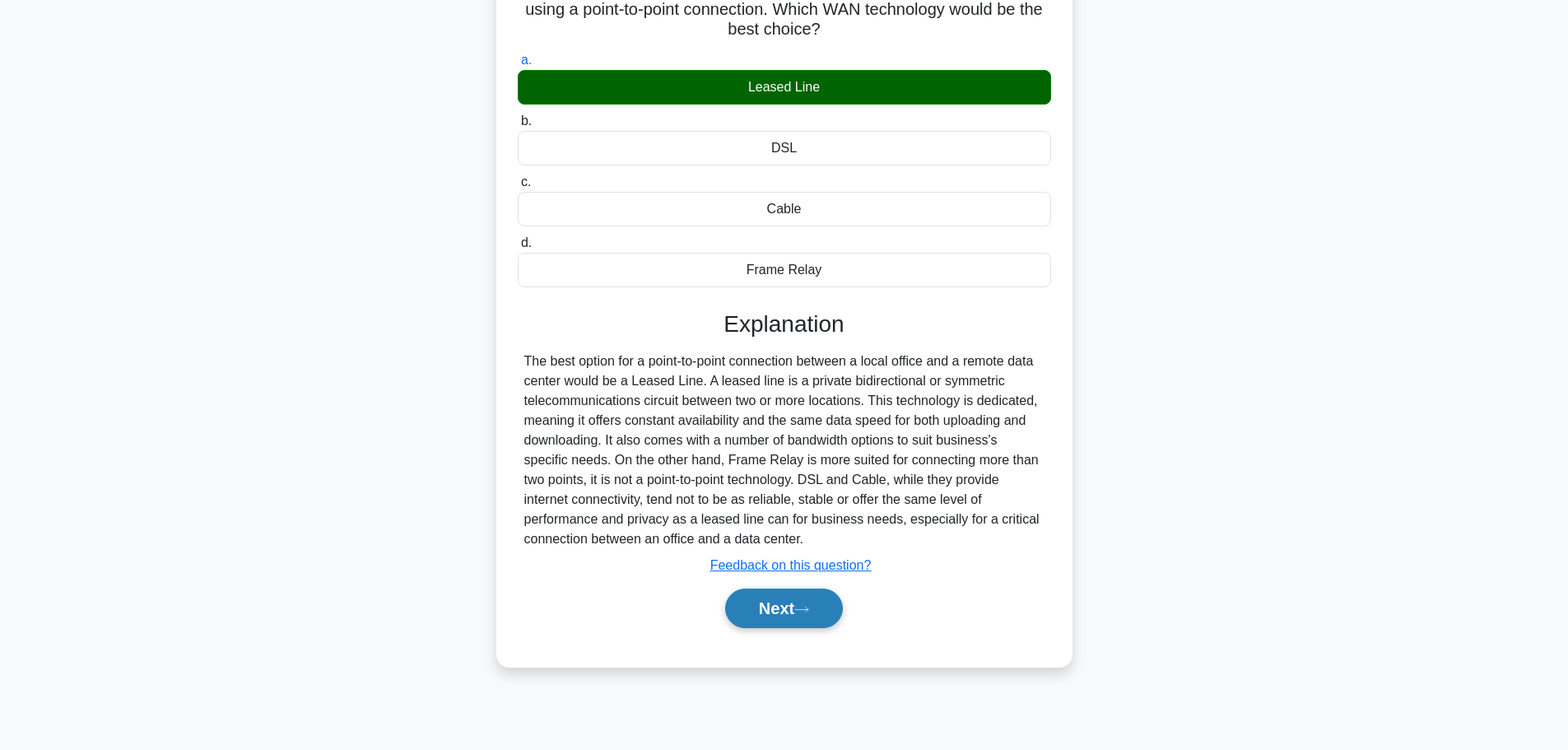
click at [798, 615] on button "Next" at bounding box center [784, 608] width 118 height 39
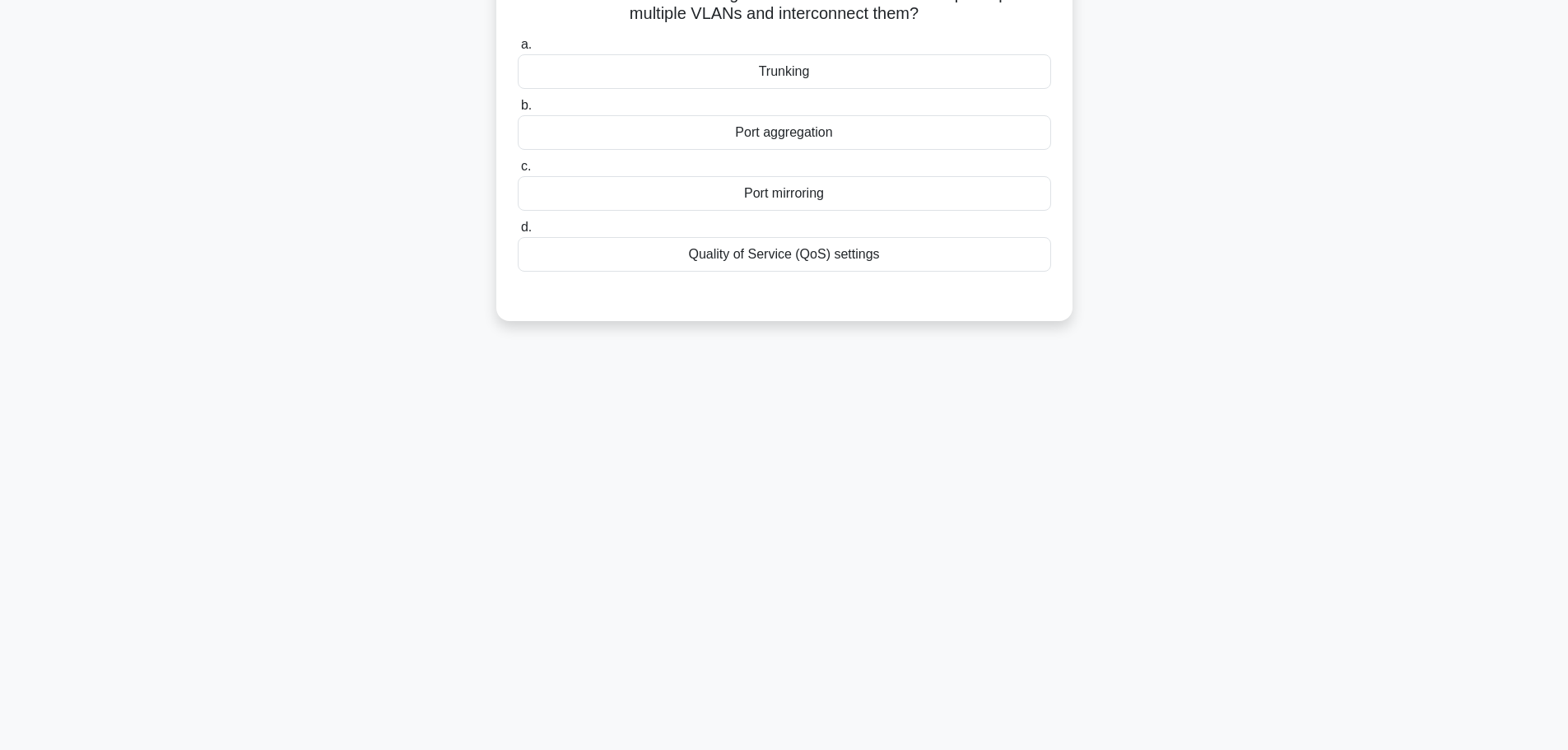
scroll to position [0, 0]
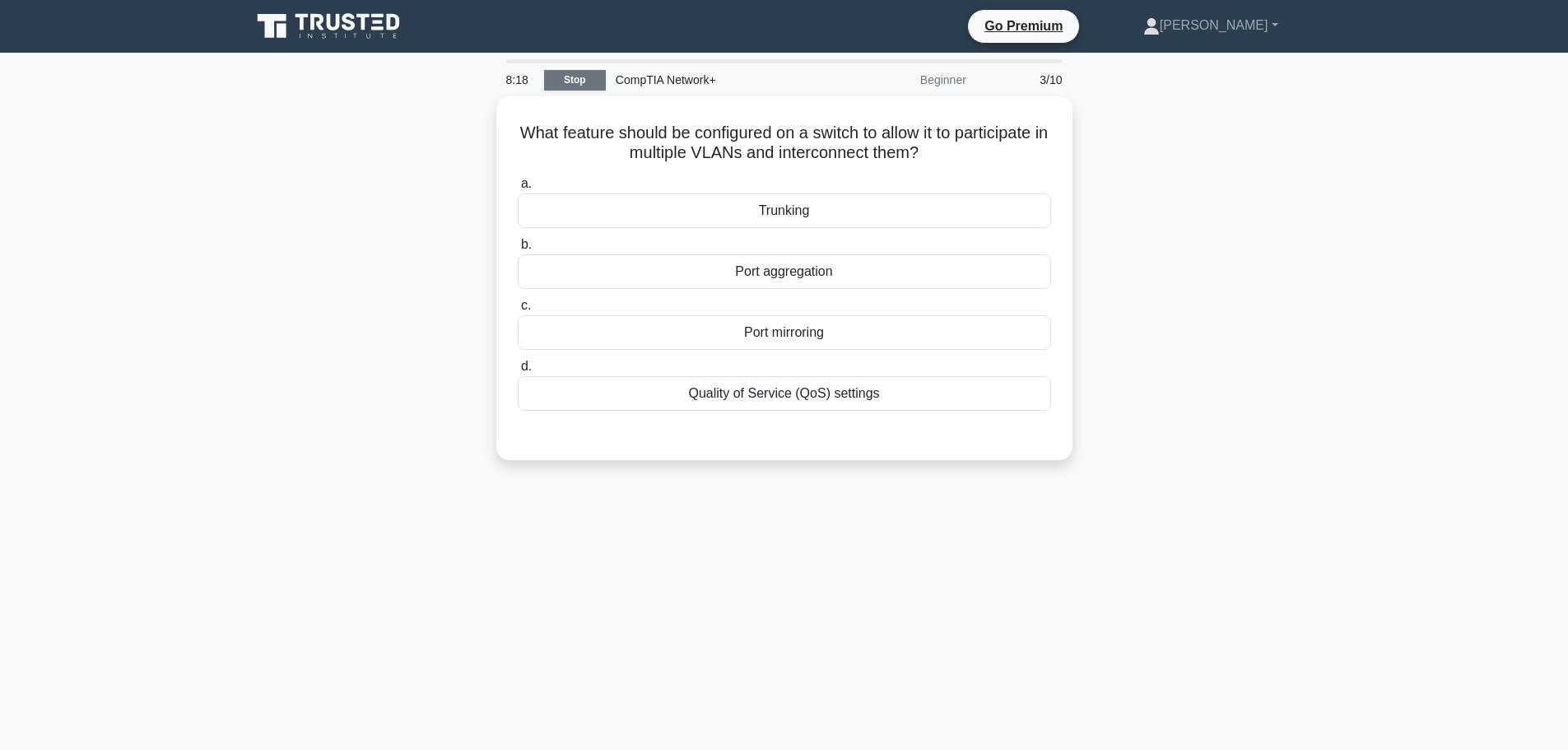
click at [565, 90] on link "Stop" at bounding box center [575, 80] width 62 height 21
